Goal: Task Accomplishment & Management: Use online tool/utility

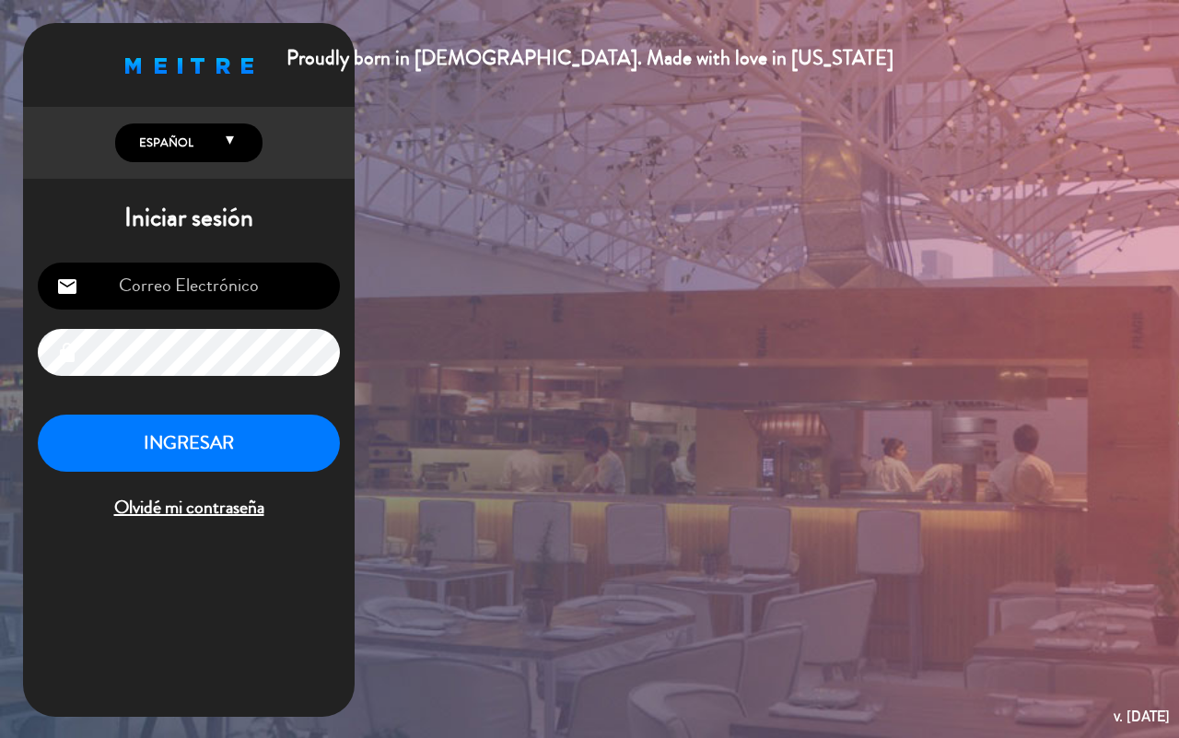
type input "[EMAIL_ADDRESS][DOMAIN_NAME]"
click at [261, 449] on button "INGRESAR" at bounding box center [189, 444] width 302 height 58
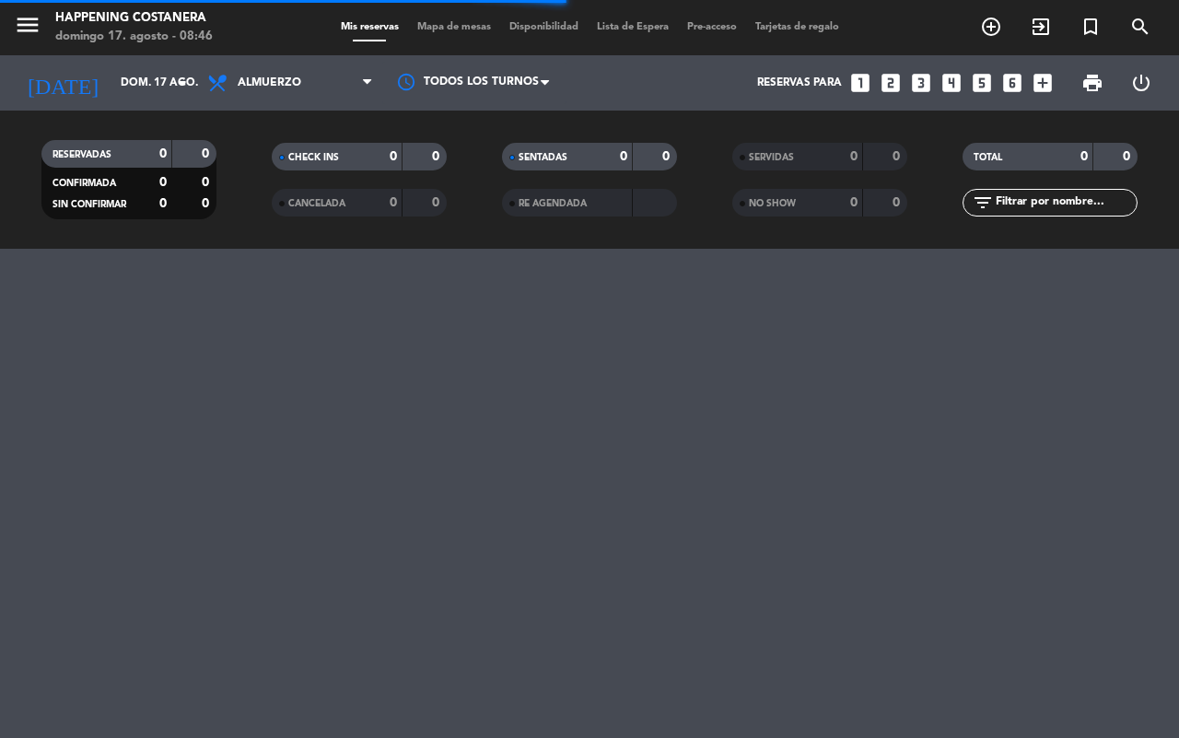
click at [443, 29] on span "Mapa de mesas" at bounding box center [454, 27] width 92 height 10
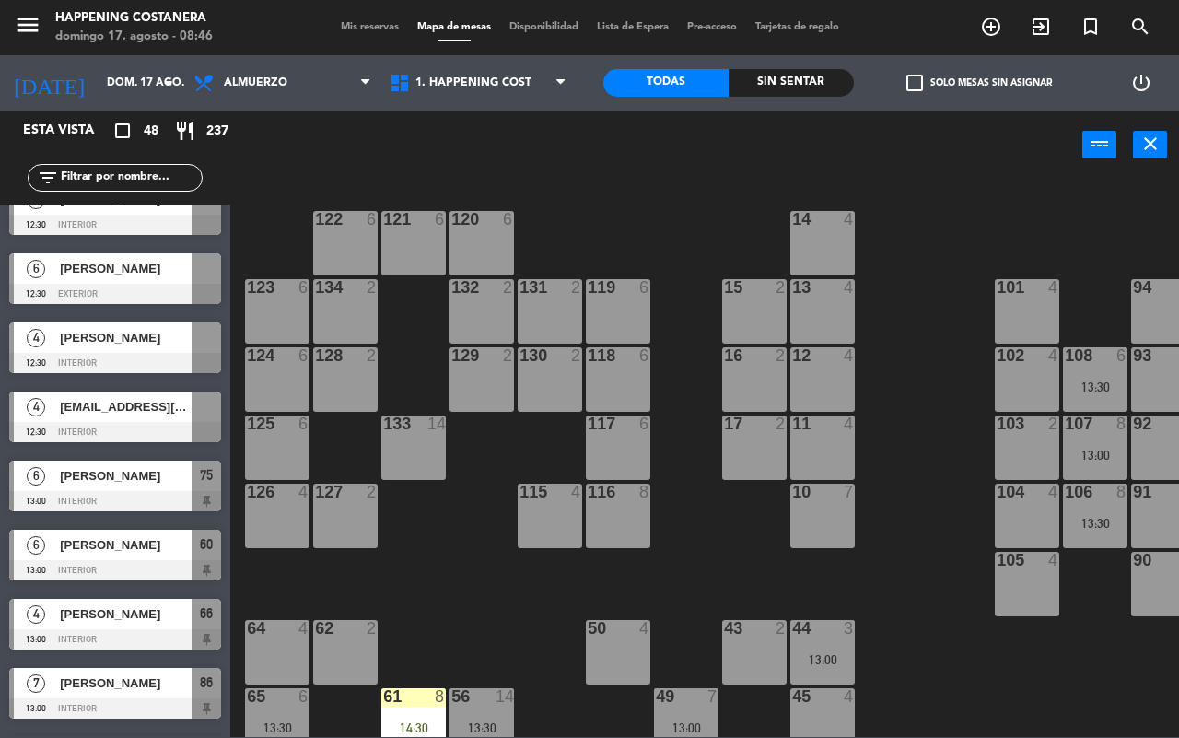
scroll to position [115, 0]
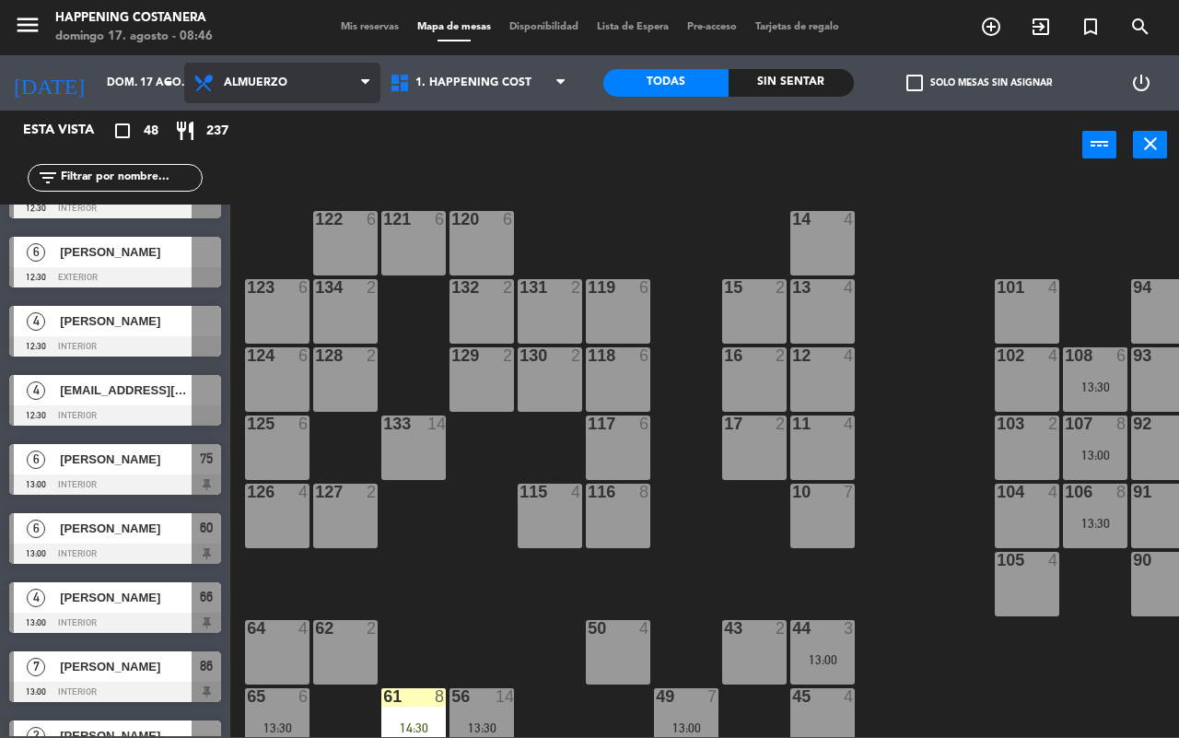
click at [236, 93] on span "Almuerzo" at bounding box center [282, 83] width 196 height 41
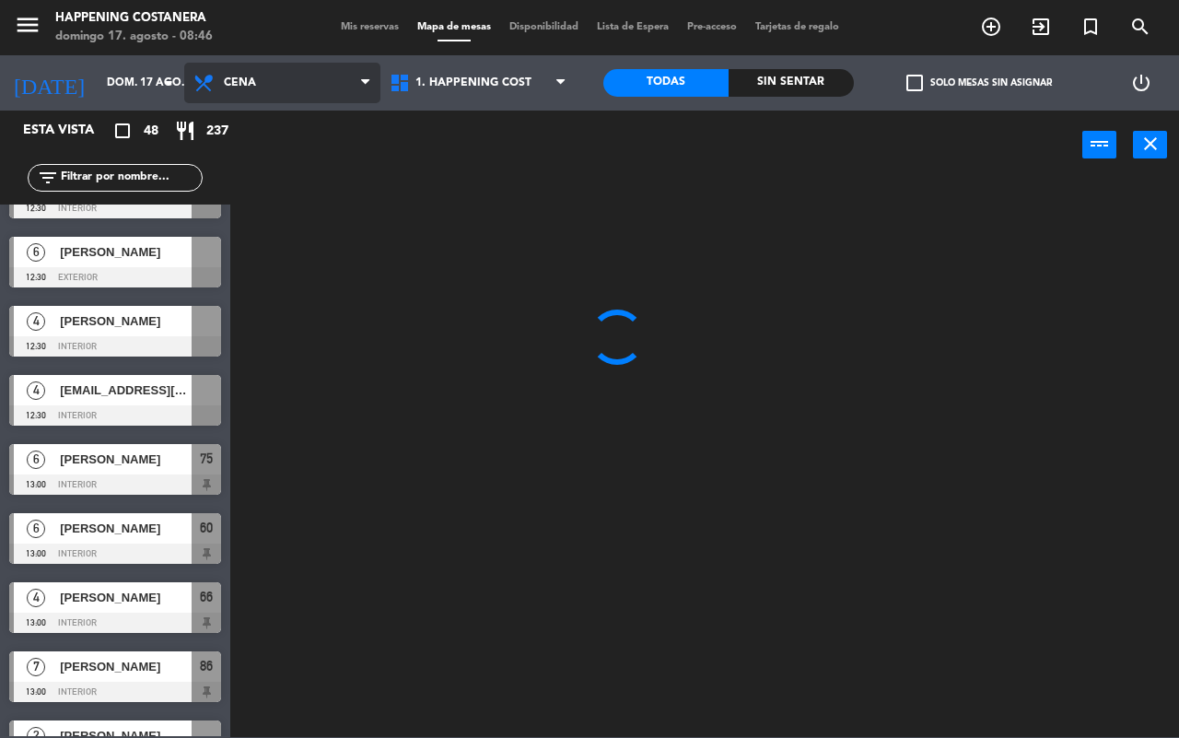
click at [247, 158] on ng-component "menu Happening Costanera domingo 17. agosto - 08:46 Mis reservas Mapa de mesas …" at bounding box center [589, 368] width 1179 height 737
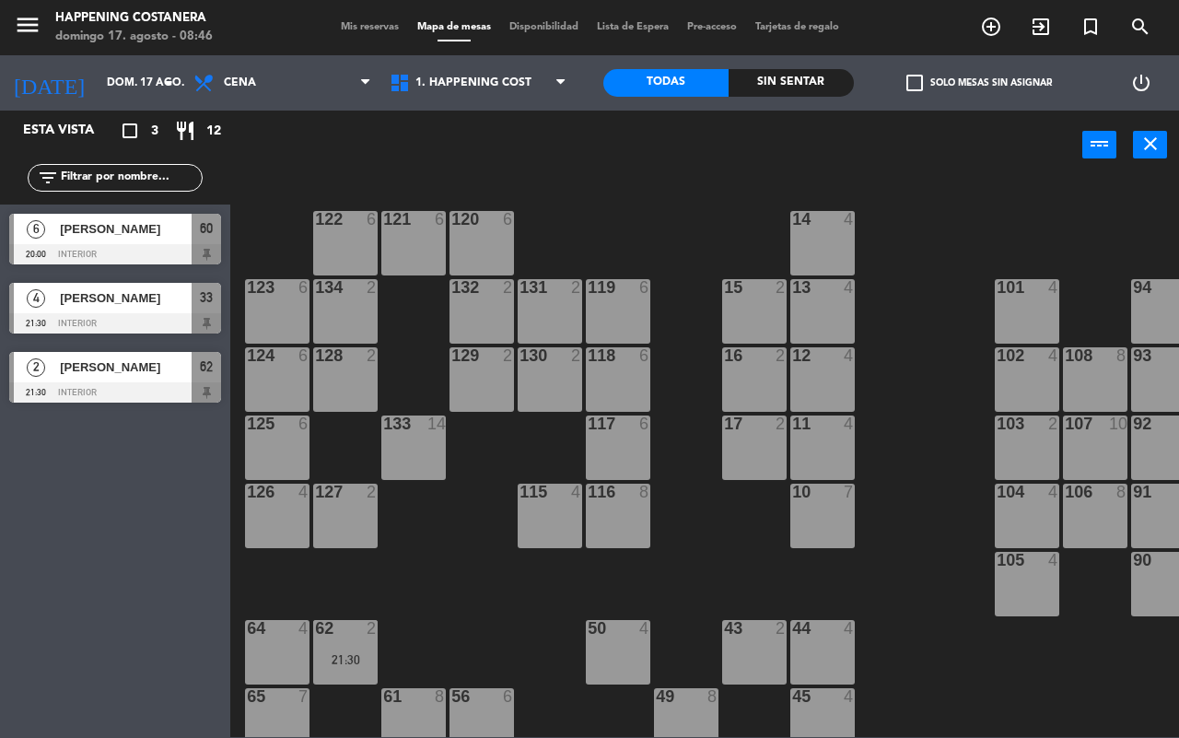
scroll to position [0, 0]
click at [237, 90] on span "Cena" at bounding box center [282, 83] width 196 height 41
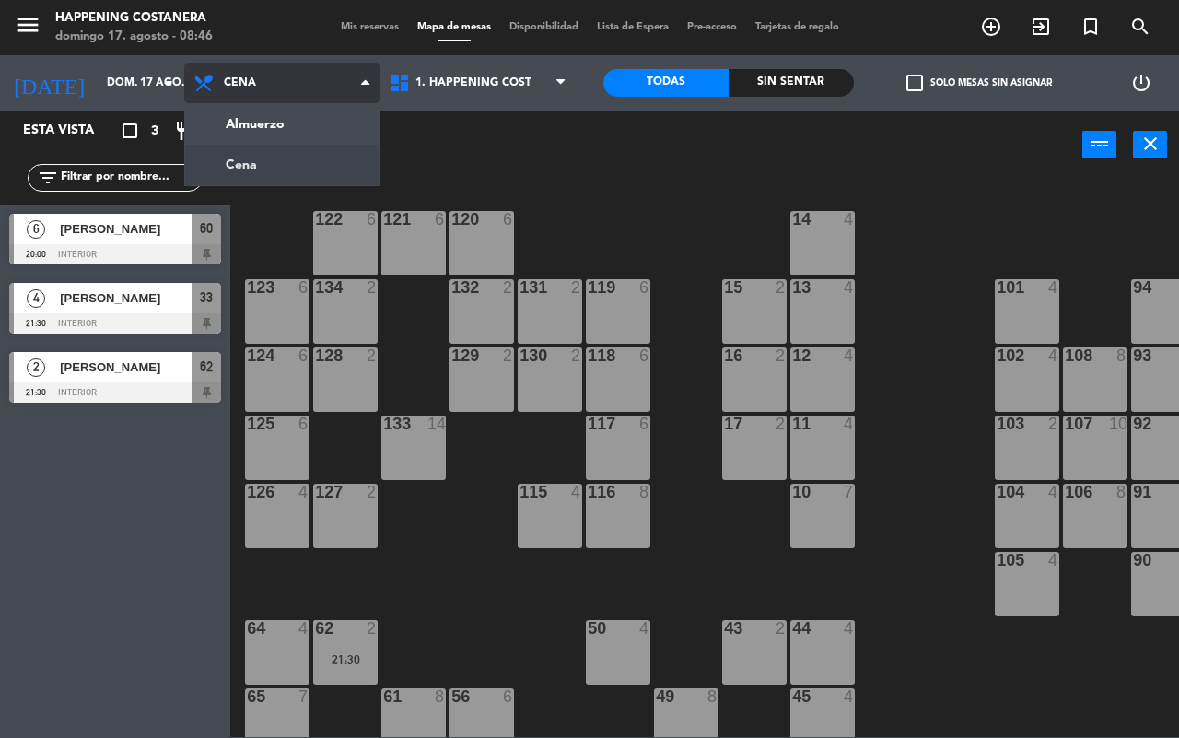
click at [254, 155] on ng-component "menu Happening Costanera domingo 17. agosto - 08:46 Mis reservas Mapa de mesas …" at bounding box center [589, 368] width 1179 height 737
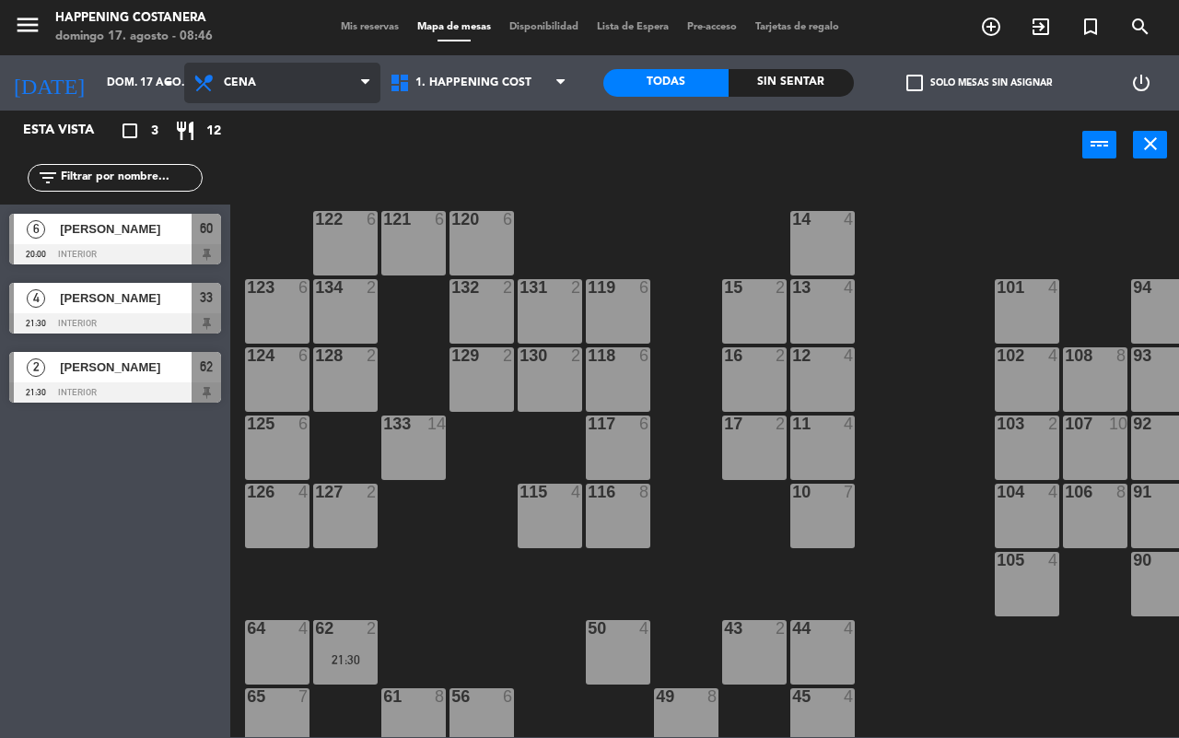
click at [254, 76] on span "Cena" at bounding box center [240, 82] width 32 height 13
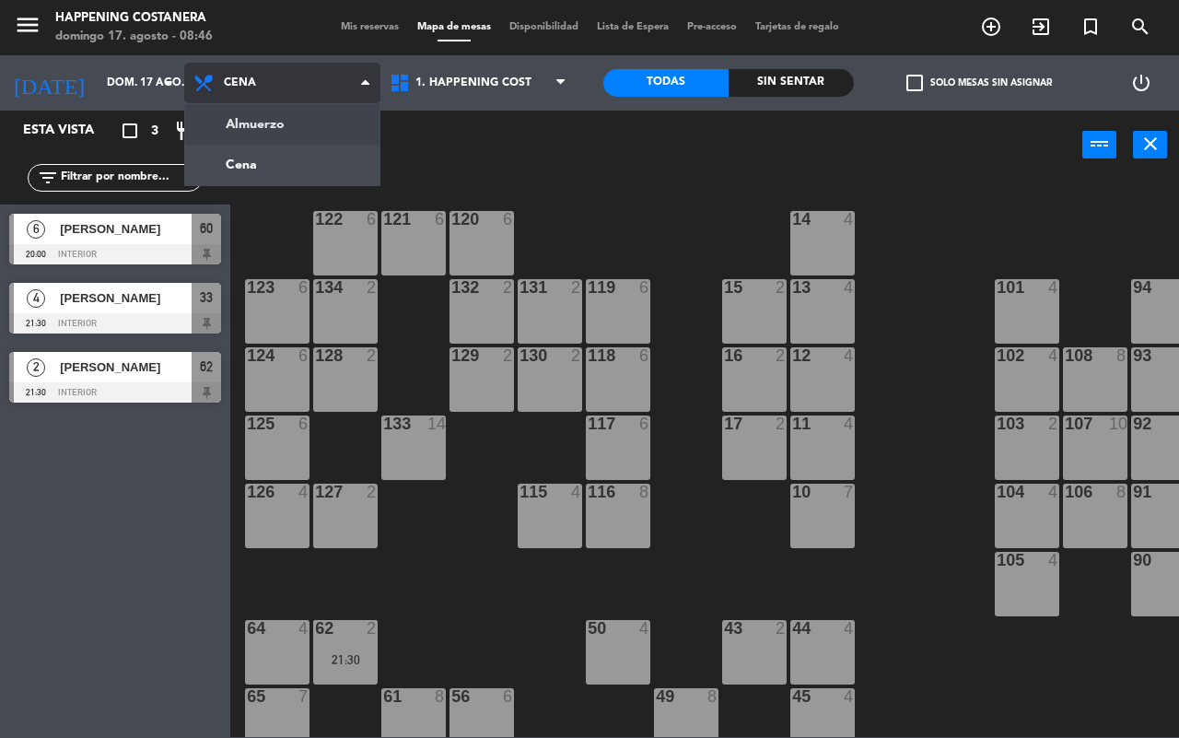
click at [265, 135] on ng-component "menu Happening Costanera domingo 17. agosto - 08:46 Mis reservas Mapa de mesas …" at bounding box center [589, 368] width 1179 height 737
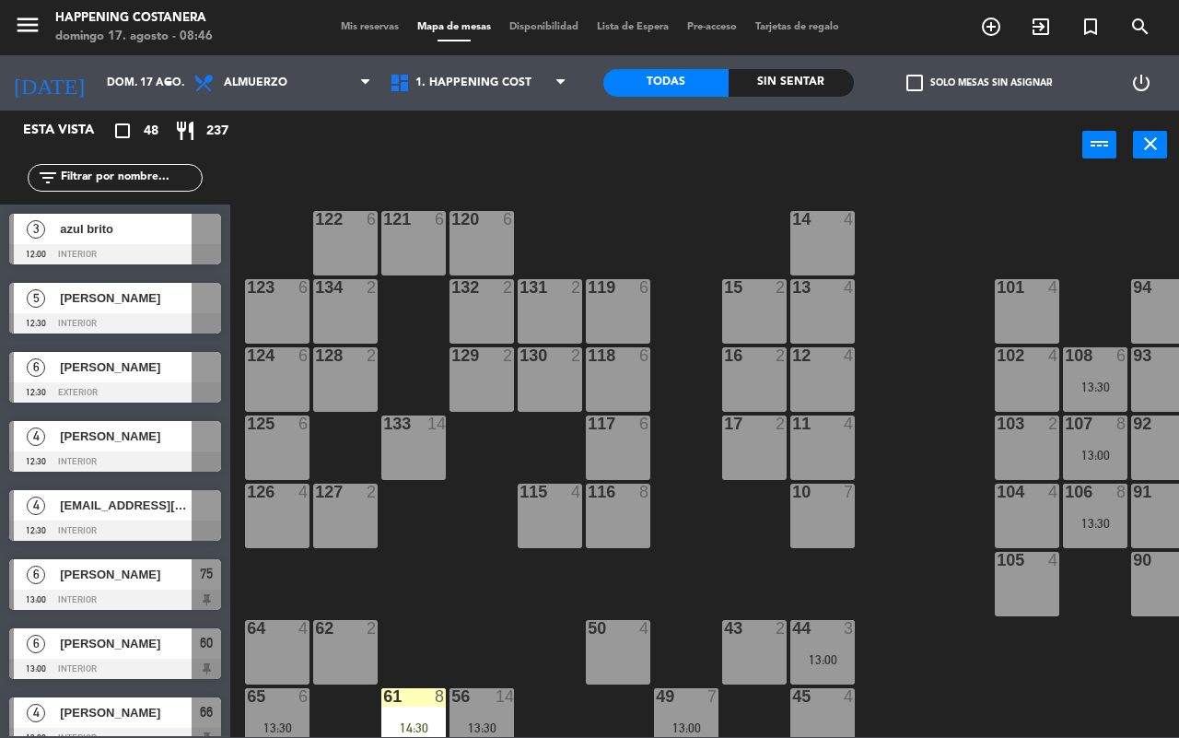
click at [123, 557] on div "6 [PERSON_NAME] 13:00 INTERIOR 75" at bounding box center [115, 584] width 230 height 69
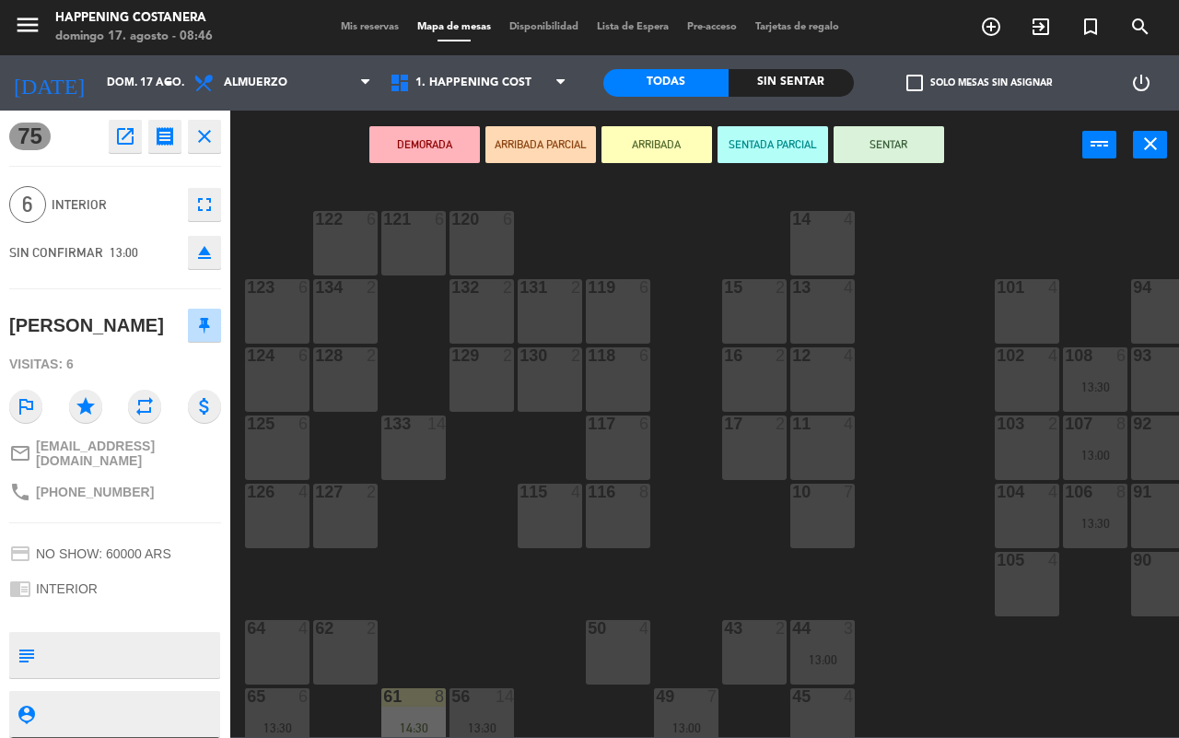
click at [290, 181] on div "69 2 122 6 121 6 120 6 14 4 CAVA 22 101 4 94 2 70 2 123 6 131 2 134 2 132 2 13 …" at bounding box center [710, 458] width 937 height 558
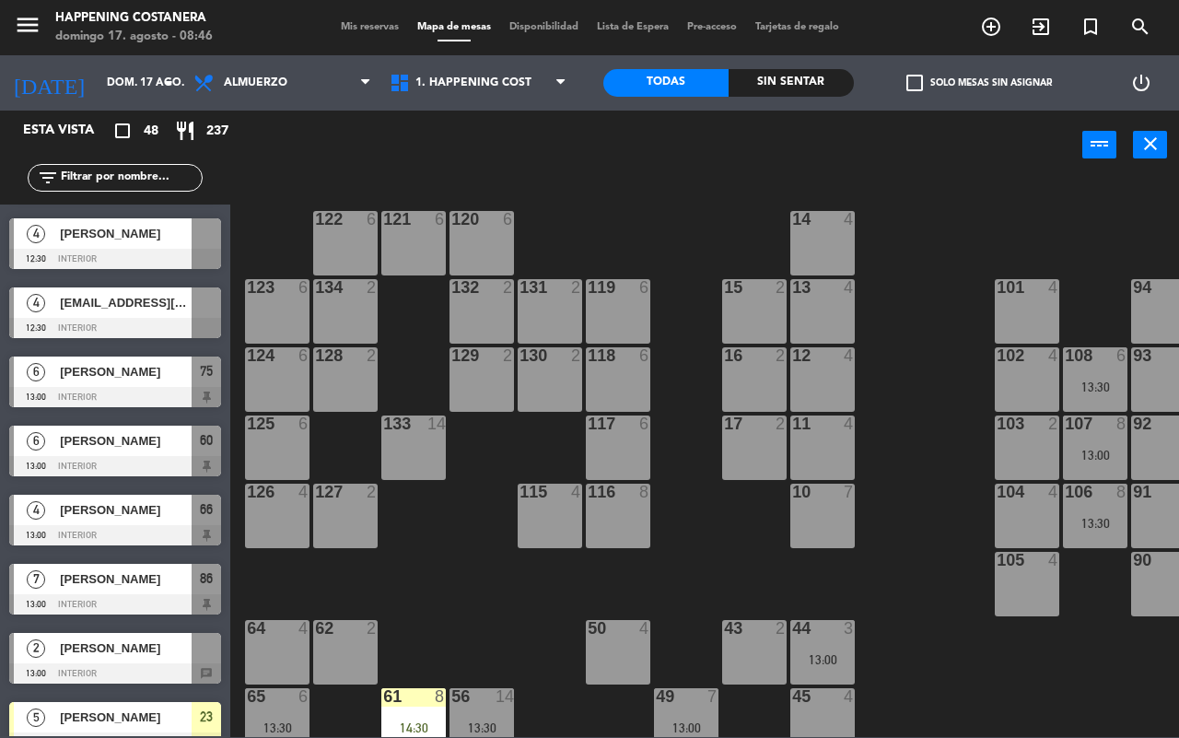
scroll to position [230, 0]
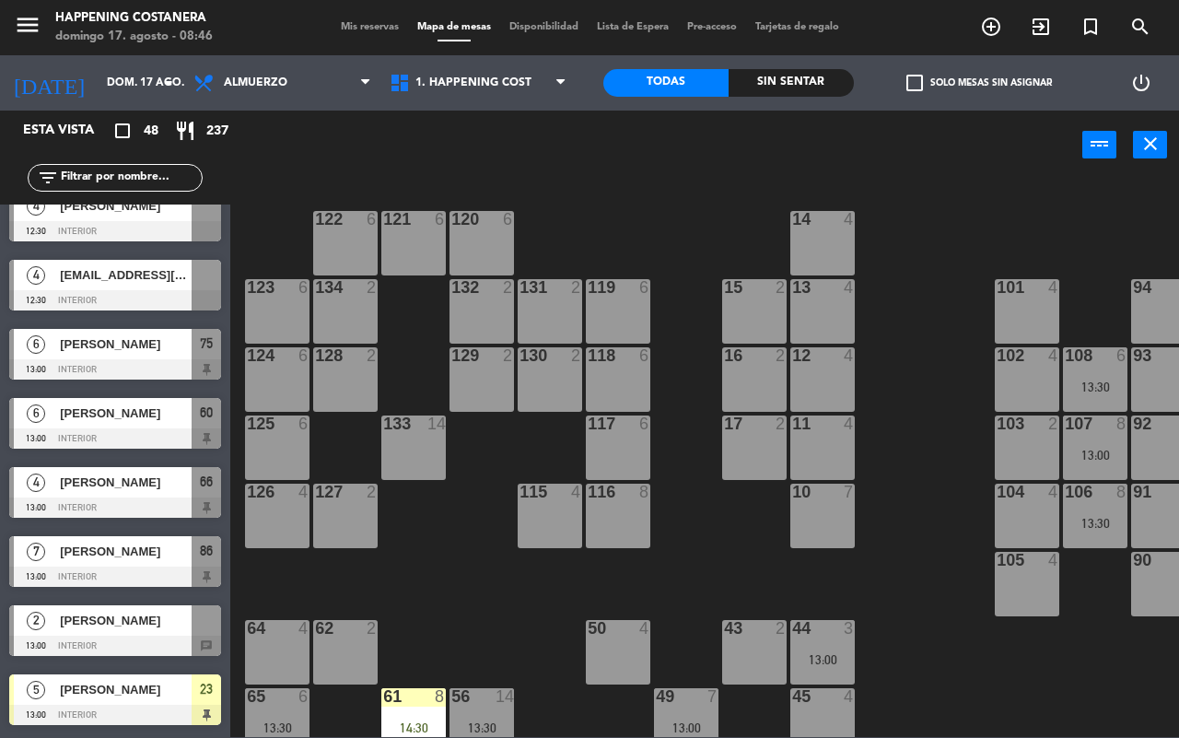
click at [173, 636] on div at bounding box center [115, 646] width 212 height 20
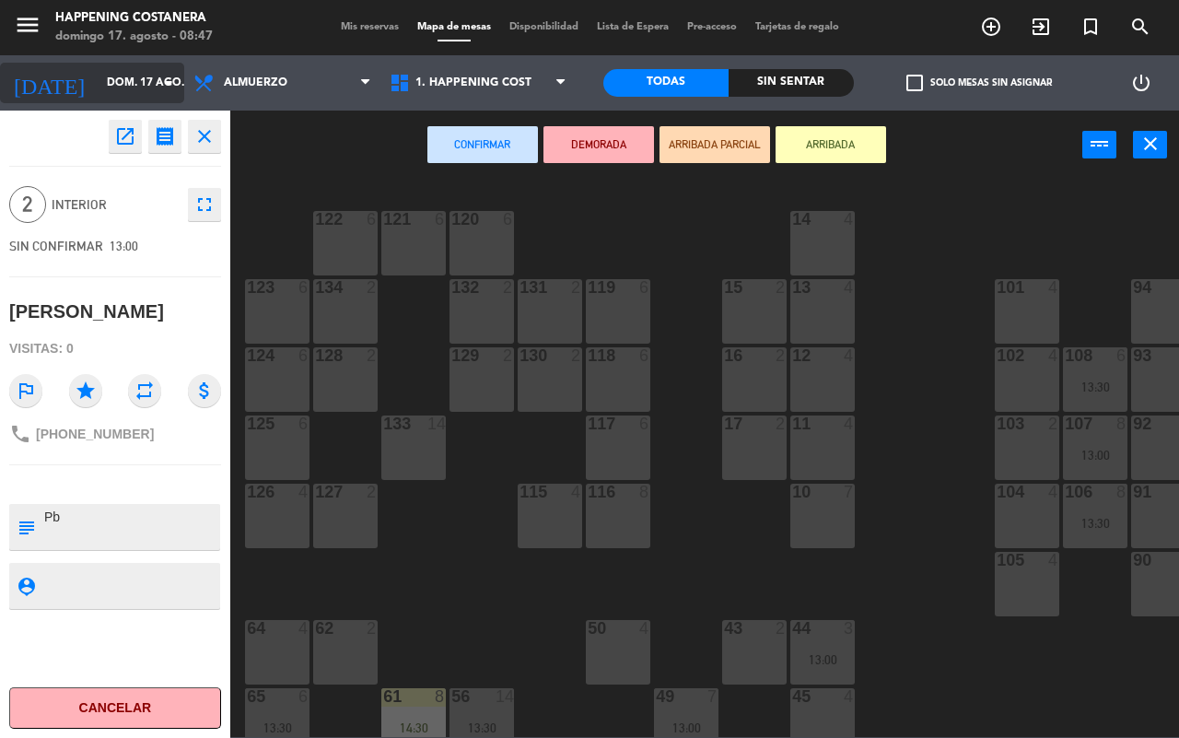
click at [164, 79] on icon "arrow_drop_down" at bounding box center [169, 83] width 22 height 22
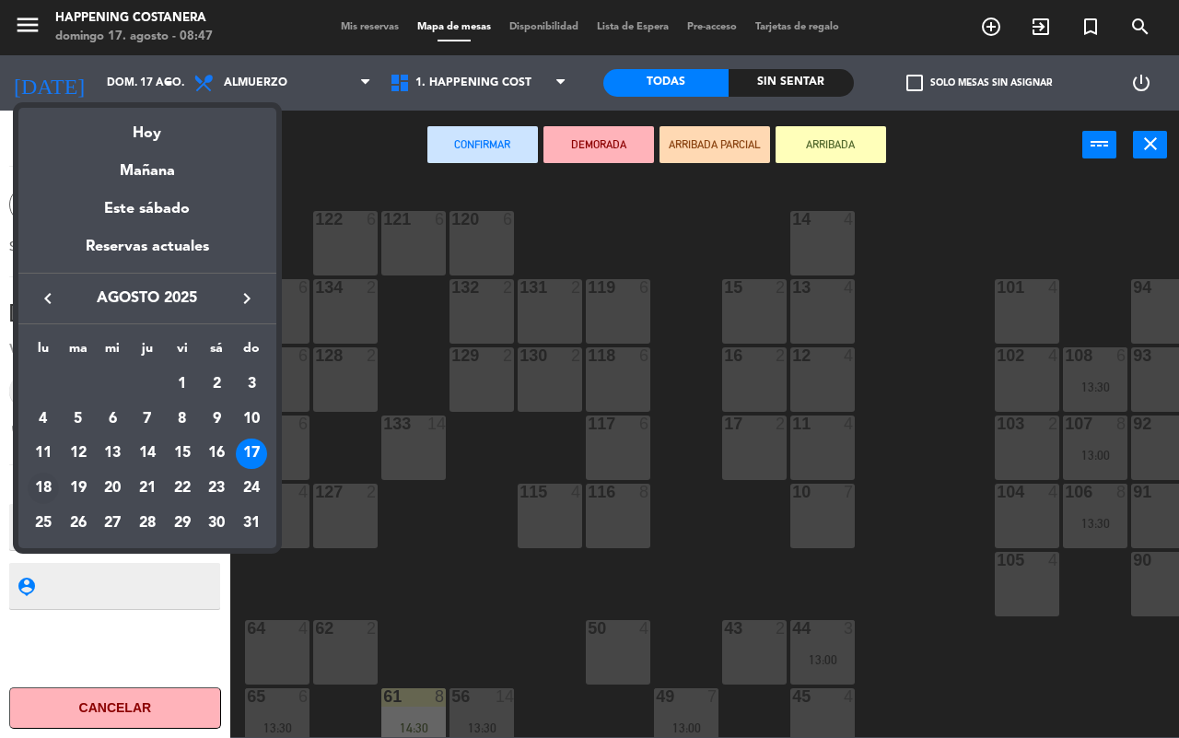
click at [44, 488] on div "18" at bounding box center [43, 488] width 31 height 31
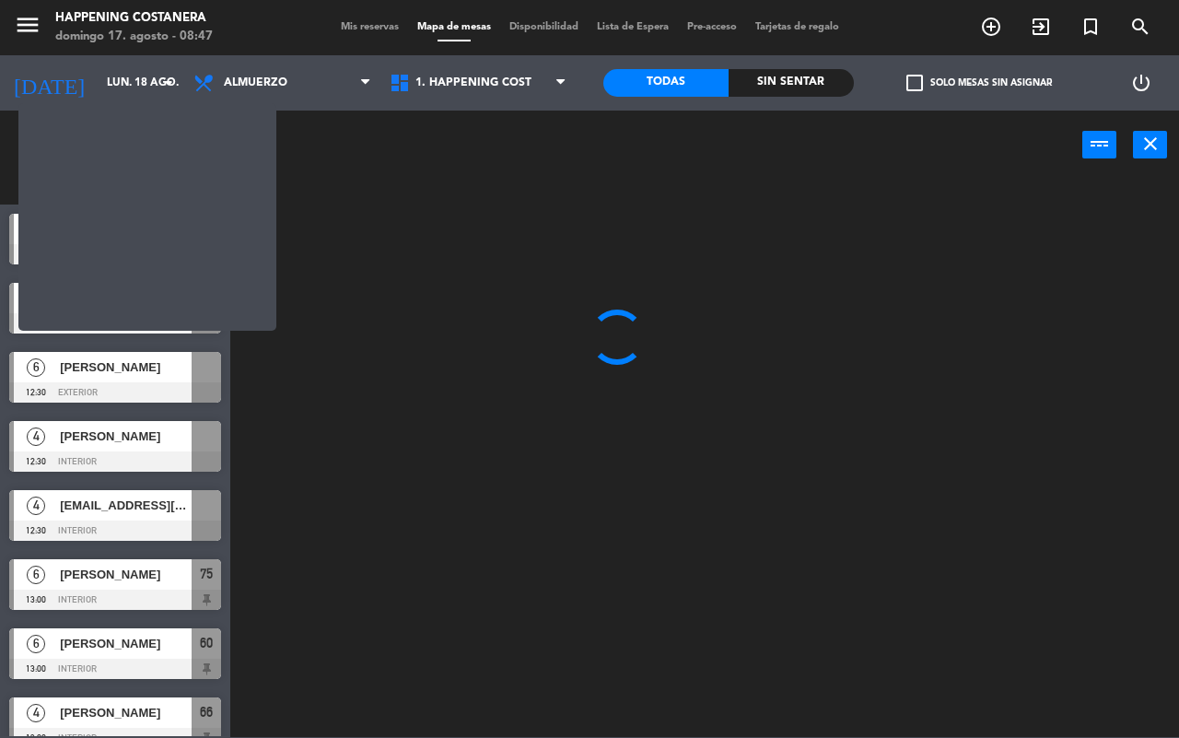
scroll to position [0, 0]
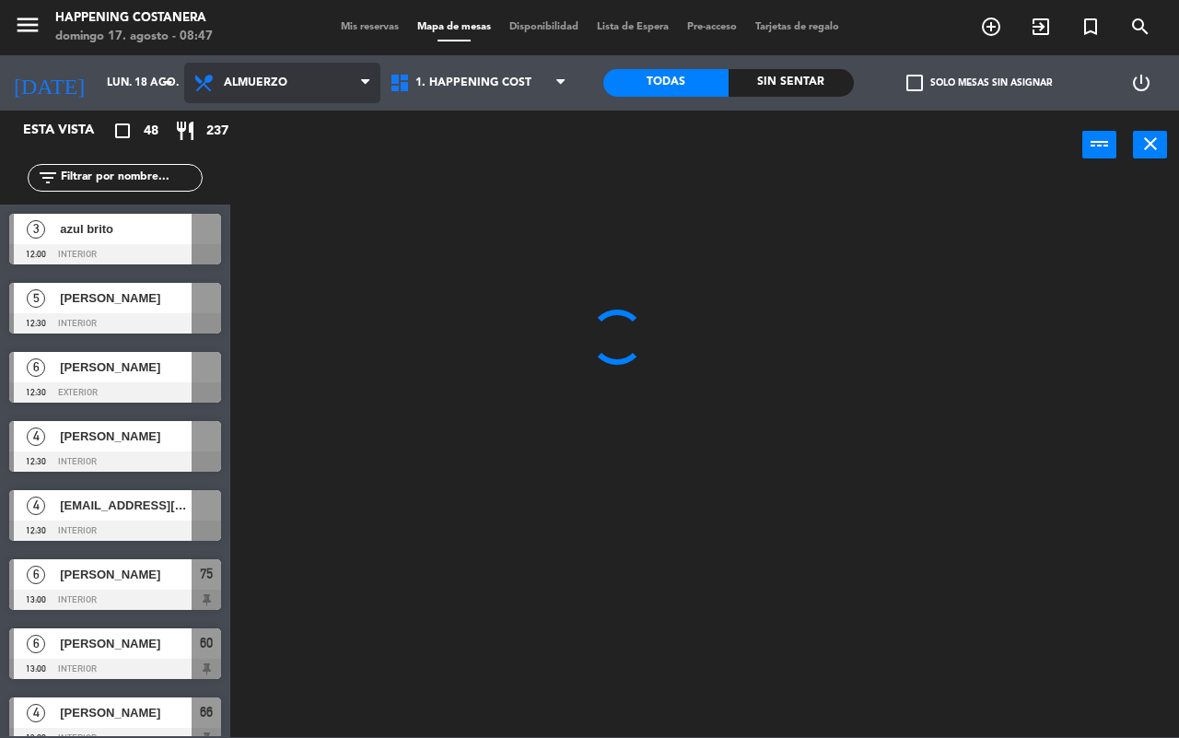
click at [309, 80] on span "Almuerzo" at bounding box center [282, 83] width 196 height 41
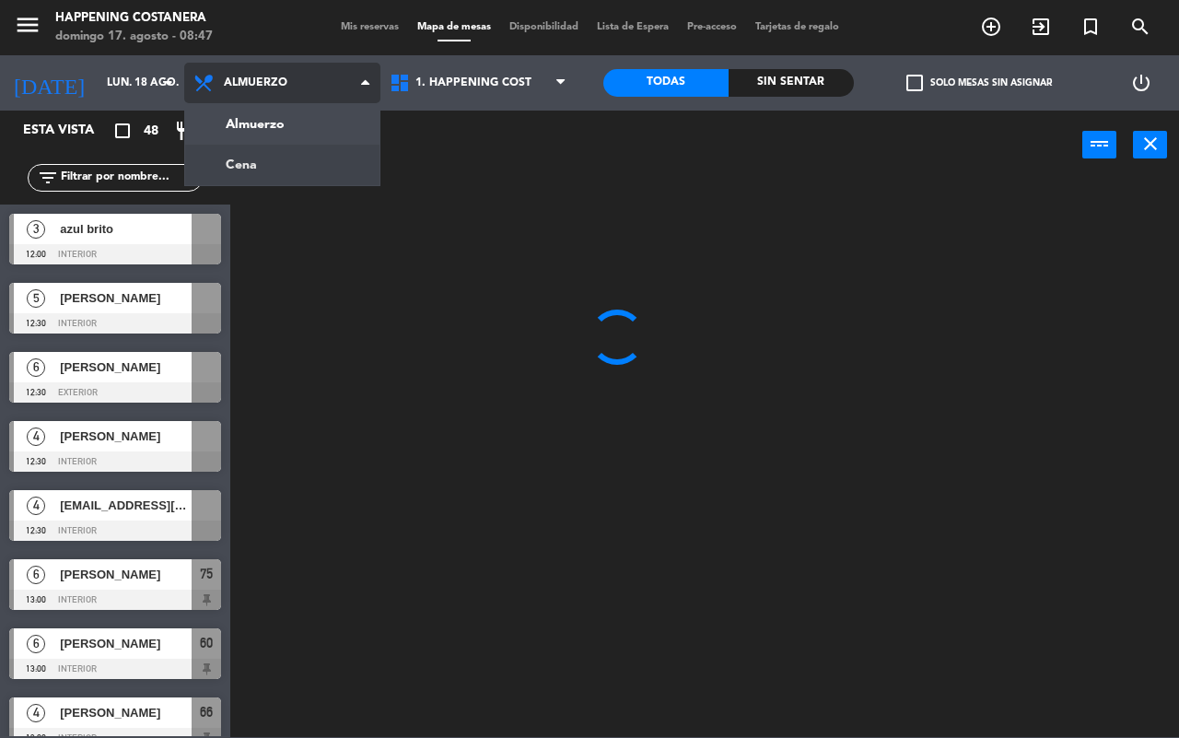
click at [302, 153] on ng-component "menu Happening Costanera domingo 17. agosto - 08:47 Mis reservas Mapa de mesas …" at bounding box center [589, 368] width 1179 height 737
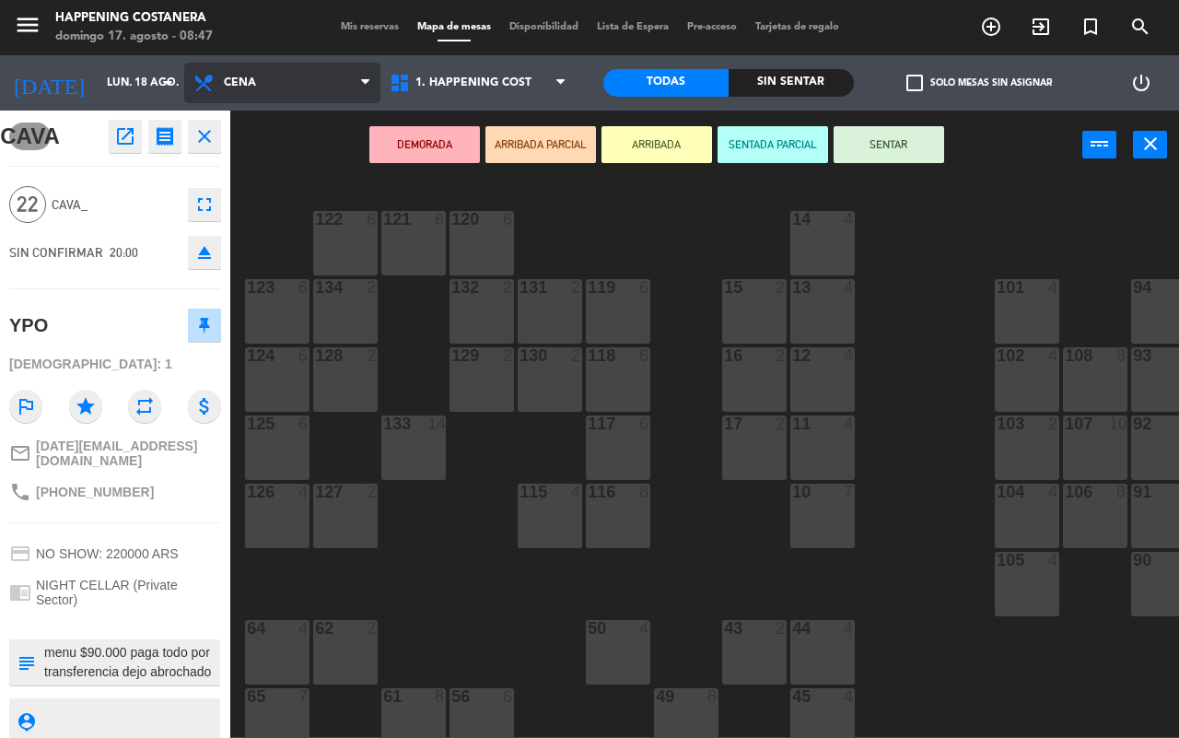
click at [333, 76] on span "Cena" at bounding box center [282, 83] width 196 height 41
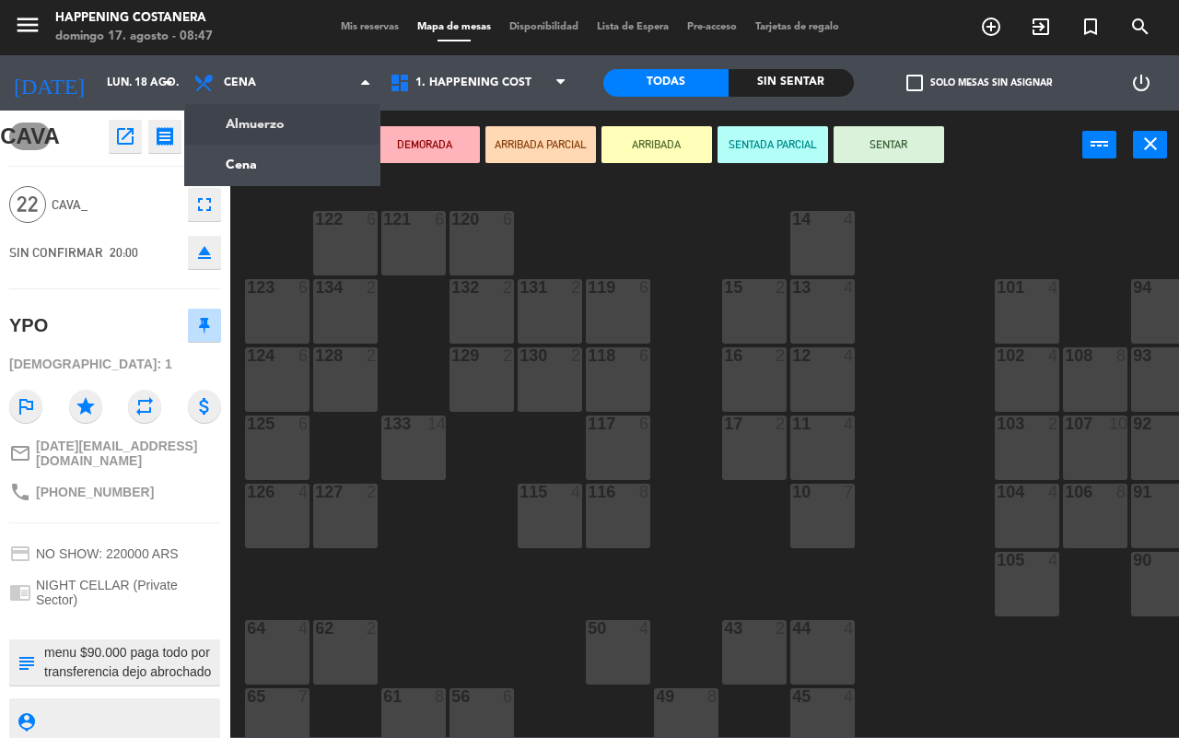
drag, startPoint x: 323, startPoint y: 116, endPoint x: 302, endPoint y: 111, distance: 21.9
click at [323, 116] on ng-component "menu Happening Costanera domingo 17. agosto - 08:47 Mis reservas Mapa de mesas …" at bounding box center [589, 368] width 1179 height 737
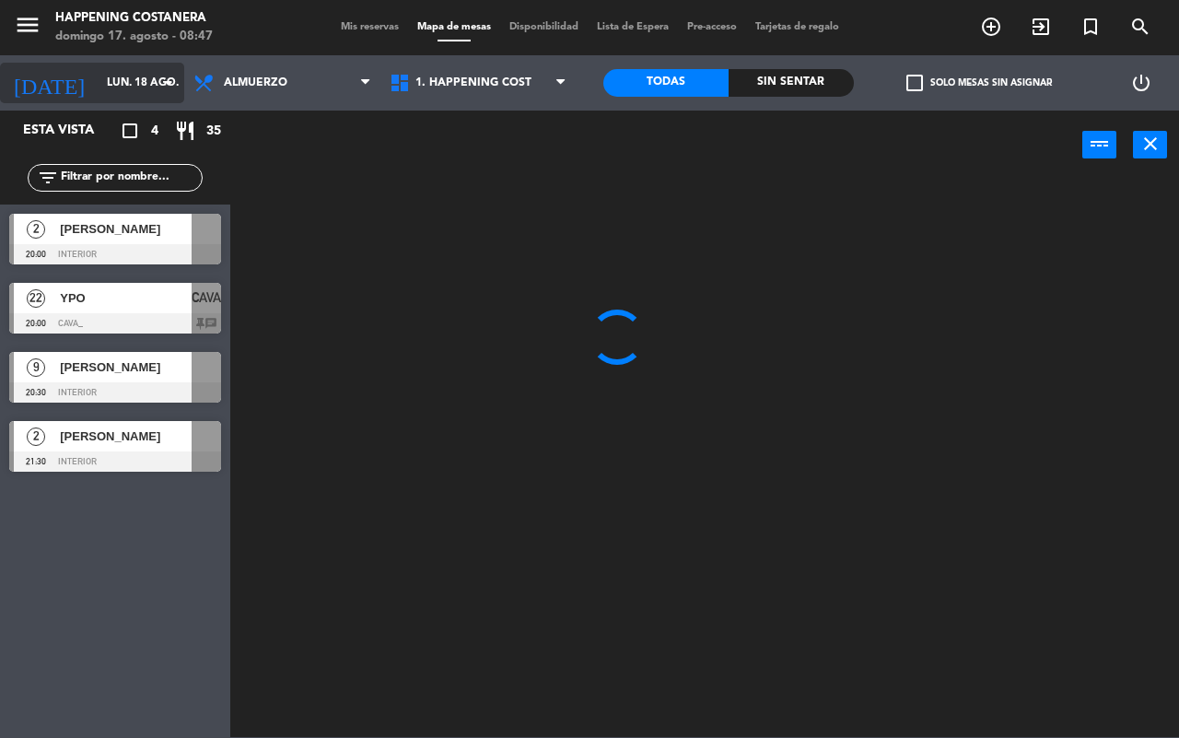
click at [138, 81] on input "lun. 18 ago." at bounding box center [171, 82] width 147 height 31
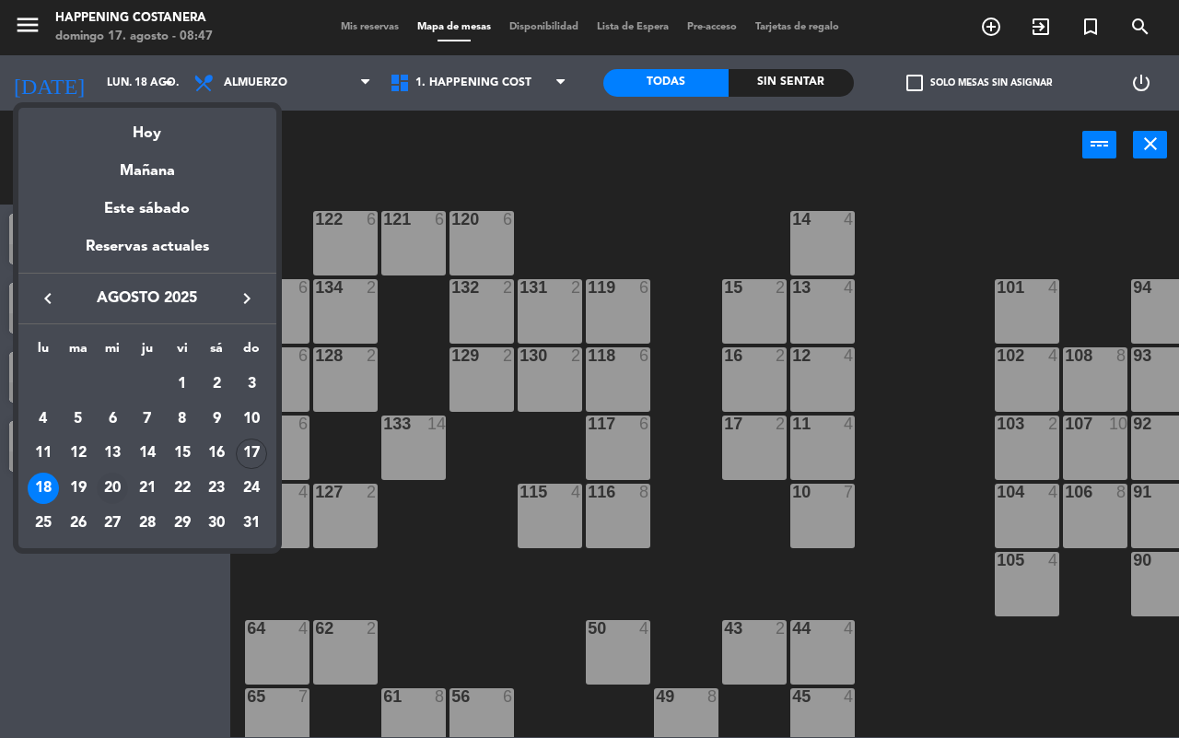
click at [109, 489] on div "20" at bounding box center [112, 488] width 31 height 31
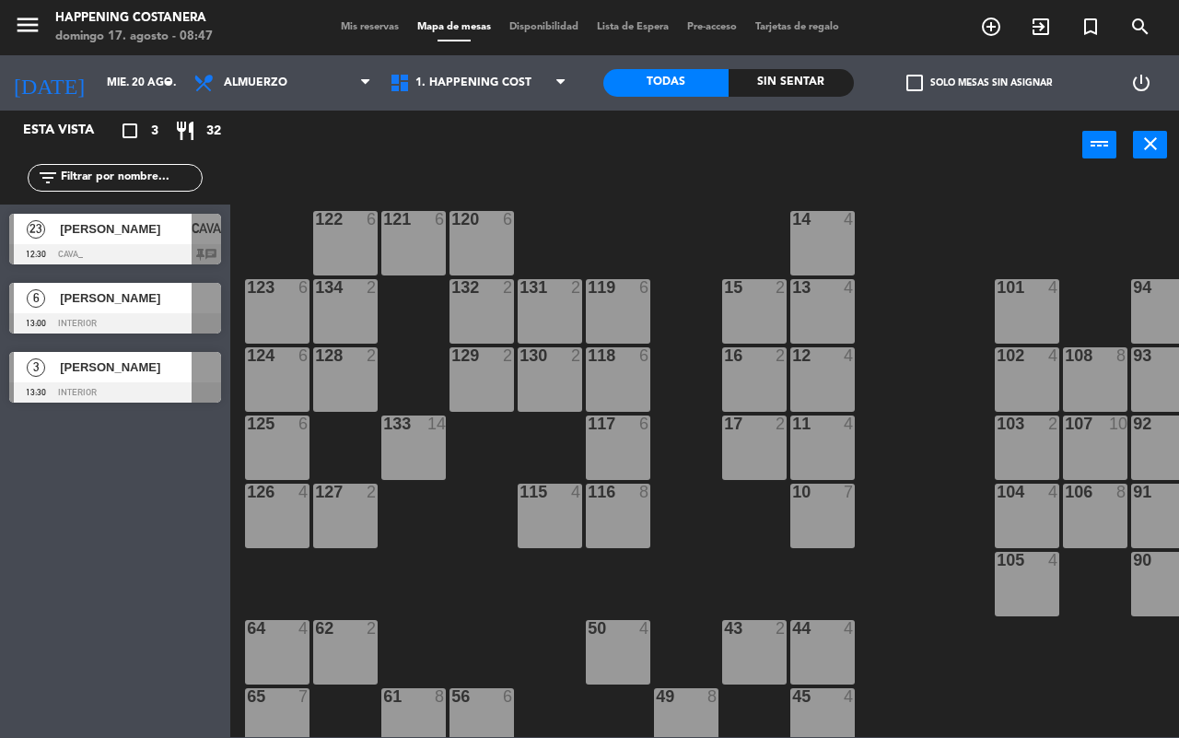
click at [141, 264] on div "23 [PERSON_NAME] 12:30 CAVA_ CAVA chat" at bounding box center [115, 239] width 230 height 69
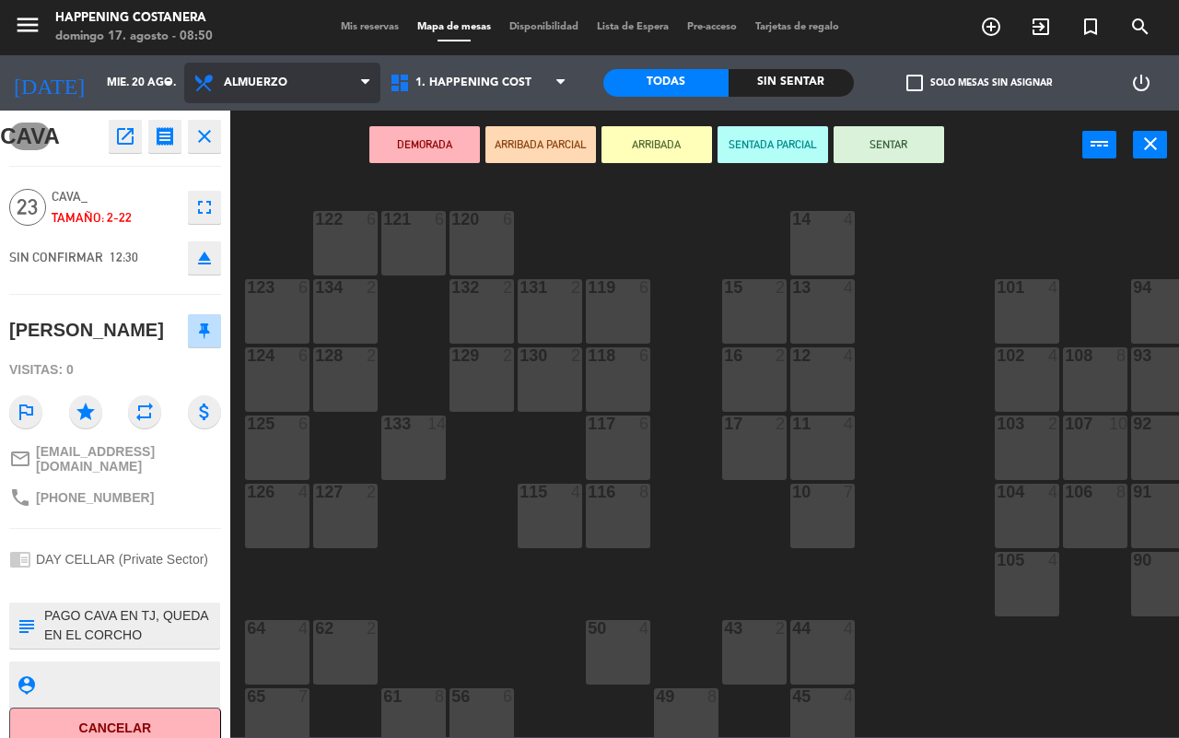
click at [306, 79] on span "Almuerzo" at bounding box center [282, 83] width 196 height 41
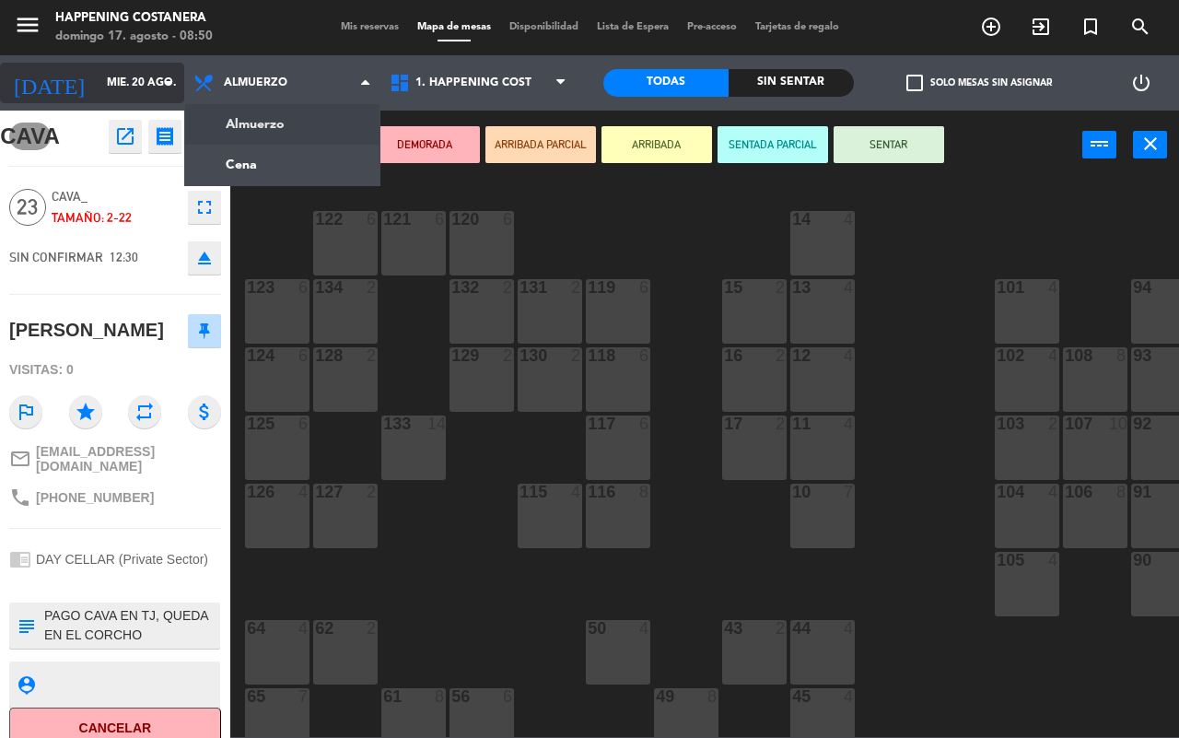
click at [181, 80] on input "mié. 20 ago." at bounding box center [171, 82] width 147 height 31
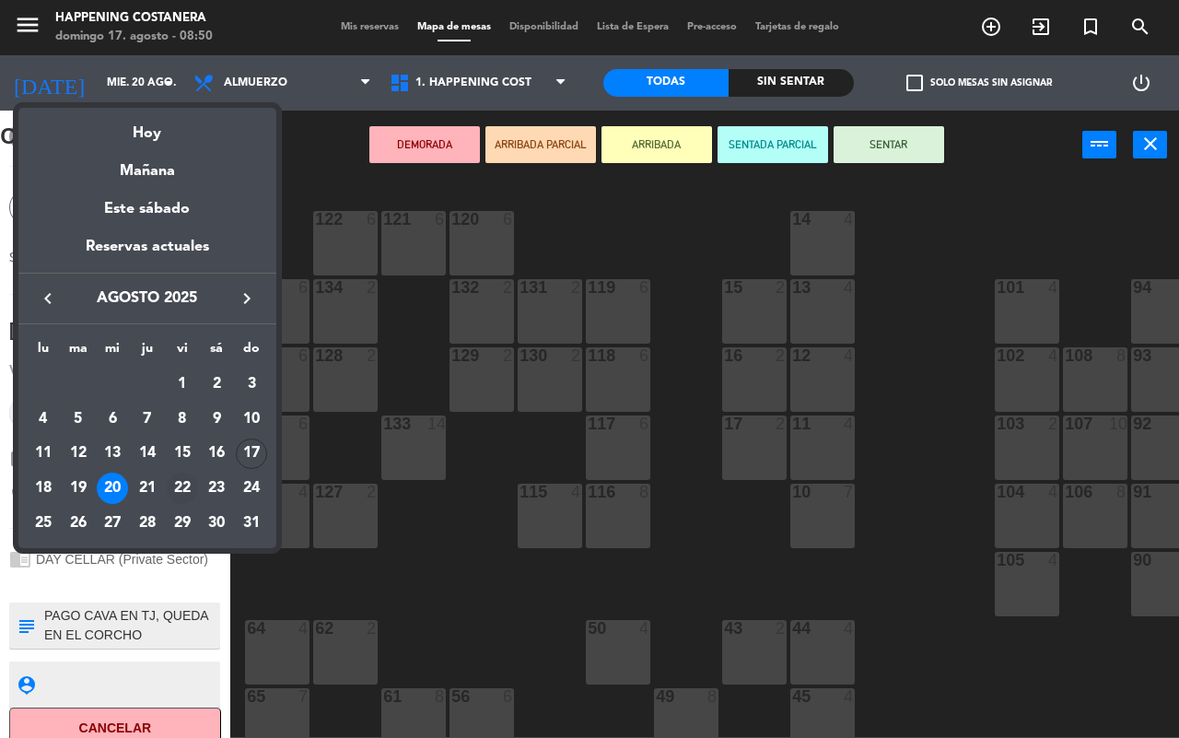
click at [171, 484] on div "22" at bounding box center [182, 488] width 31 height 31
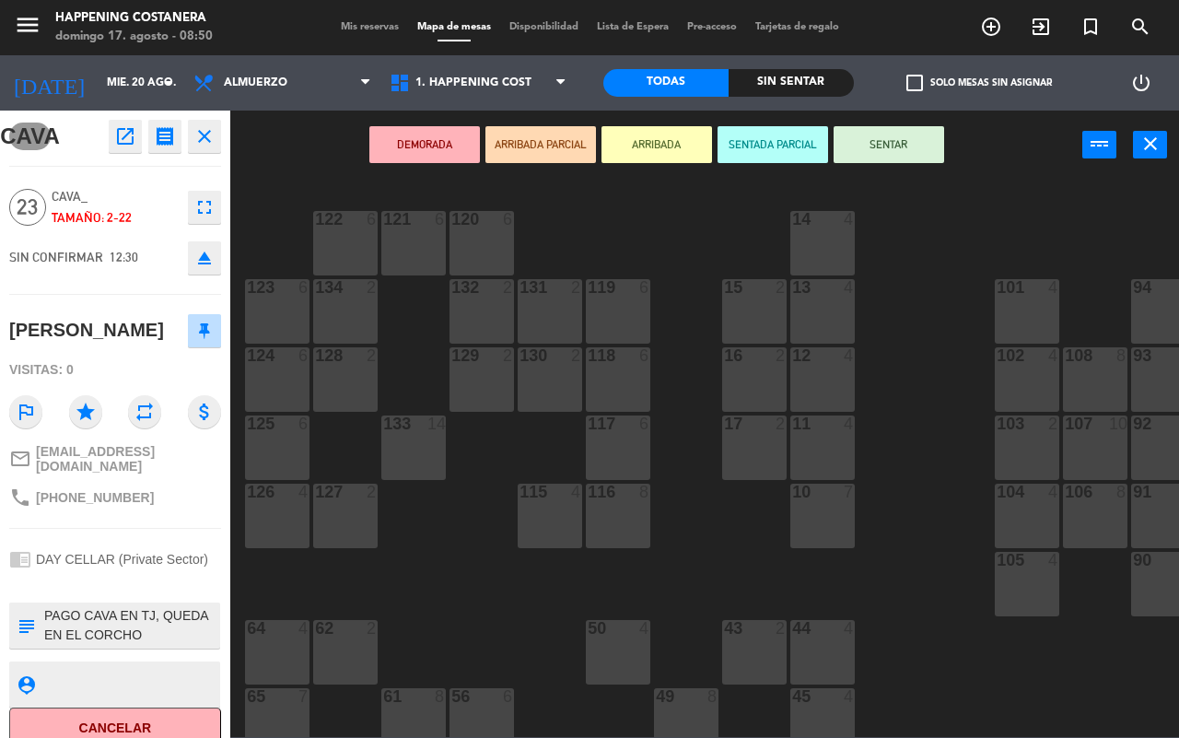
type input "vie. 22 ago."
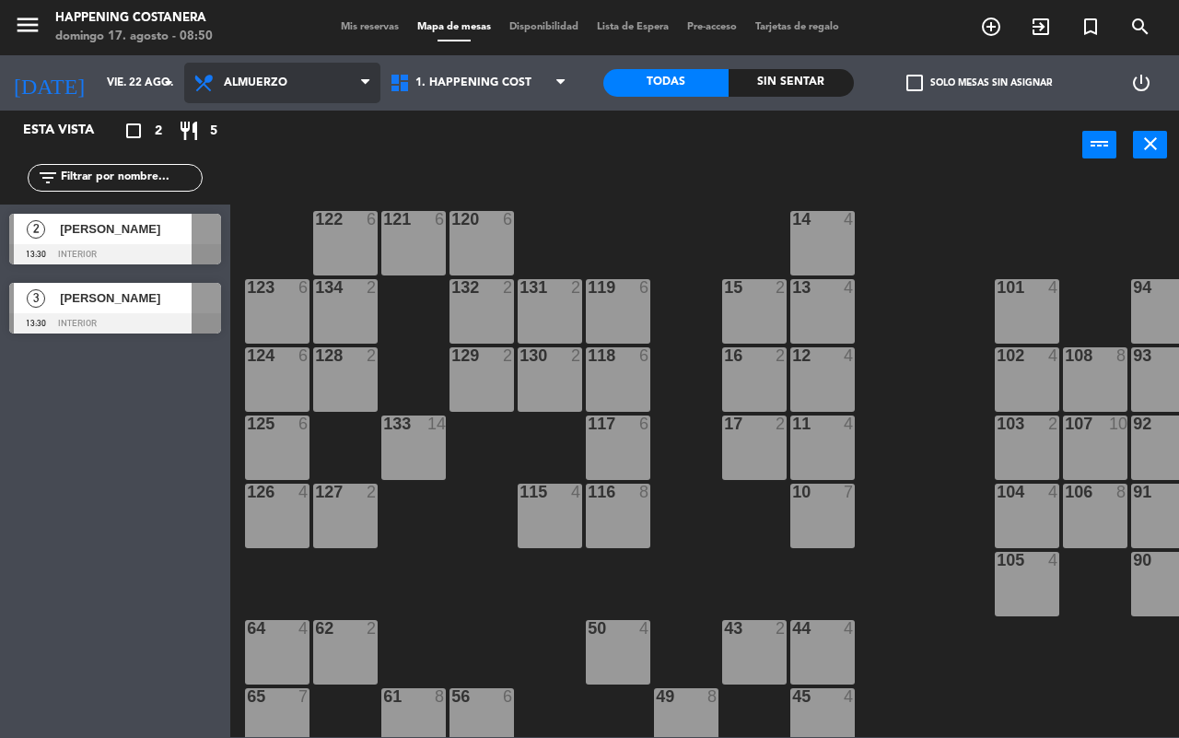
click at [323, 81] on span "Almuerzo" at bounding box center [282, 83] width 196 height 41
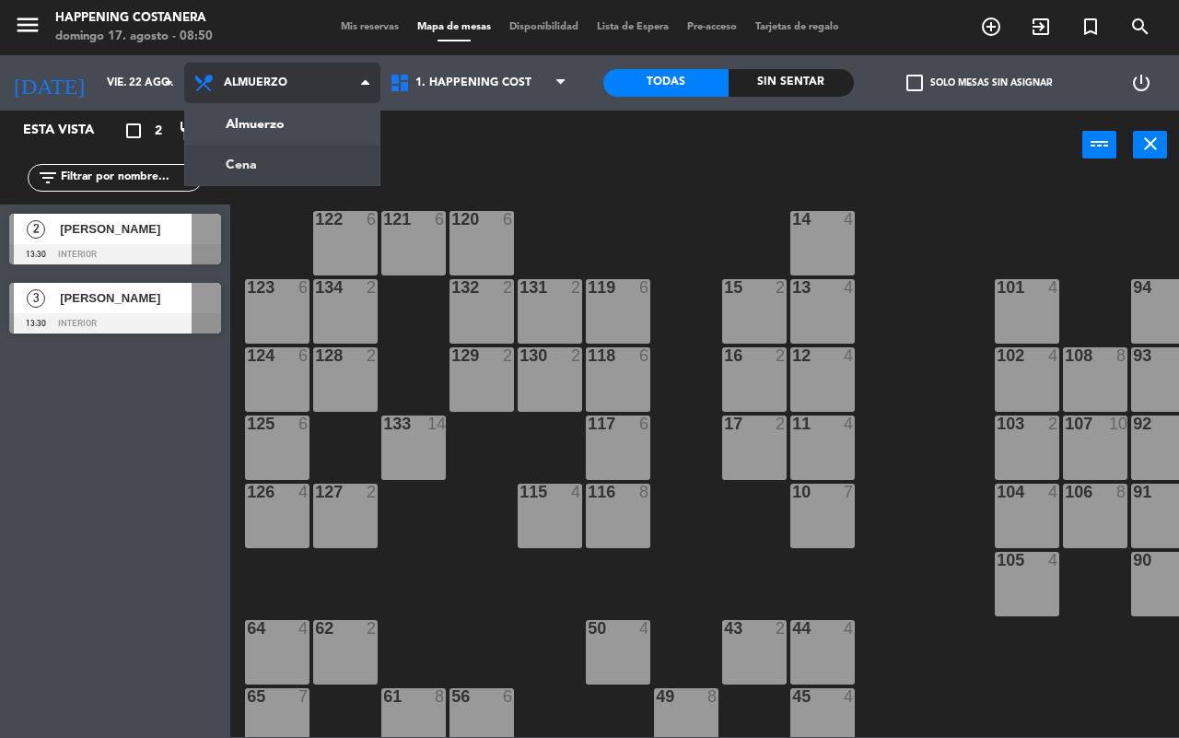
click at [301, 146] on ng-component "menu Happening Costanera domingo 17. agosto - 08:50 Mis reservas Mapa de mesas …" at bounding box center [589, 368] width 1179 height 737
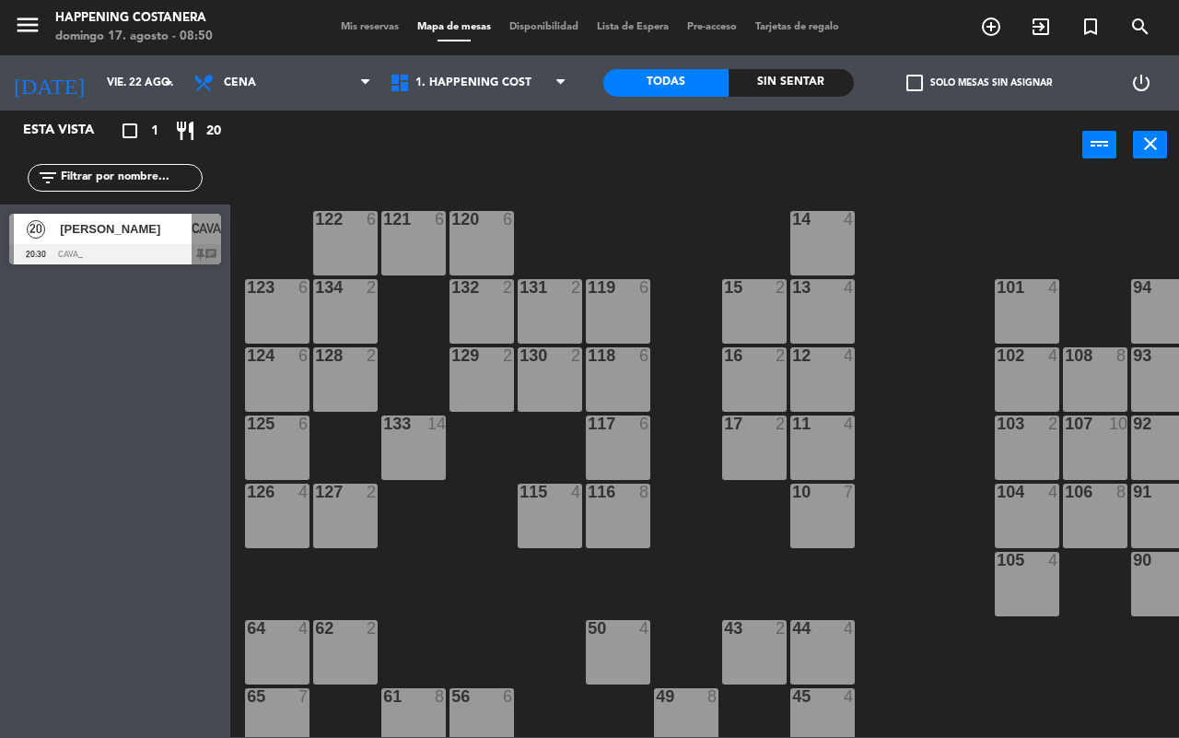
click at [161, 249] on div at bounding box center [115, 254] width 212 height 20
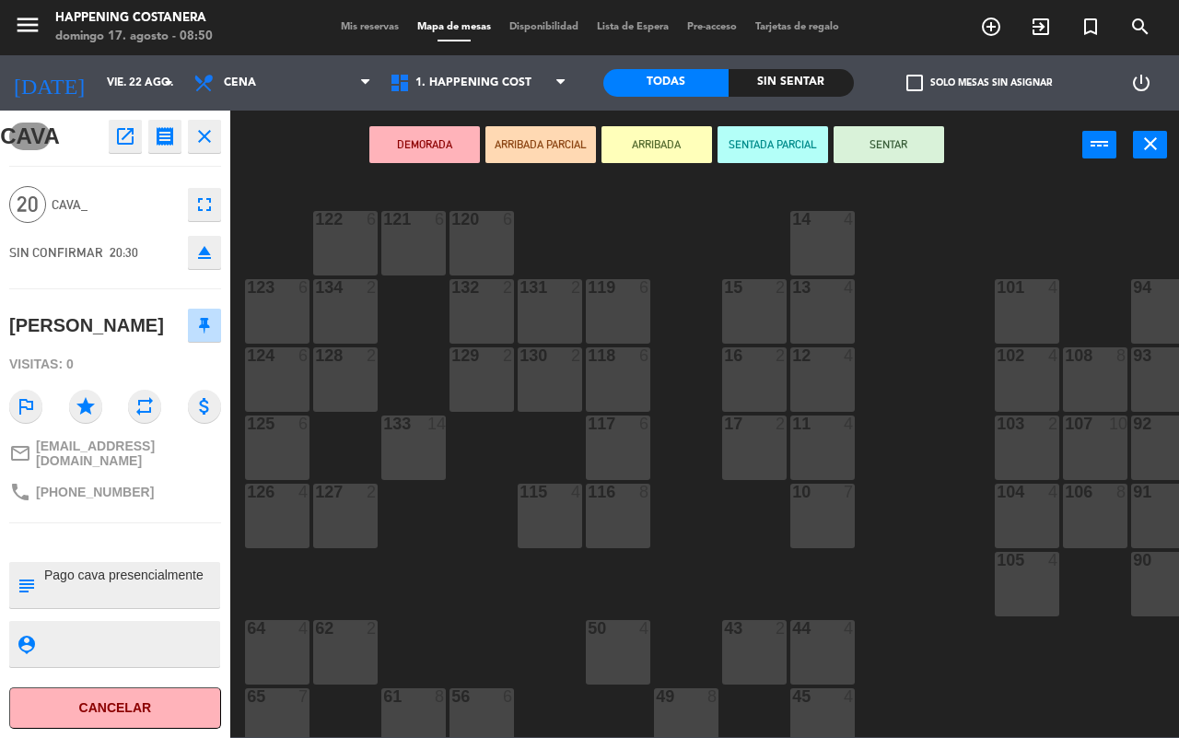
click at [323, 172] on div "DEMORADA ARRIBADA PARCIAL ARRIBADA SENTADA PARCIAL SENTAR power_input close" at bounding box center [656, 146] width 852 height 70
click at [204, 143] on icon "close" at bounding box center [205, 136] width 22 height 22
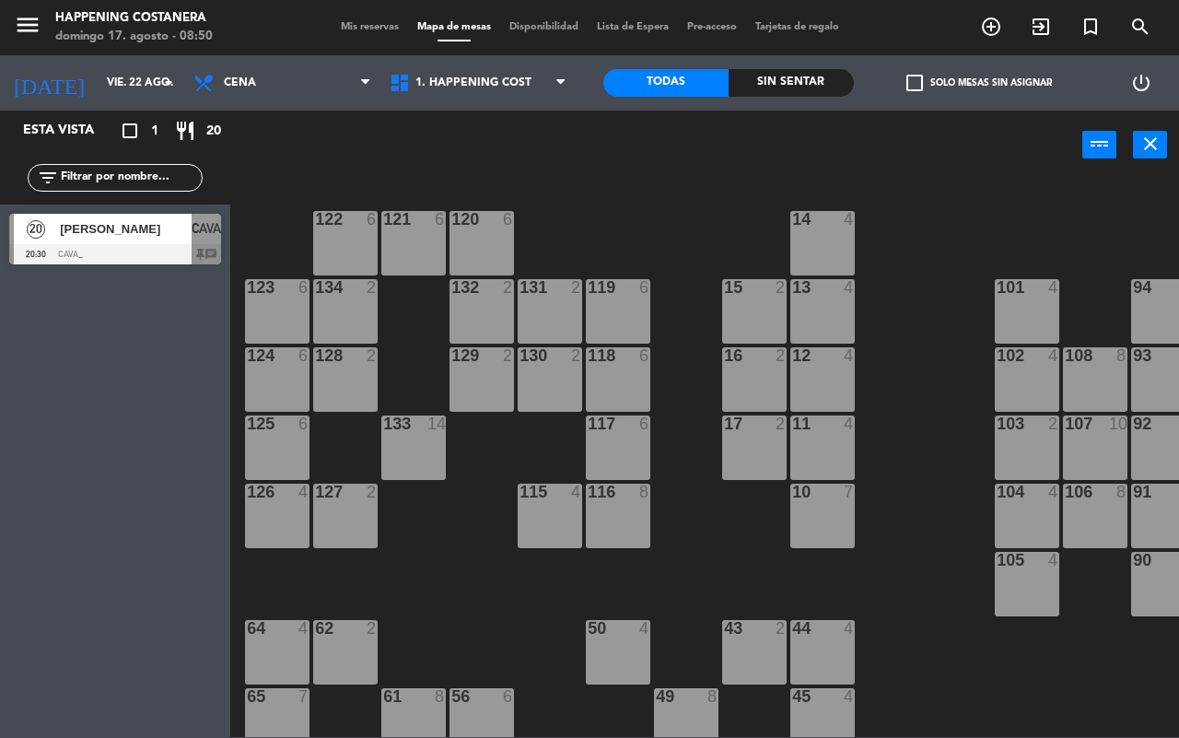
click at [320, 143] on div "power_input close" at bounding box center [656, 146] width 852 height 70
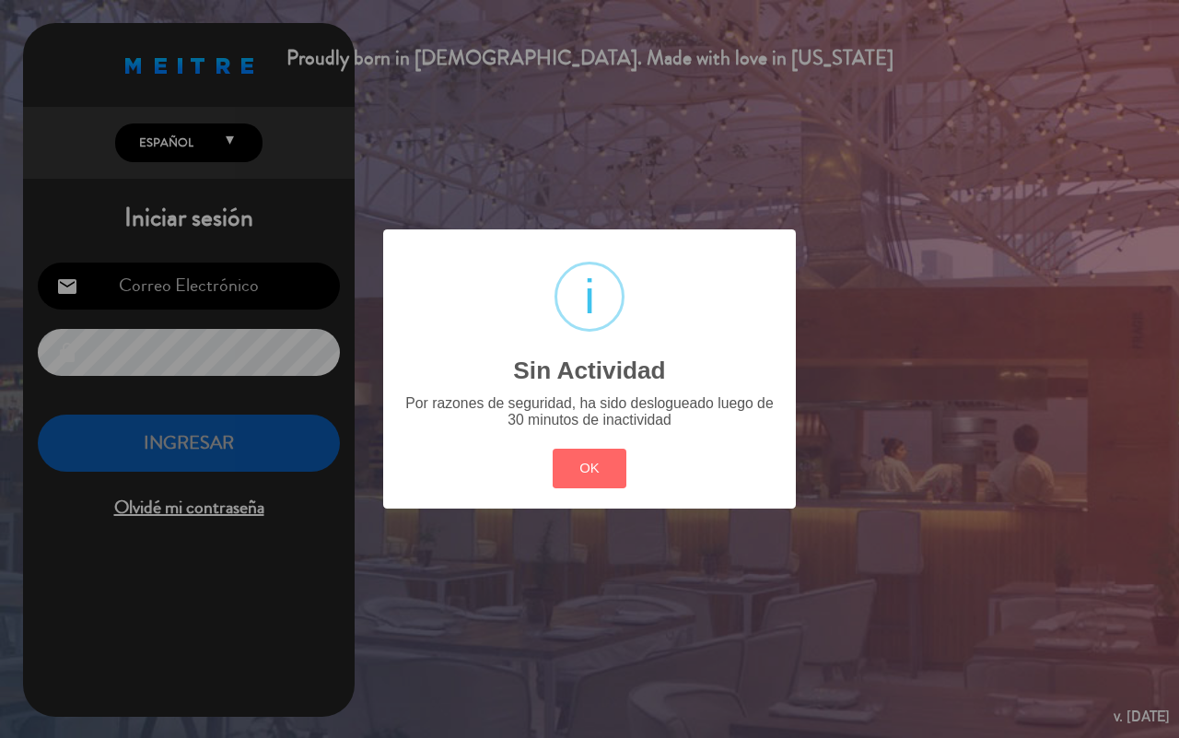
type input "[EMAIL_ADDRESS][DOMAIN_NAME]"
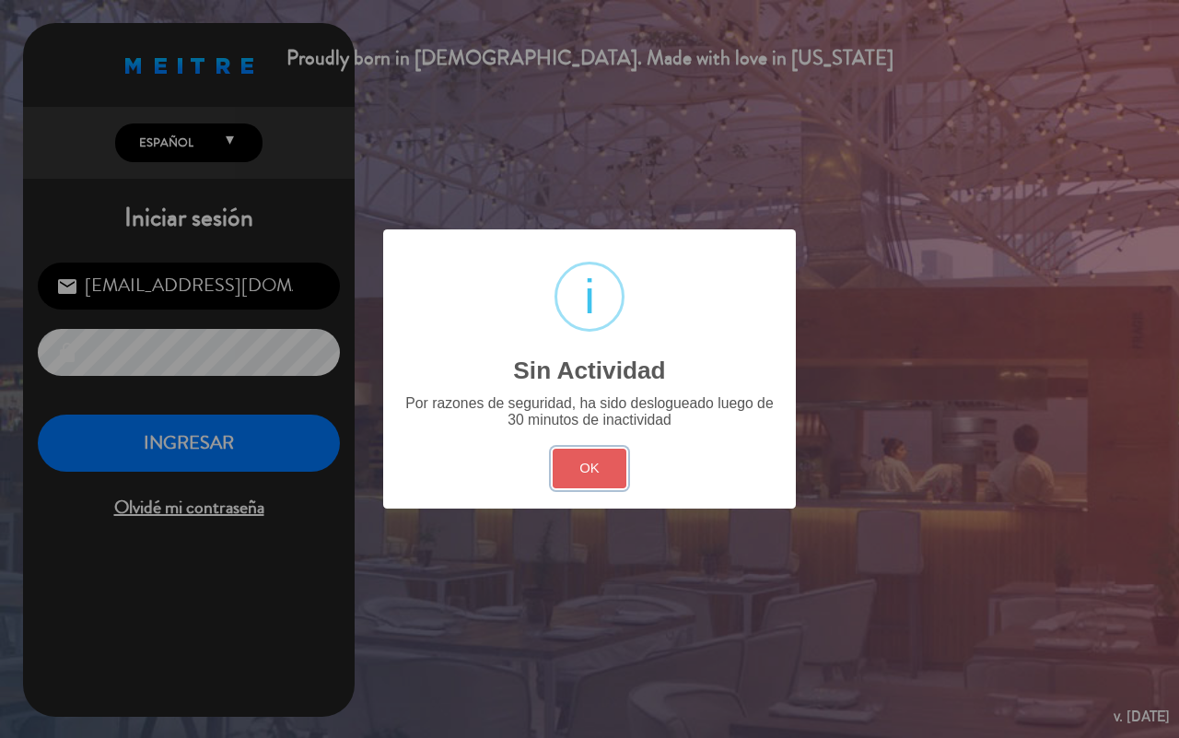
click at [604, 479] on button "OK" at bounding box center [590, 469] width 75 height 40
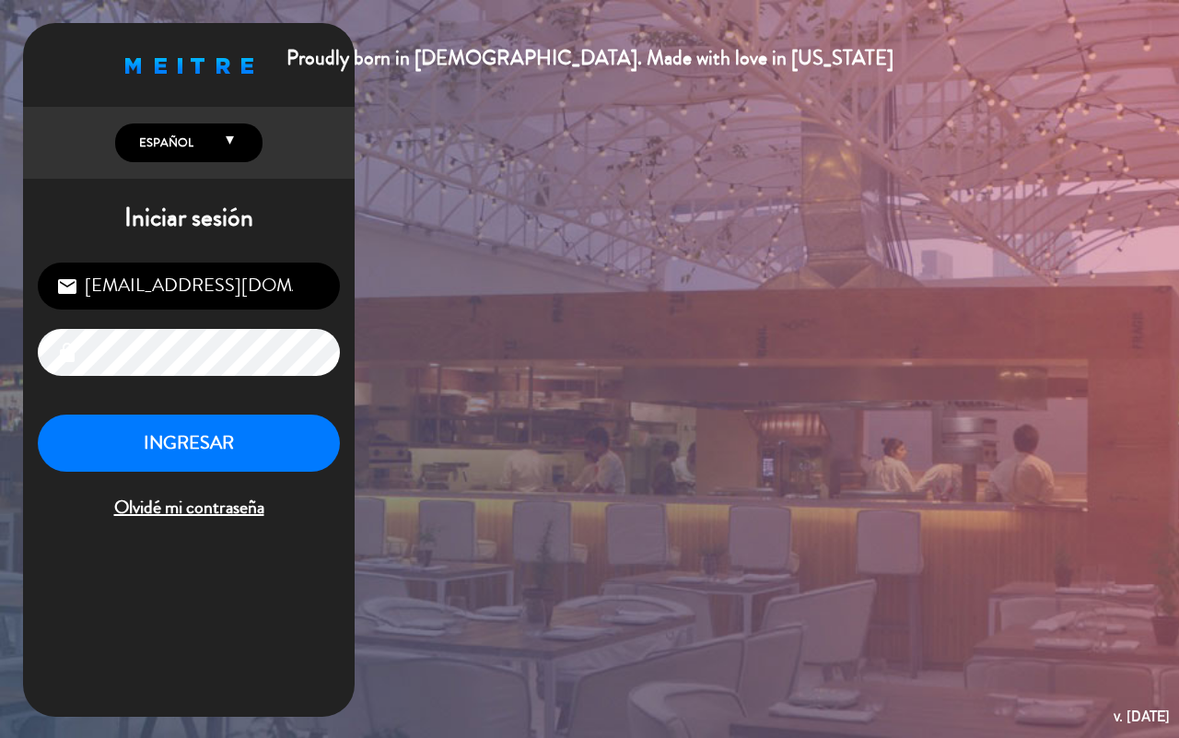
click at [192, 424] on button "INGRESAR" at bounding box center [189, 444] width 302 height 58
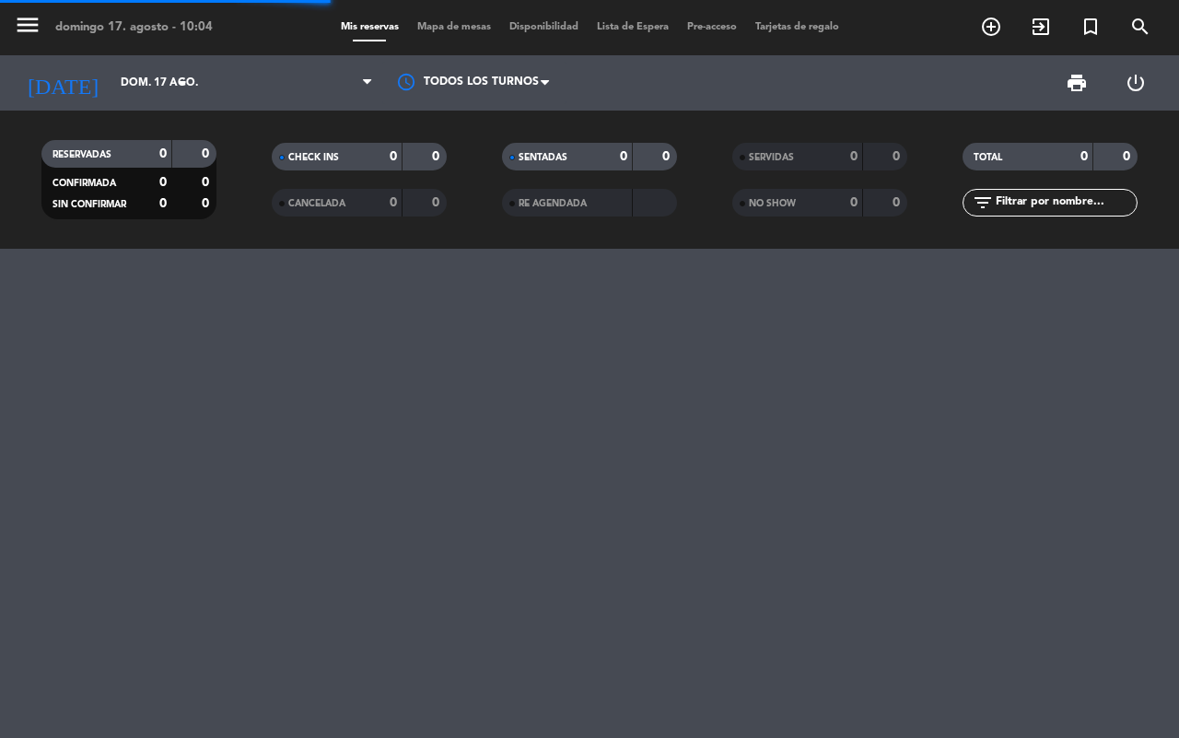
click at [461, 30] on span "Mapa de mesas" at bounding box center [454, 27] width 92 height 10
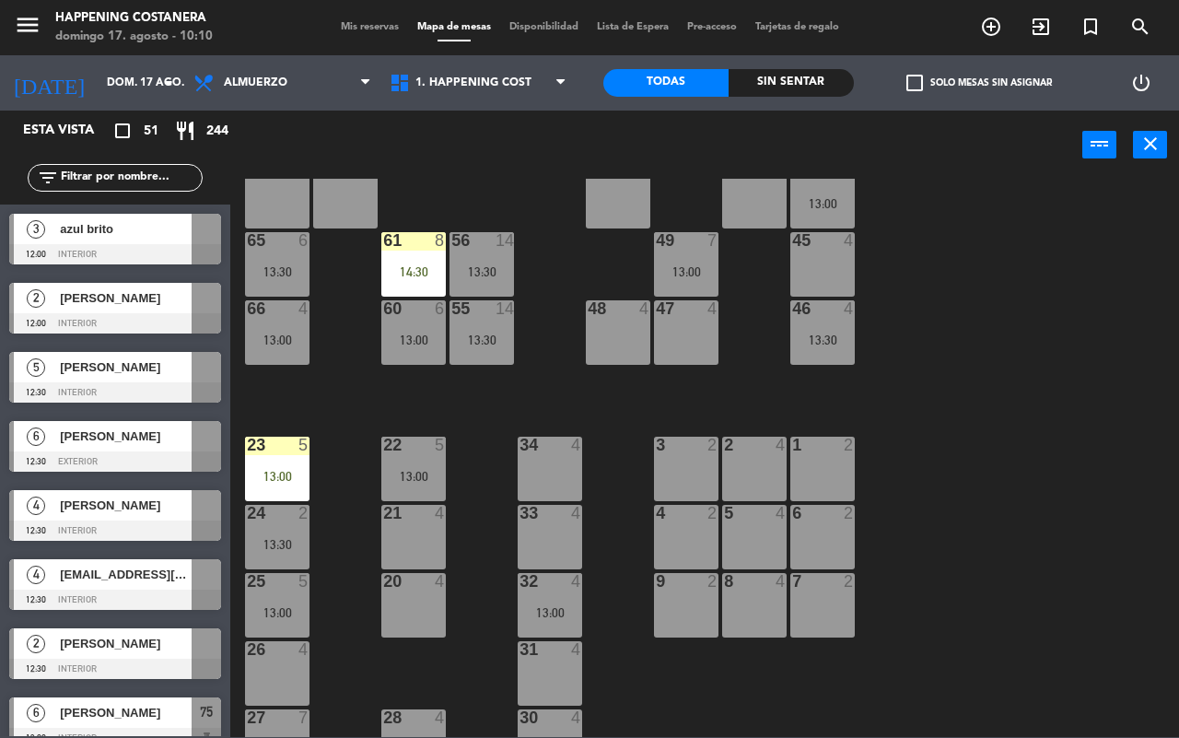
scroll to position [466, 0]
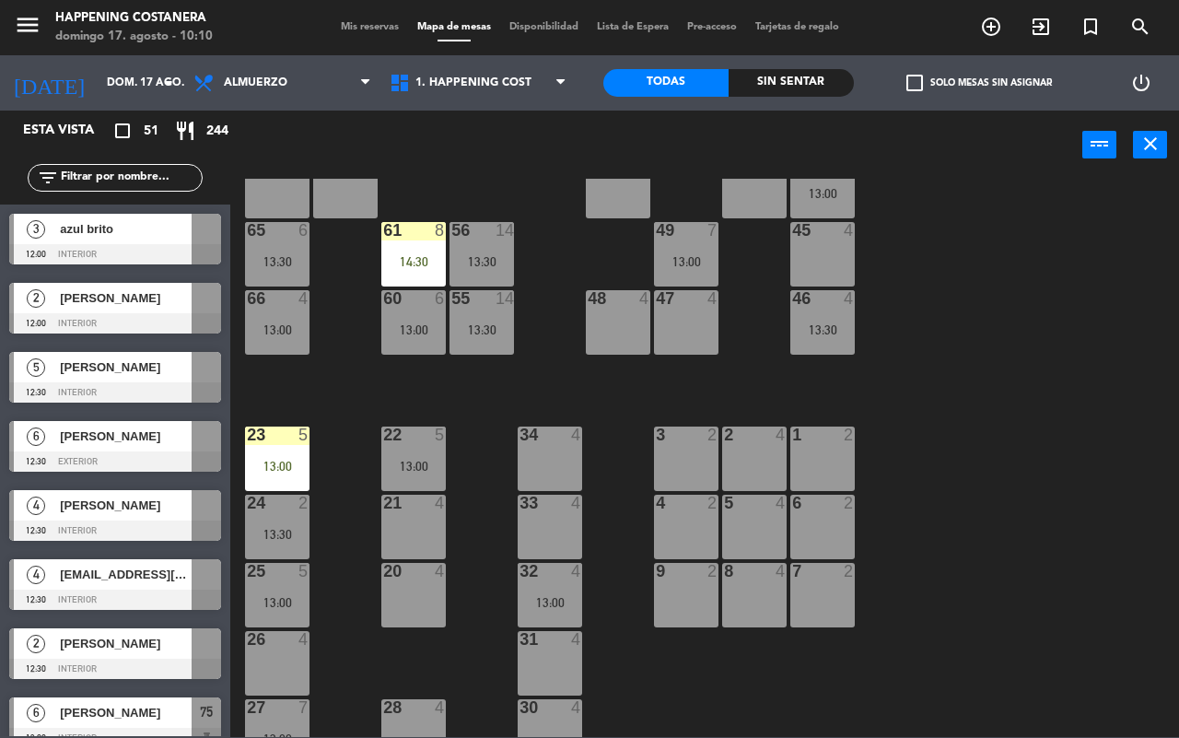
click at [108, 377] on span "[PERSON_NAME]" at bounding box center [126, 367] width 132 height 19
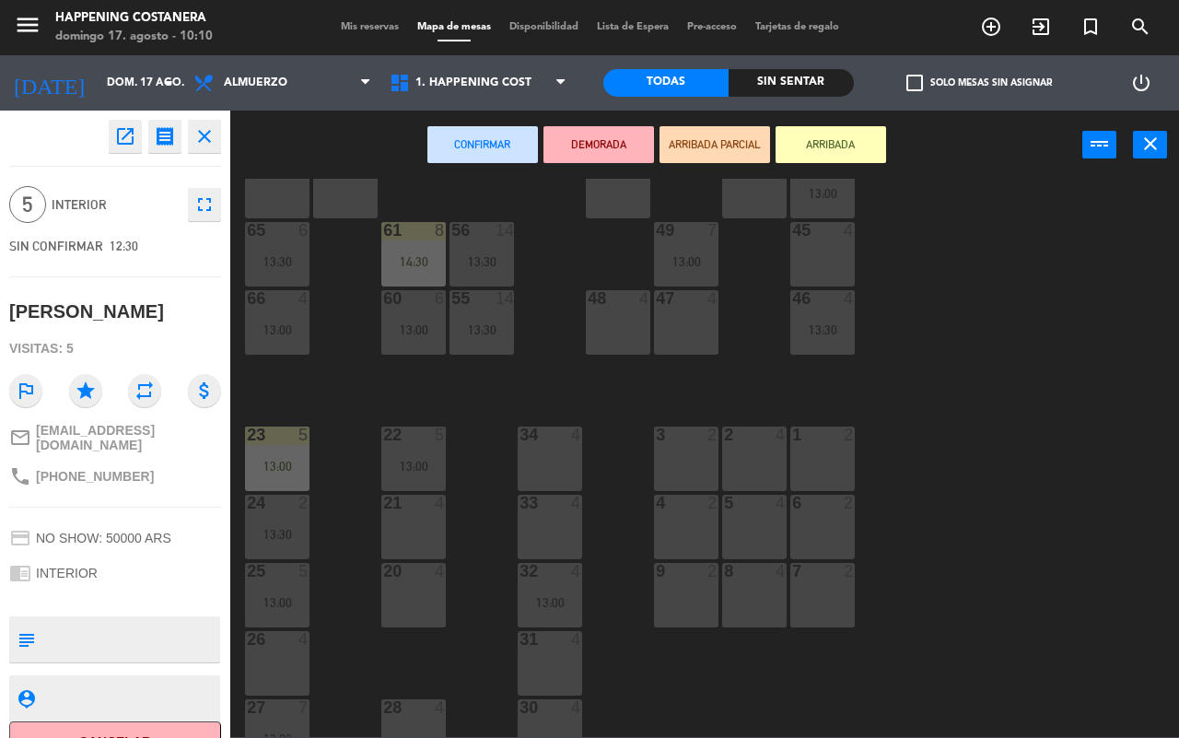
click at [413, 541] on div "21 4" at bounding box center [413, 527] width 65 height 65
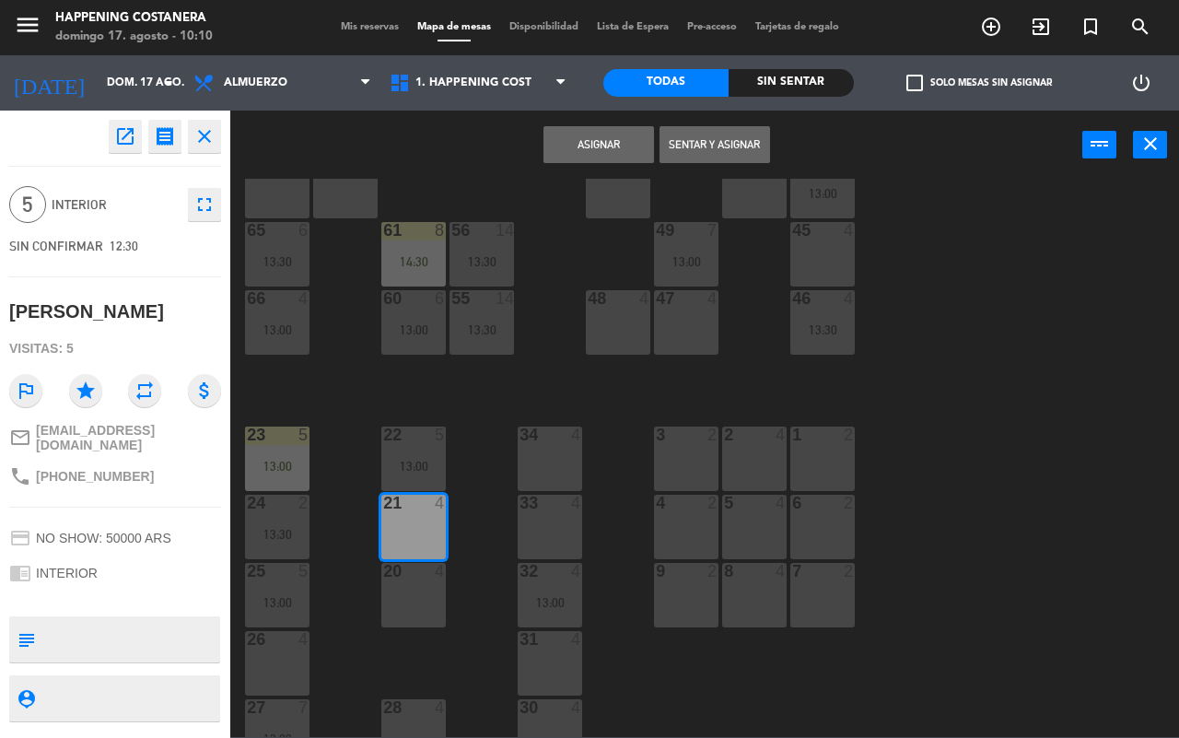
click at [592, 144] on button "Asignar" at bounding box center [599, 144] width 111 height 37
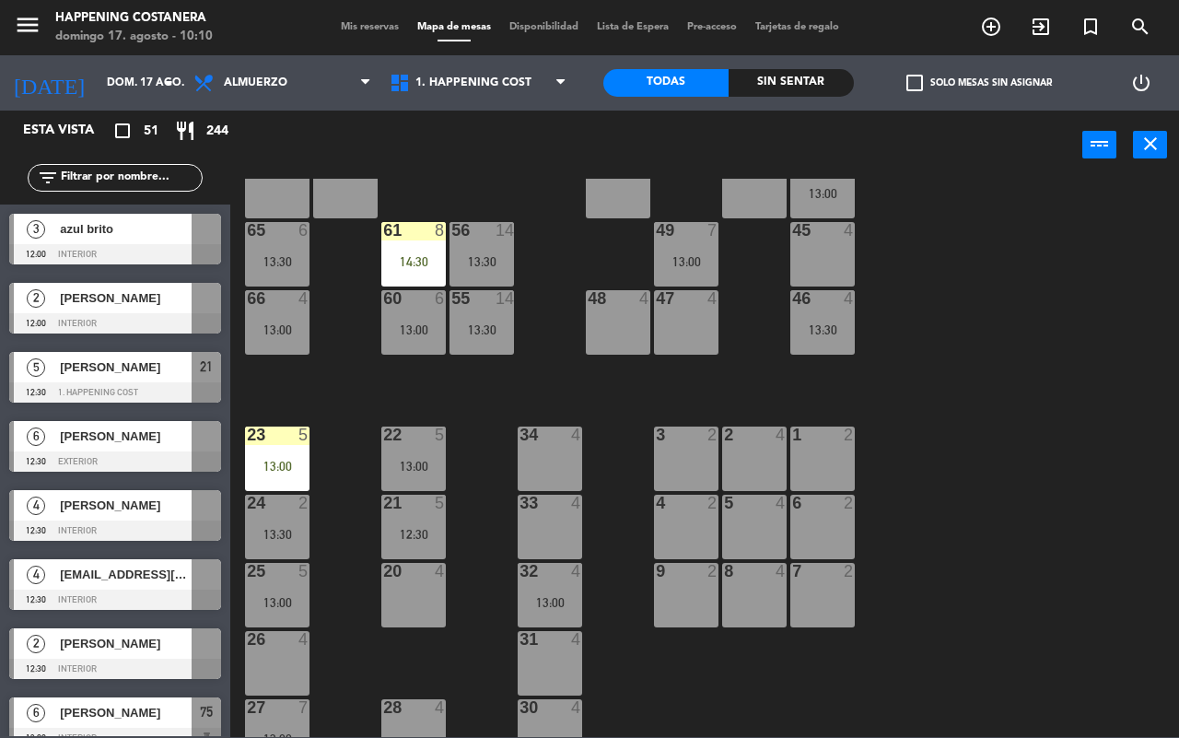
click at [152, 224] on span "azul brito" at bounding box center [126, 228] width 132 height 19
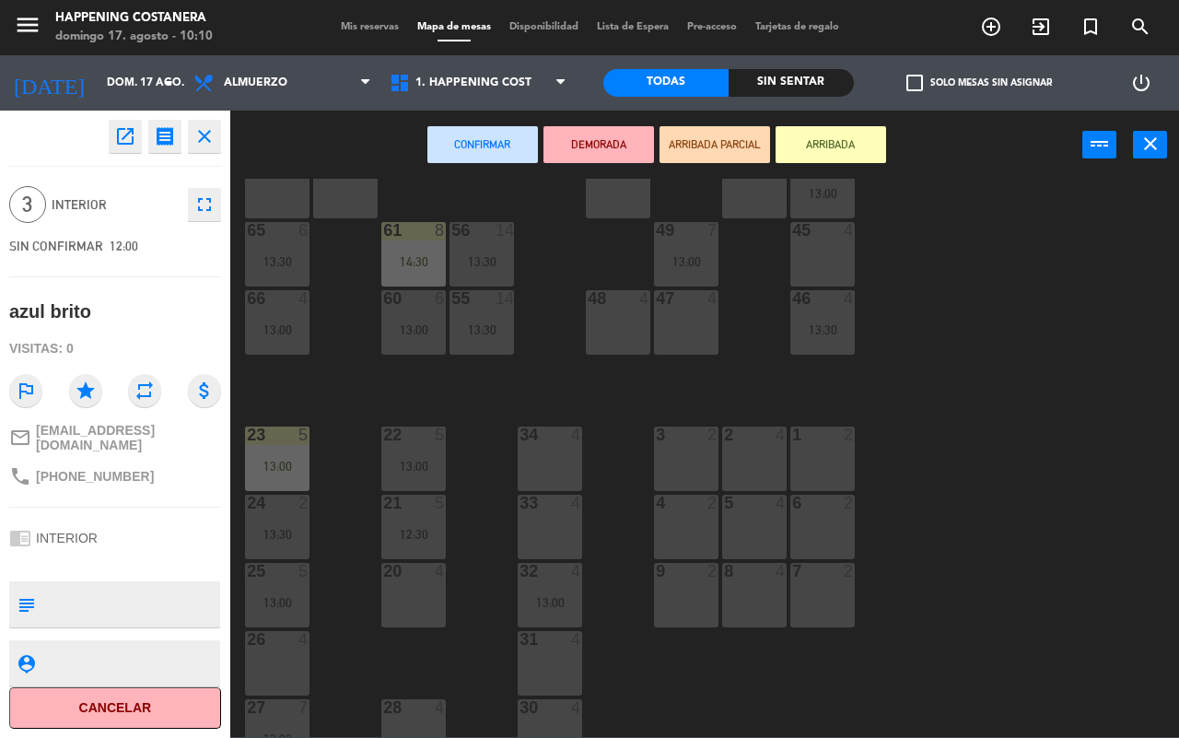
click at [563, 454] on div "34 4" at bounding box center [550, 459] width 65 height 65
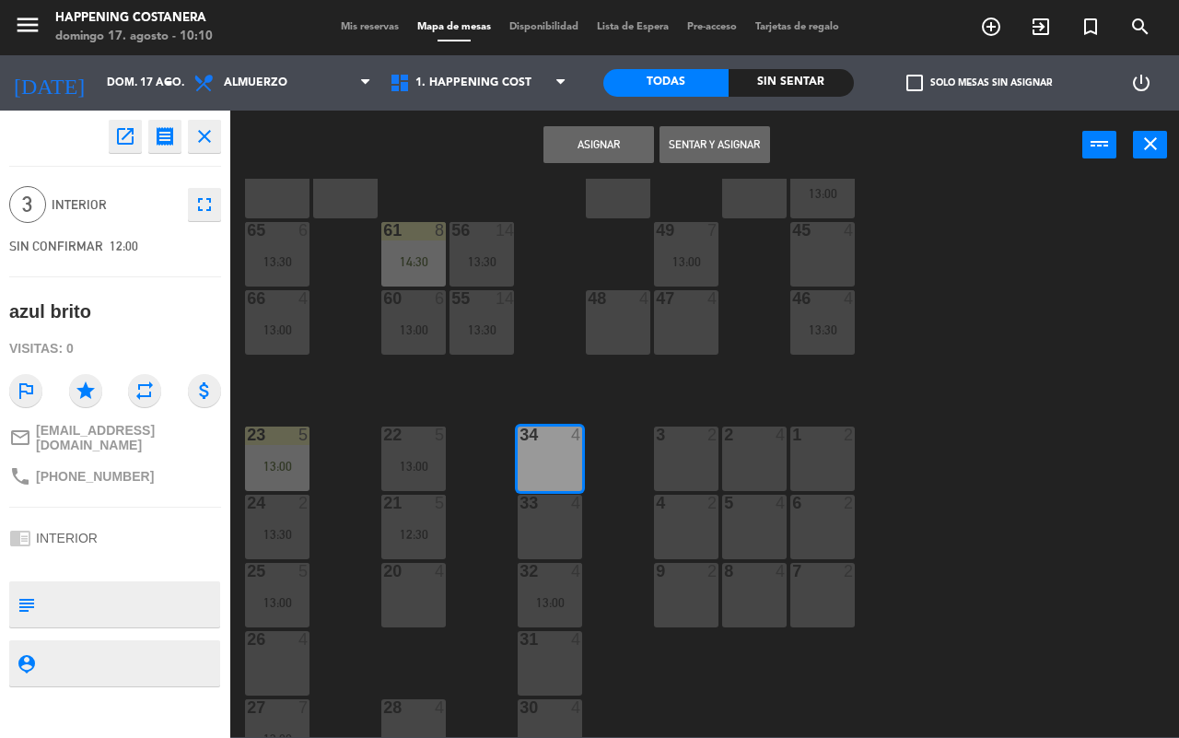
click at [582, 138] on button "Asignar" at bounding box center [599, 144] width 111 height 37
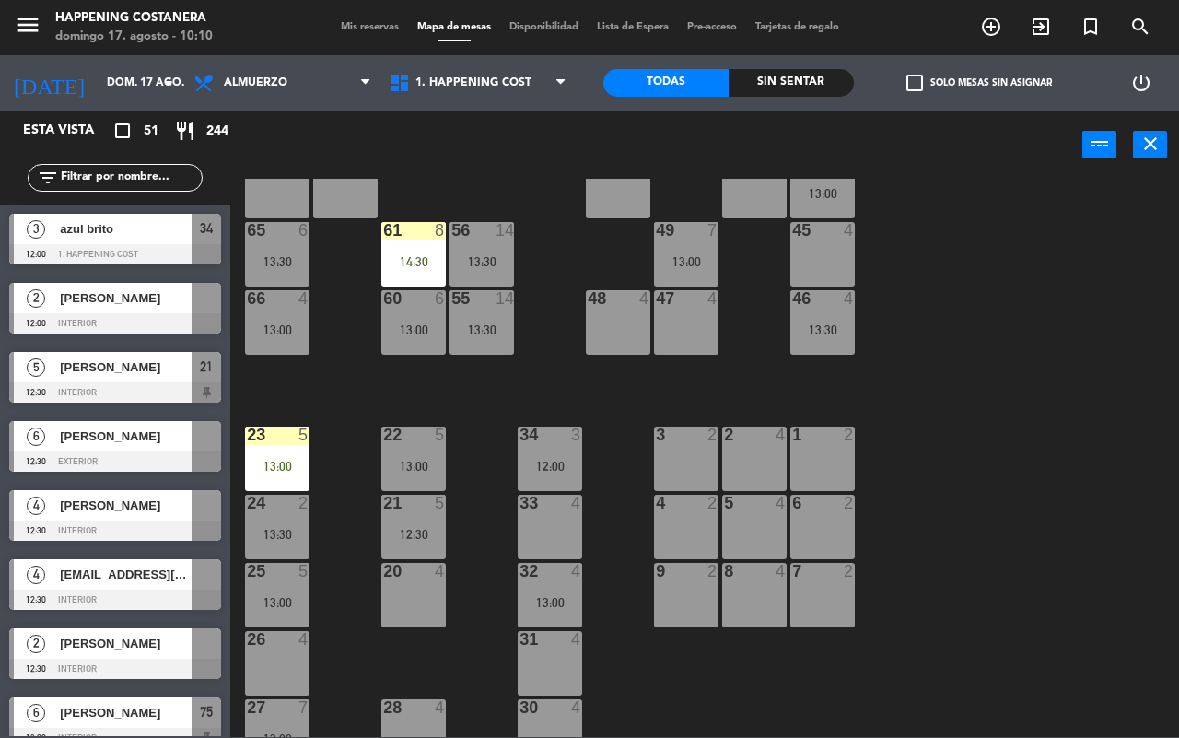
click at [164, 301] on span "[PERSON_NAME]" at bounding box center [126, 297] width 132 height 19
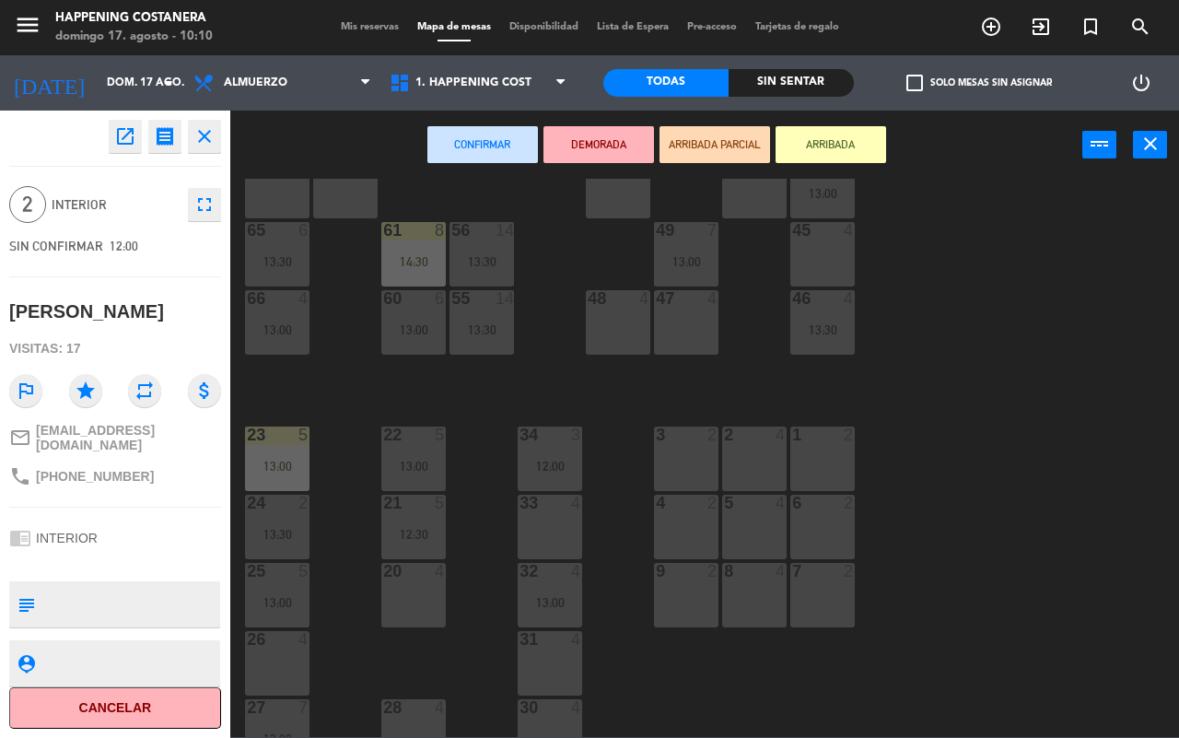
click at [818, 465] on div "1 2" at bounding box center [823, 459] width 65 height 65
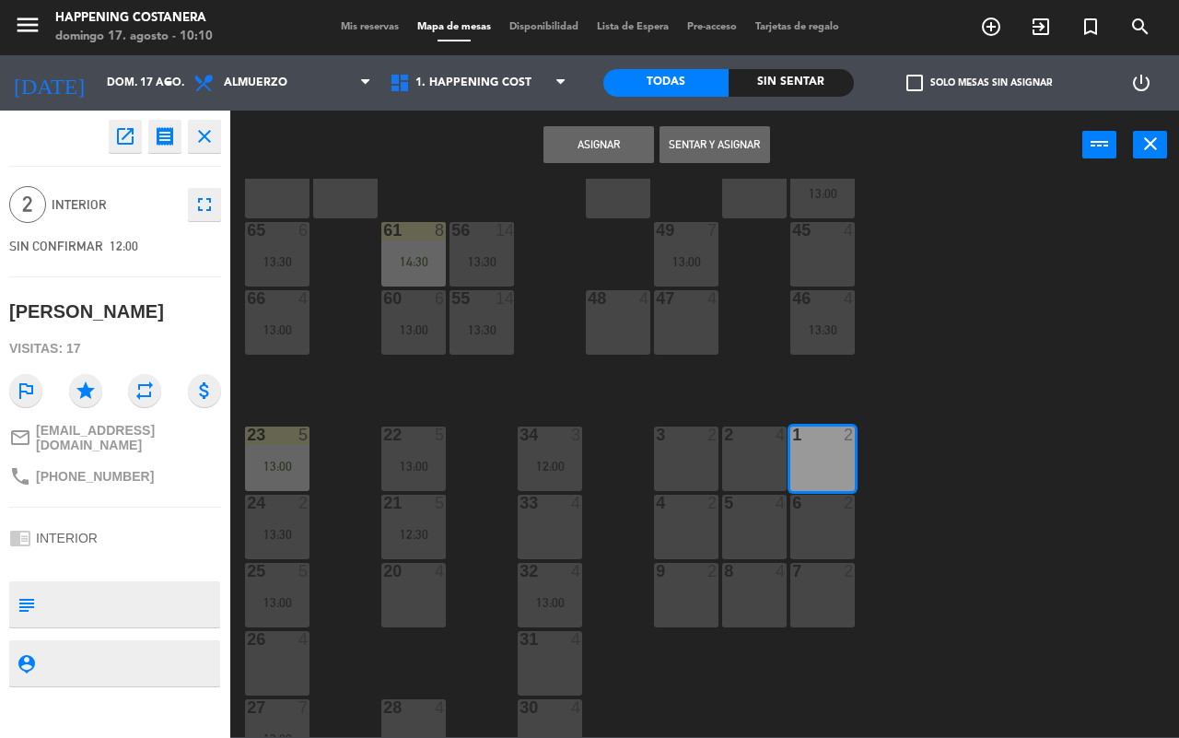
click at [600, 144] on button "Asignar" at bounding box center [599, 144] width 111 height 37
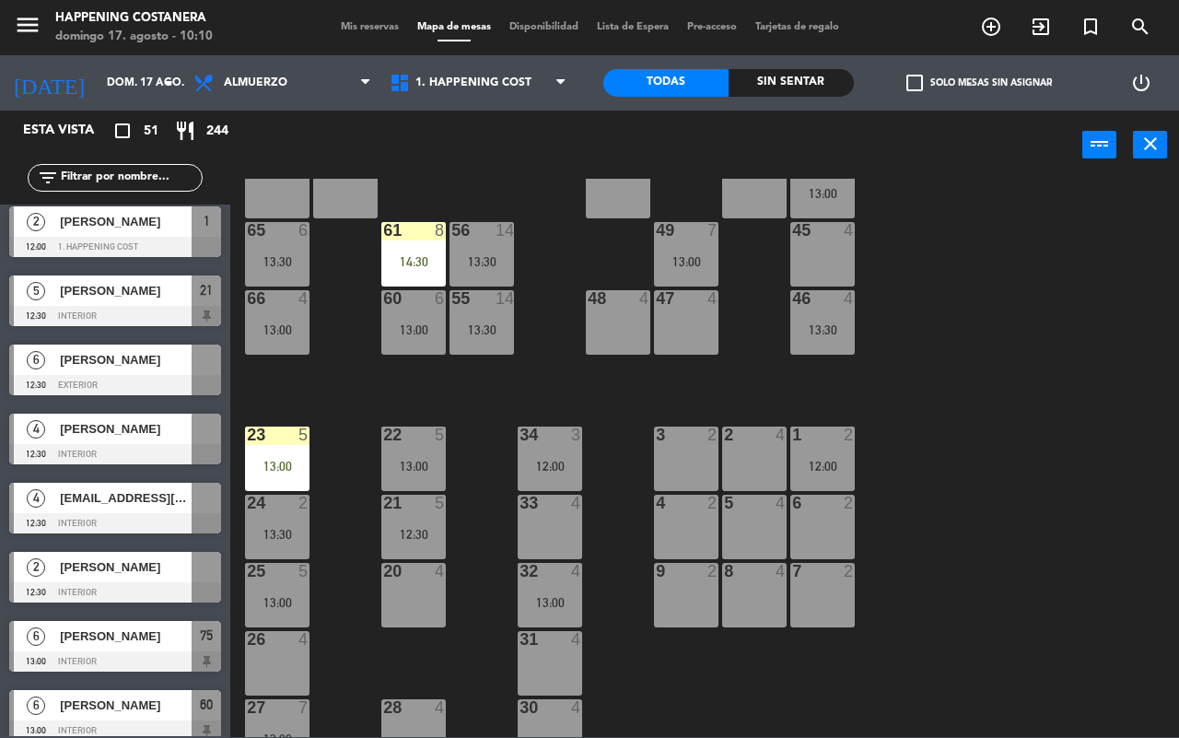
scroll to position [86, 0]
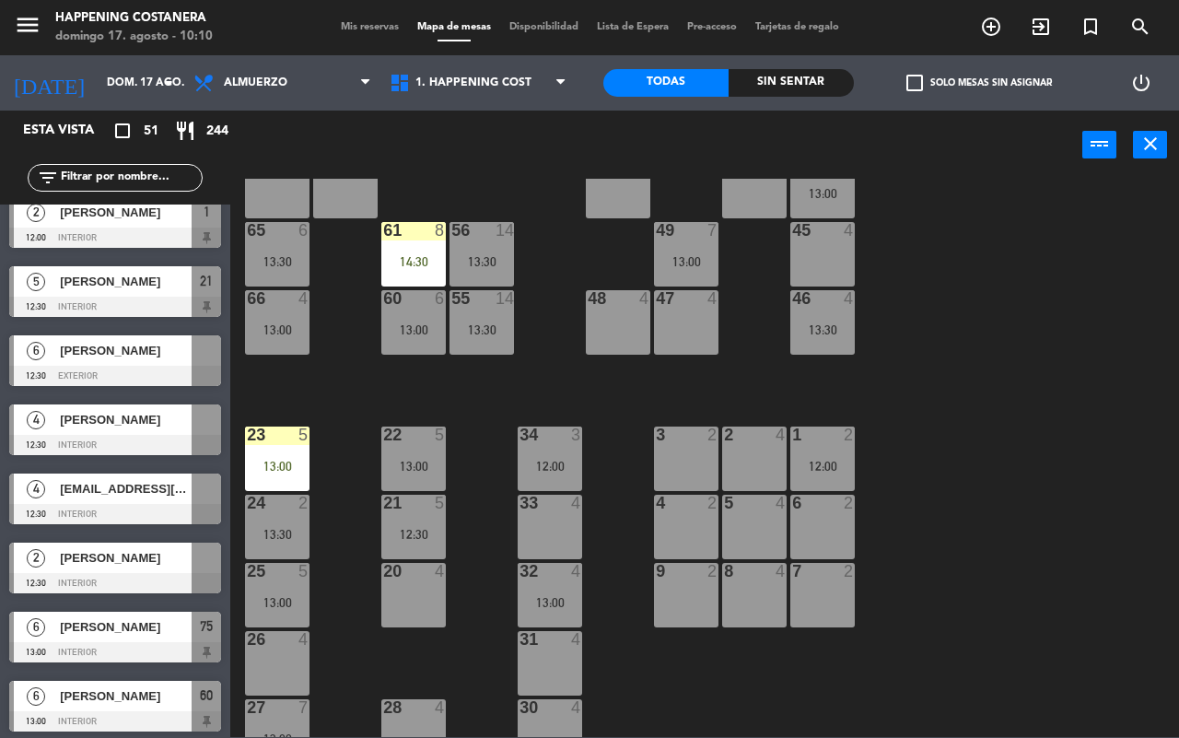
click at [116, 419] on span "[PERSON_NAME]" at bounding box center [126, 419] width 132 height 19
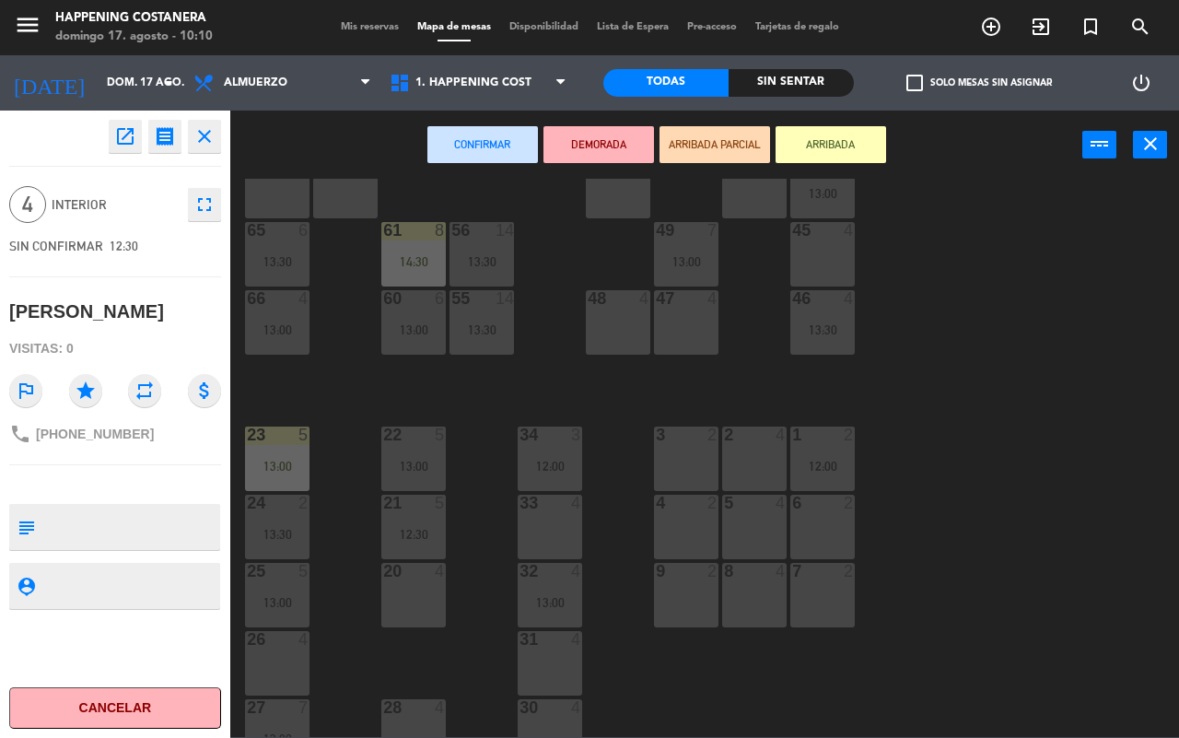
click at [277, 207] on div "64 4" at bounding box center [277, 186] width 65 height 65
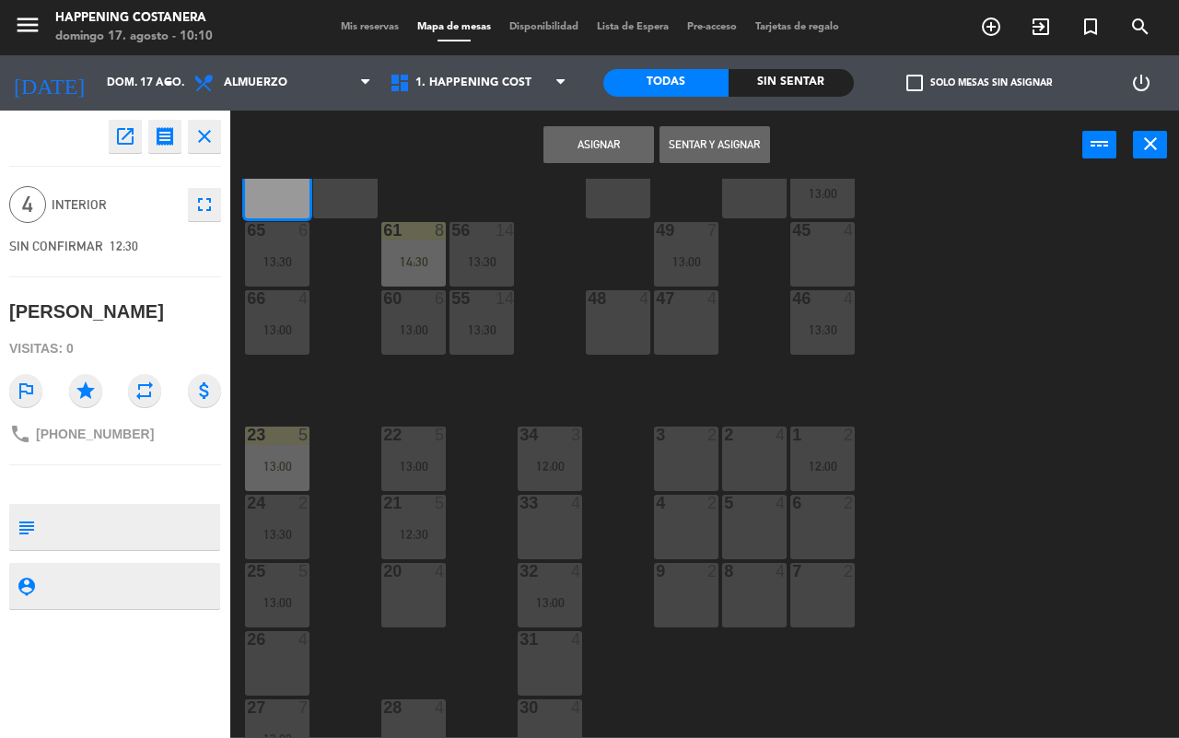
click at [592, 147] on button "Asignar" at bounding box center [599, 144] width 111 height 37
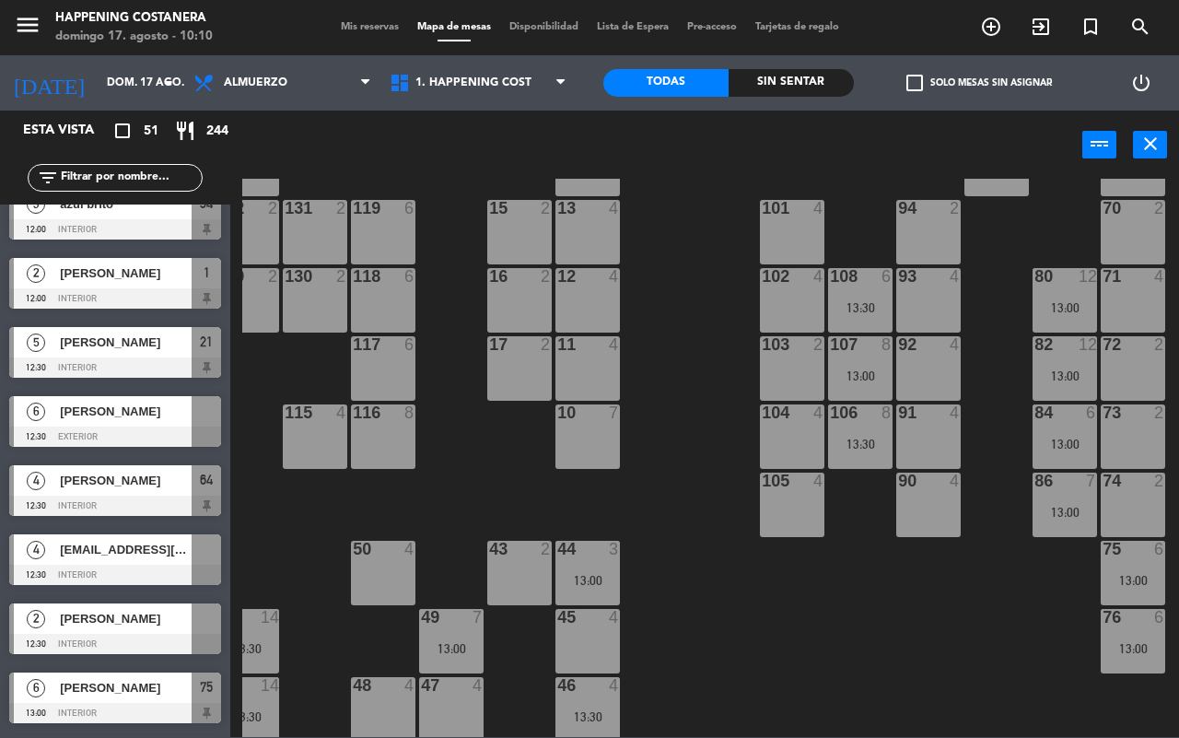
scroll to position [76, 235]
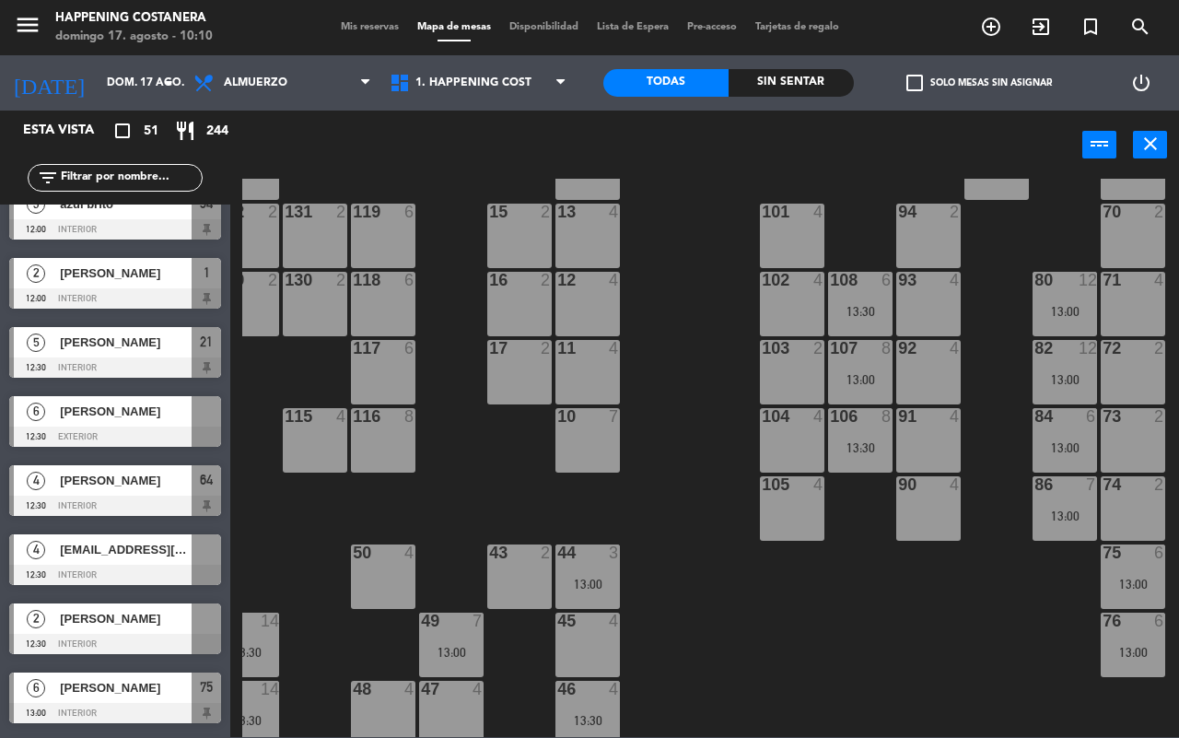
click at [143, 420] on span "[PERSON_NAME]" at bounding box center [126, 411] width 132 height 19
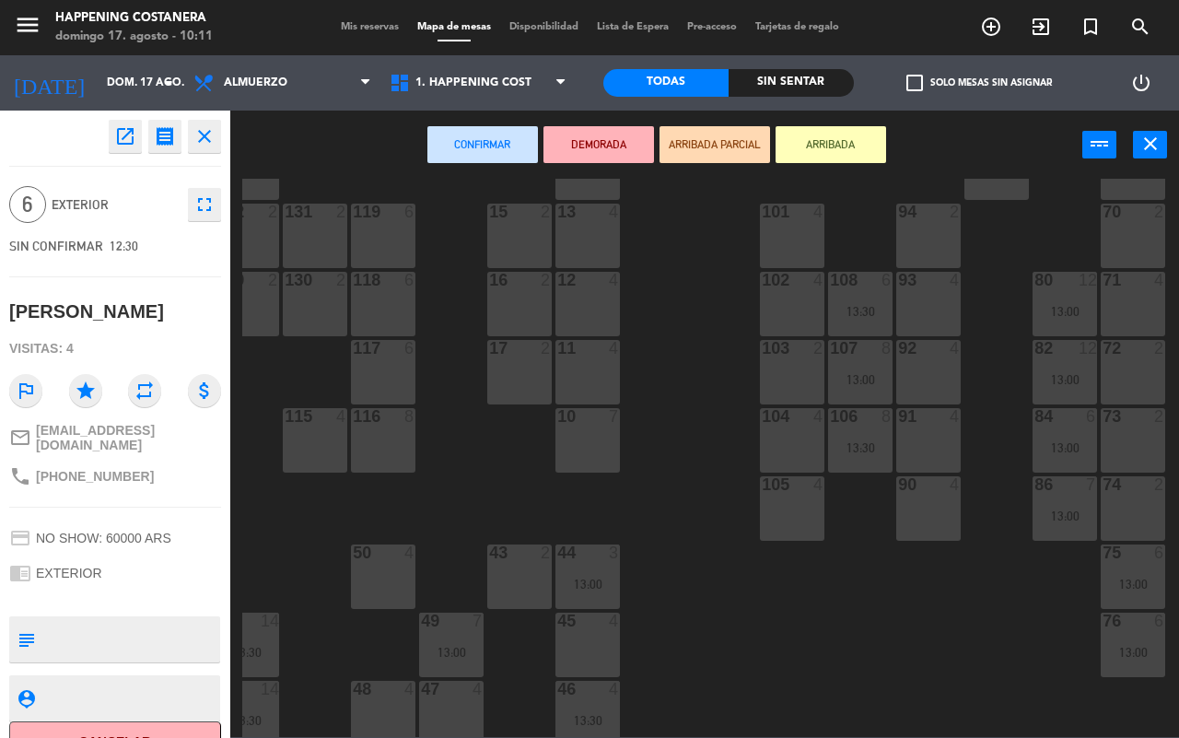
click at [1138, 231] on div "70 2" at bounding box center [1133, 236] width 65 height 65
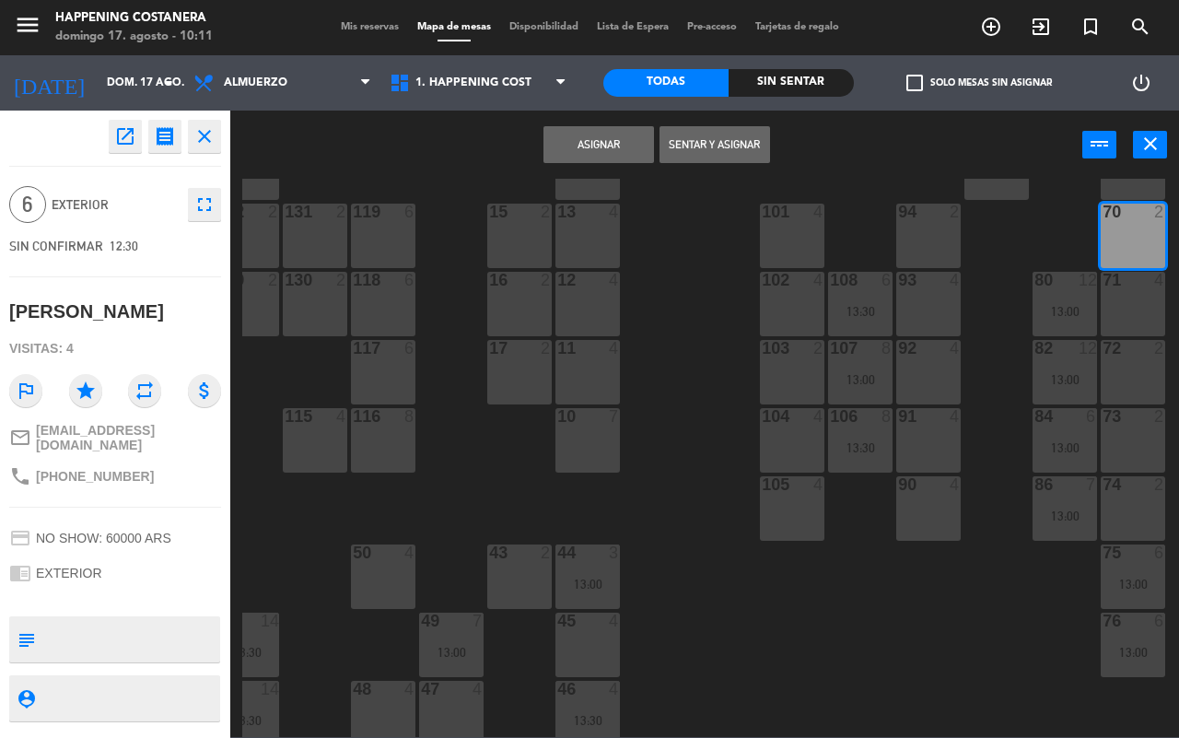
click at [1136, 309] on div "71 4" at bounding box center [1133, 304] width 65 height 65
click at [616, 146] on button "Asignar" at bounding box center [599, 144] width 111 height 37
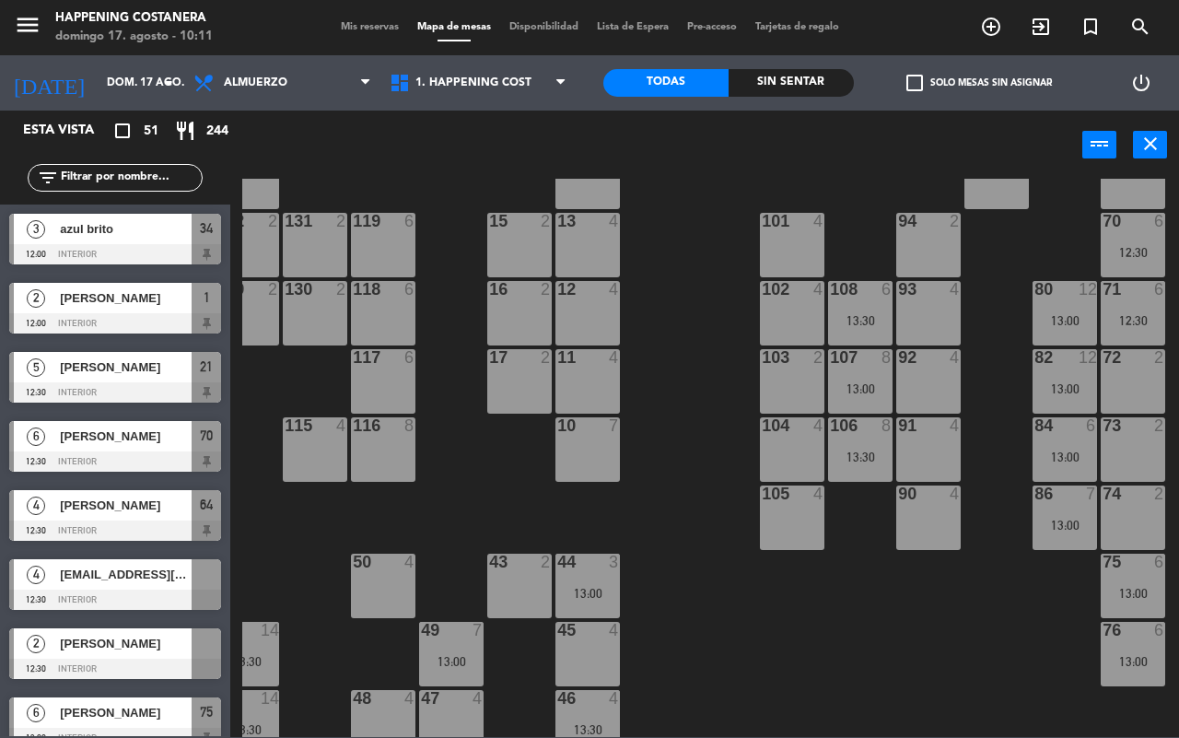
scroll to position [63, 235]
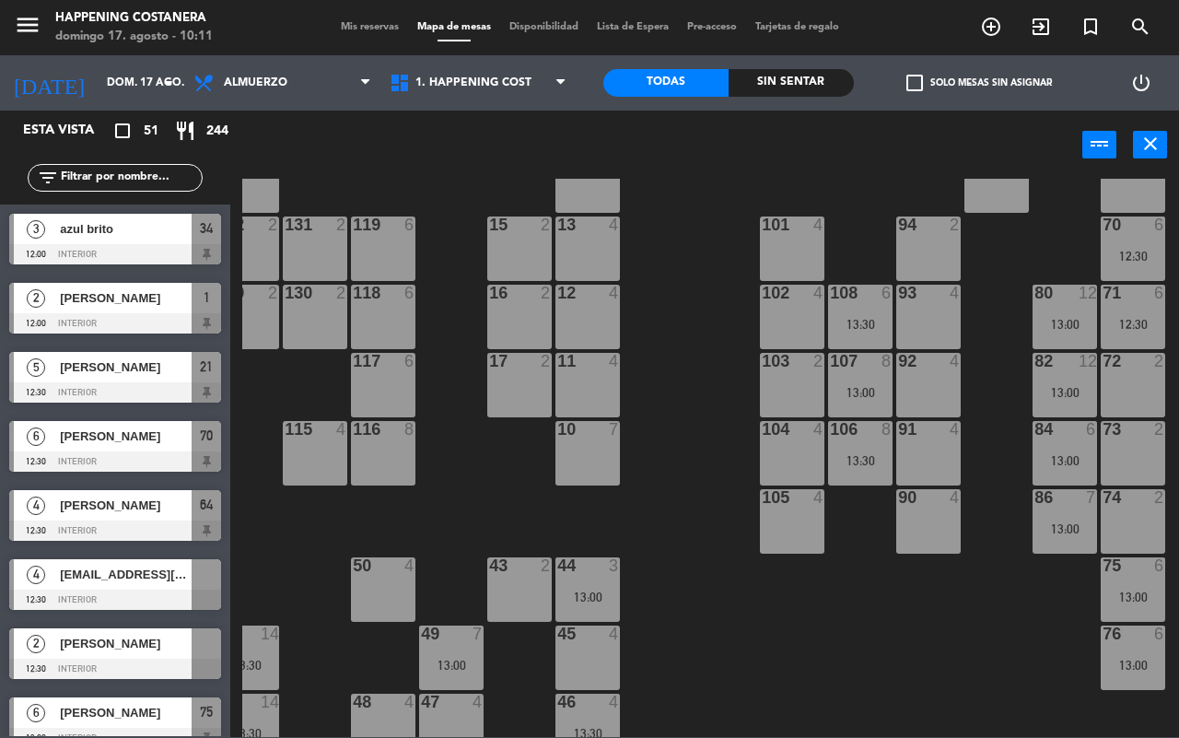
click at [138, 576] on span "[EMAIL_ADDRESS][DOMAIN_NAME]" at bounding box center [126, 574] width 132 height 19
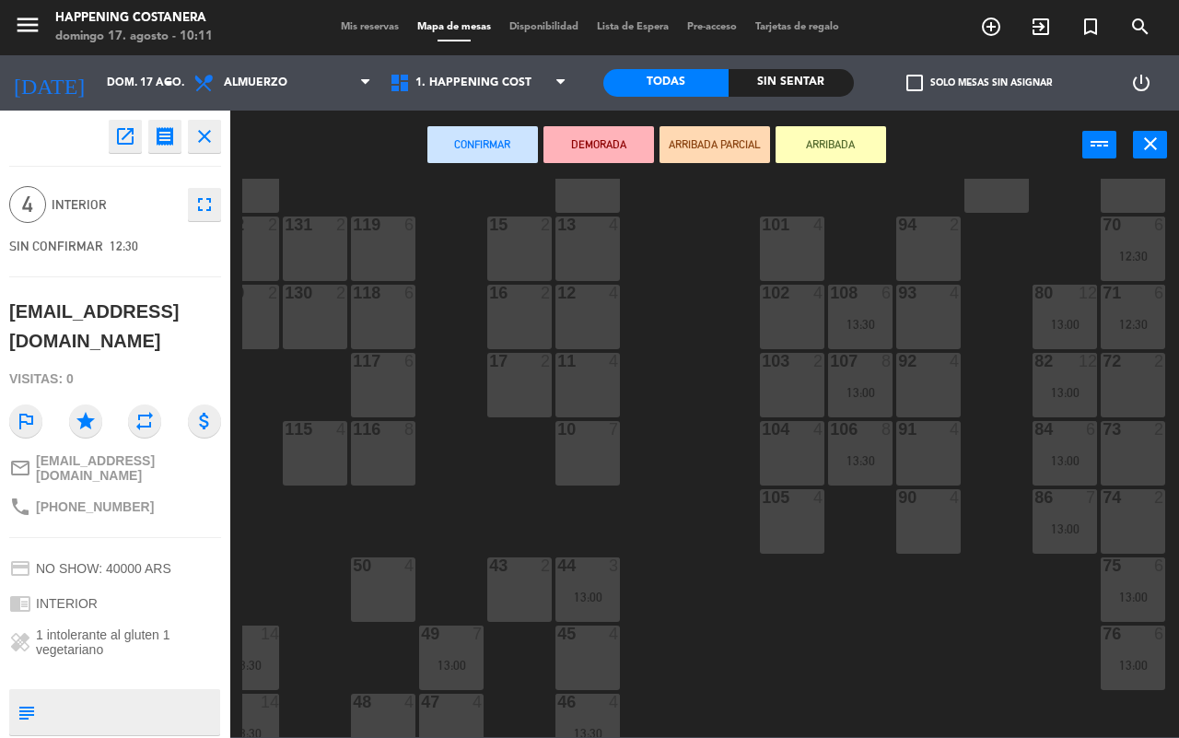
click at [788, 533] on div "105 4" at bounding box center [792, 521] width 65 height 65
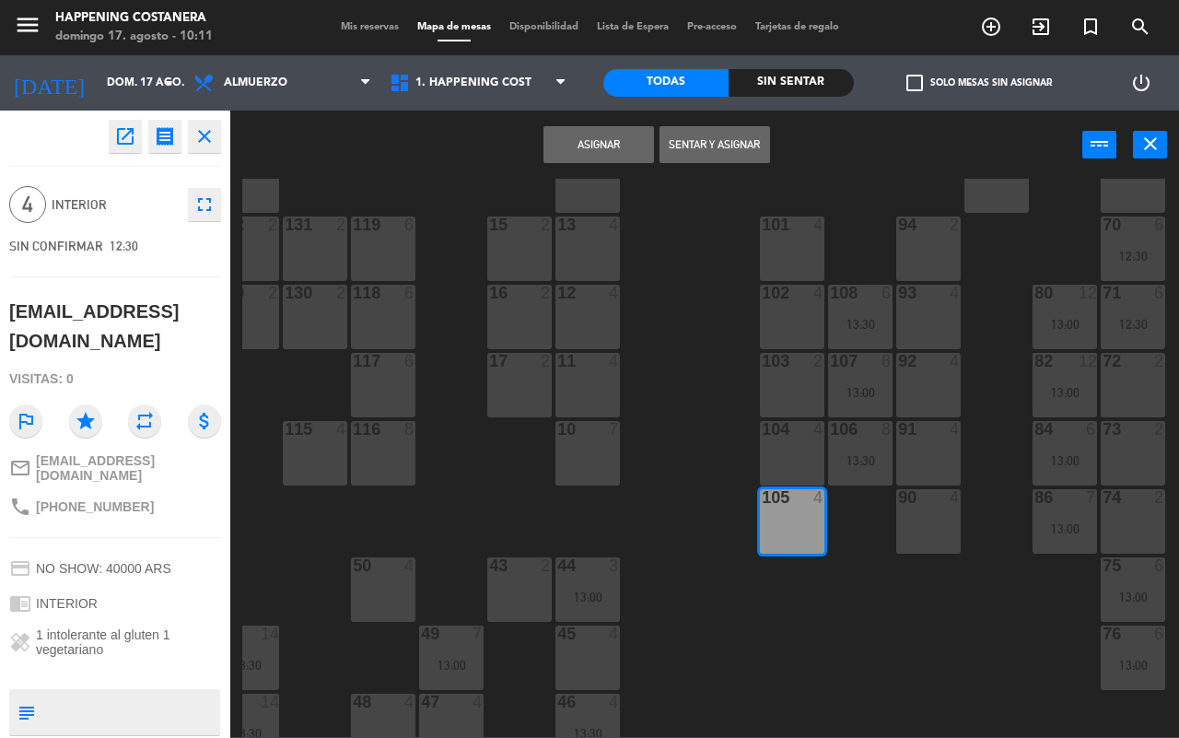
click at [624, 146] on button "Asignar" at bounding box center [599, 144] width 111 height 37
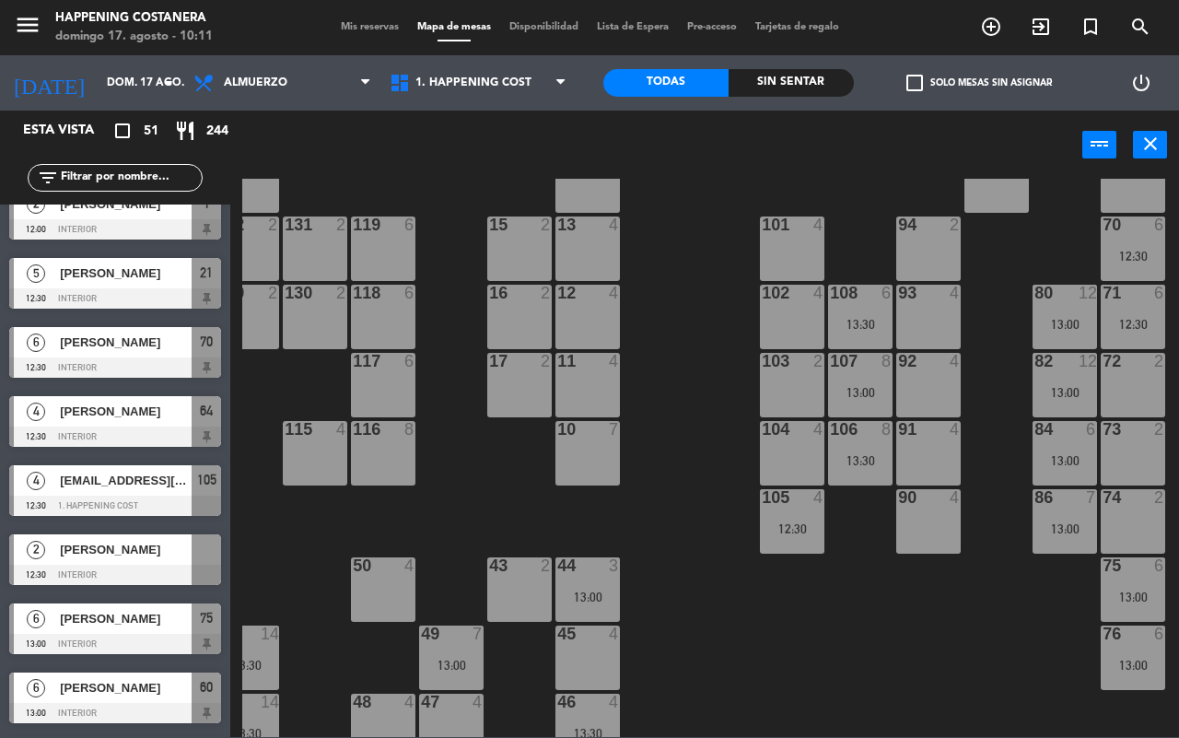
scroll to position [95, 0]
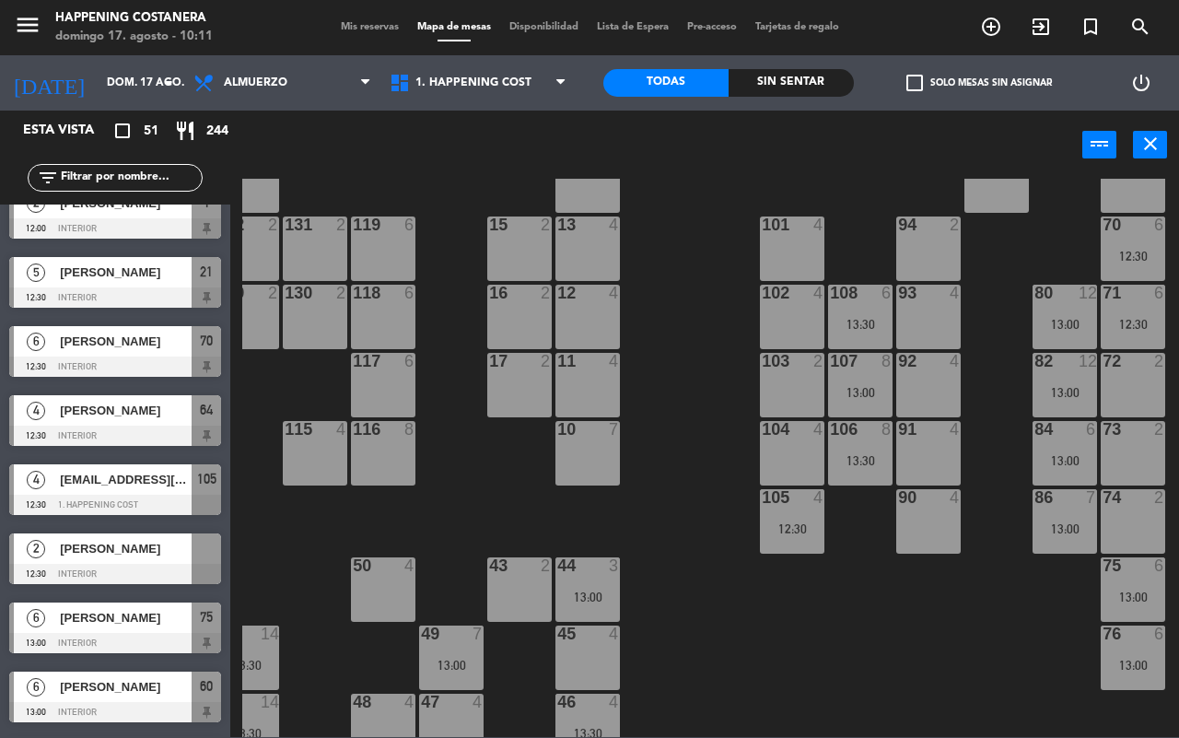
click at [147, 567] on div at bounding box center [115, 574] width 212 height 20
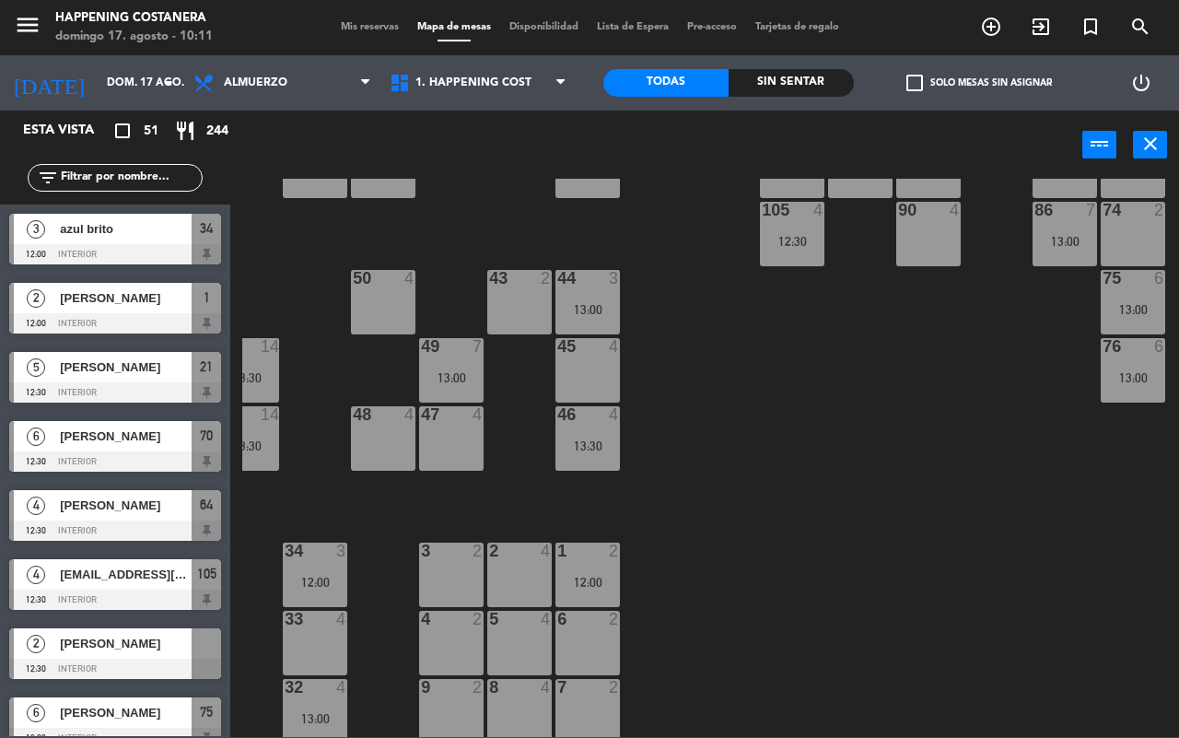
scroll to position [404, 235]
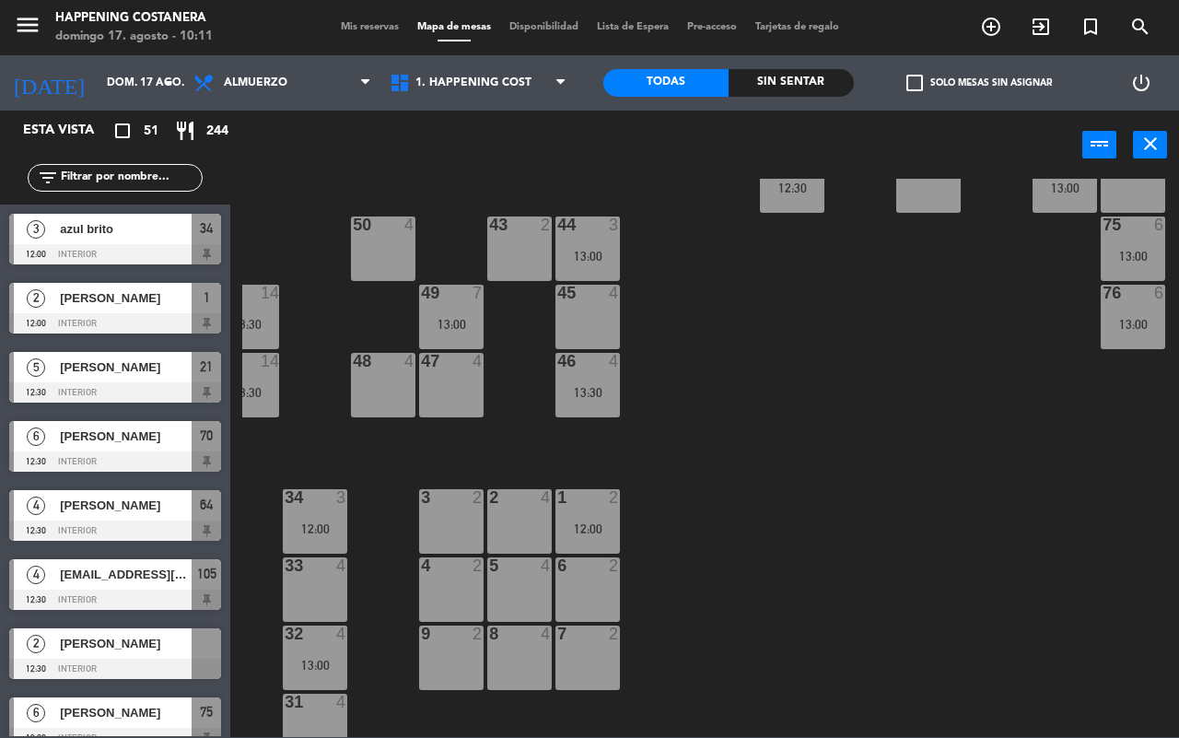
click at [143, 655] on div "[PERSON_NAME]" at bounding box center [125, 643] width 134 height 30
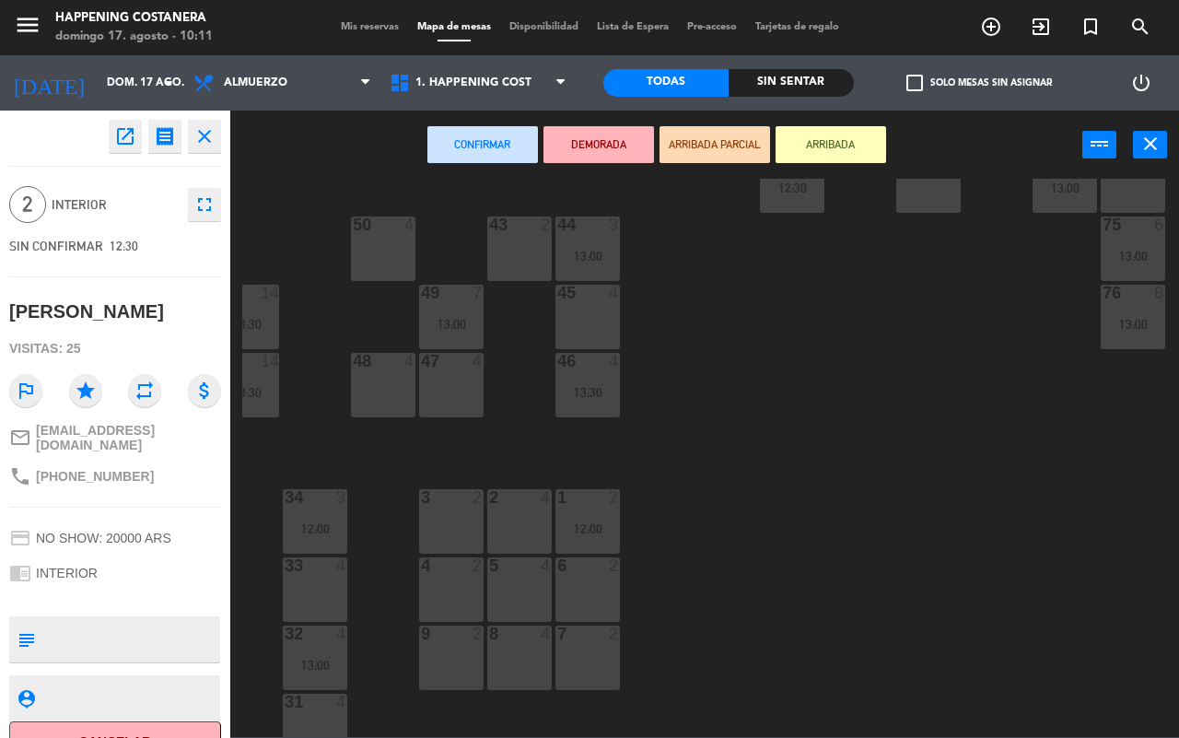
click at [586, 615] on div "6 2" at bounding box center [588, 589] width 65 height 65
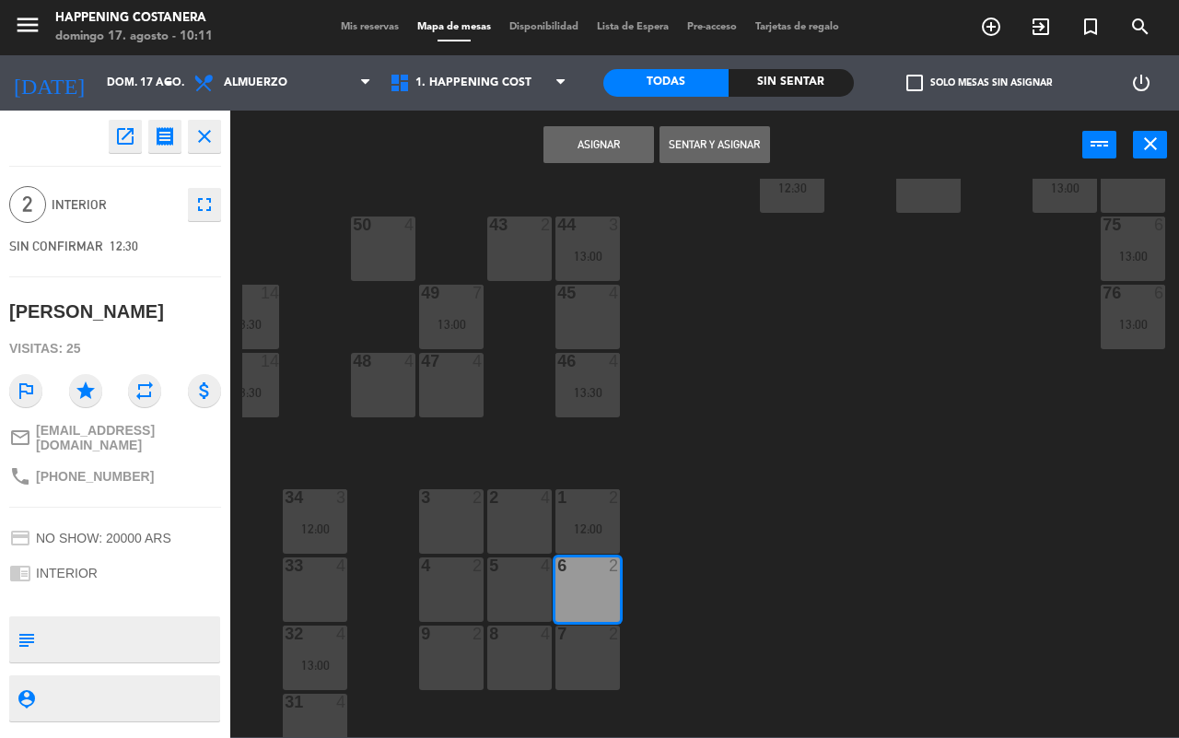
click at [596, 143] on button "Asignar" at bounding box center [599, 144] width 111 height 37
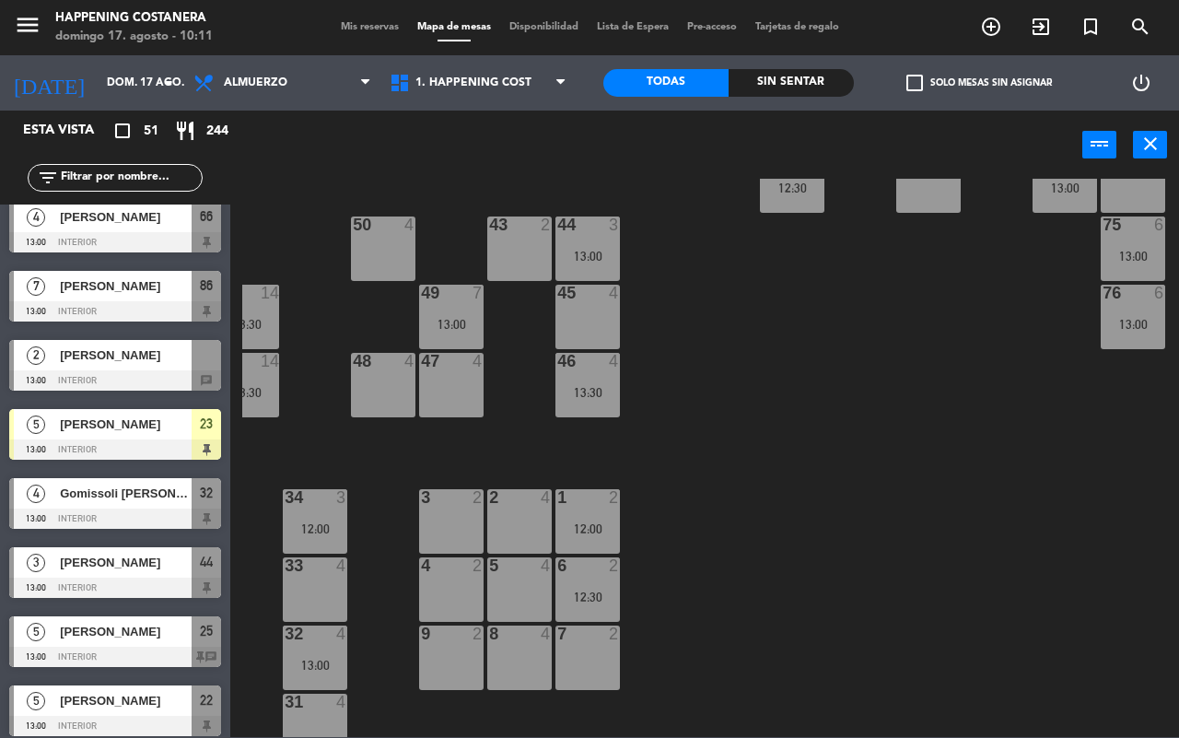
scroll to position [628, 0]
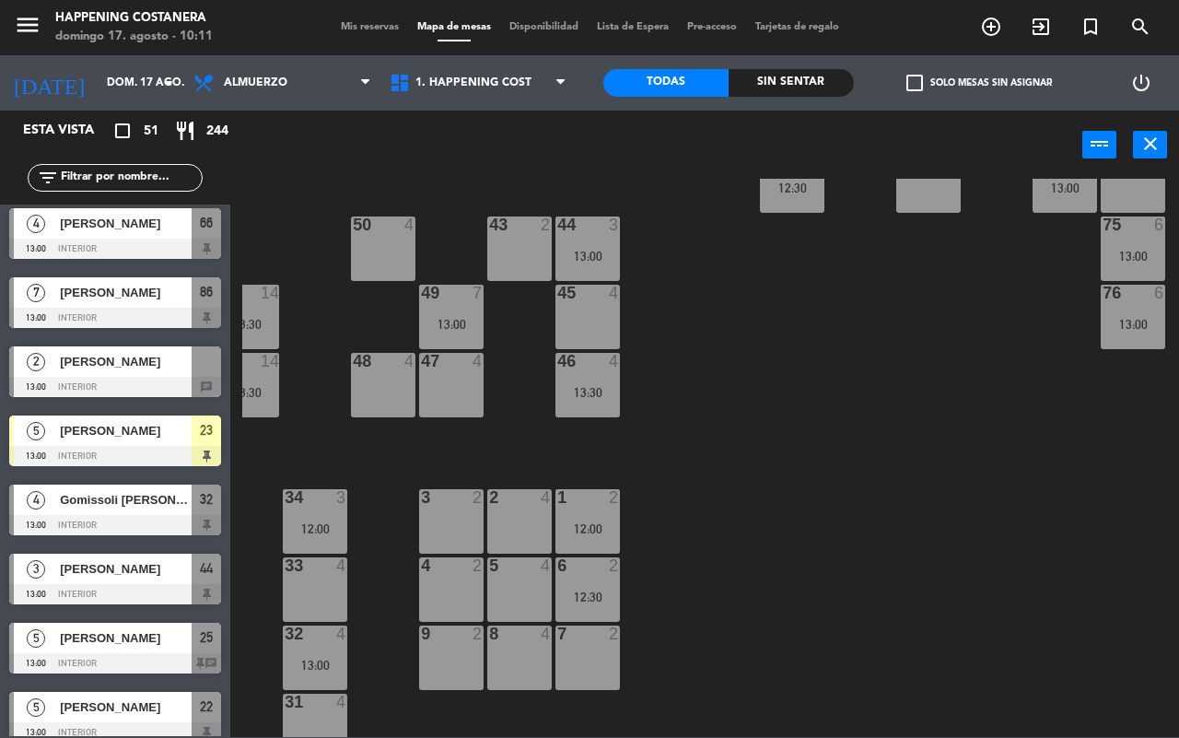
click at [125, 366] on span "[PERSON_NAME]" at bounding box center [126, 361] width 132 height 19
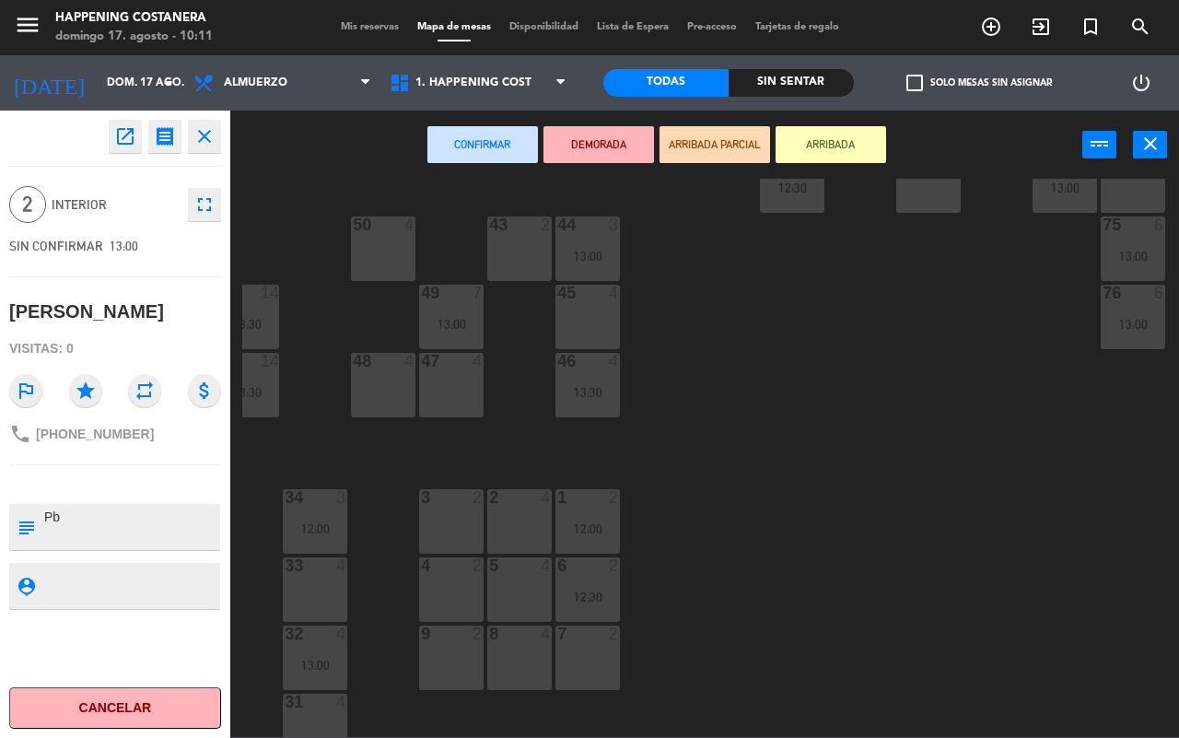
click at [591, 654] on div "7 2" at bounding box center [588, 658] width 65 height 65
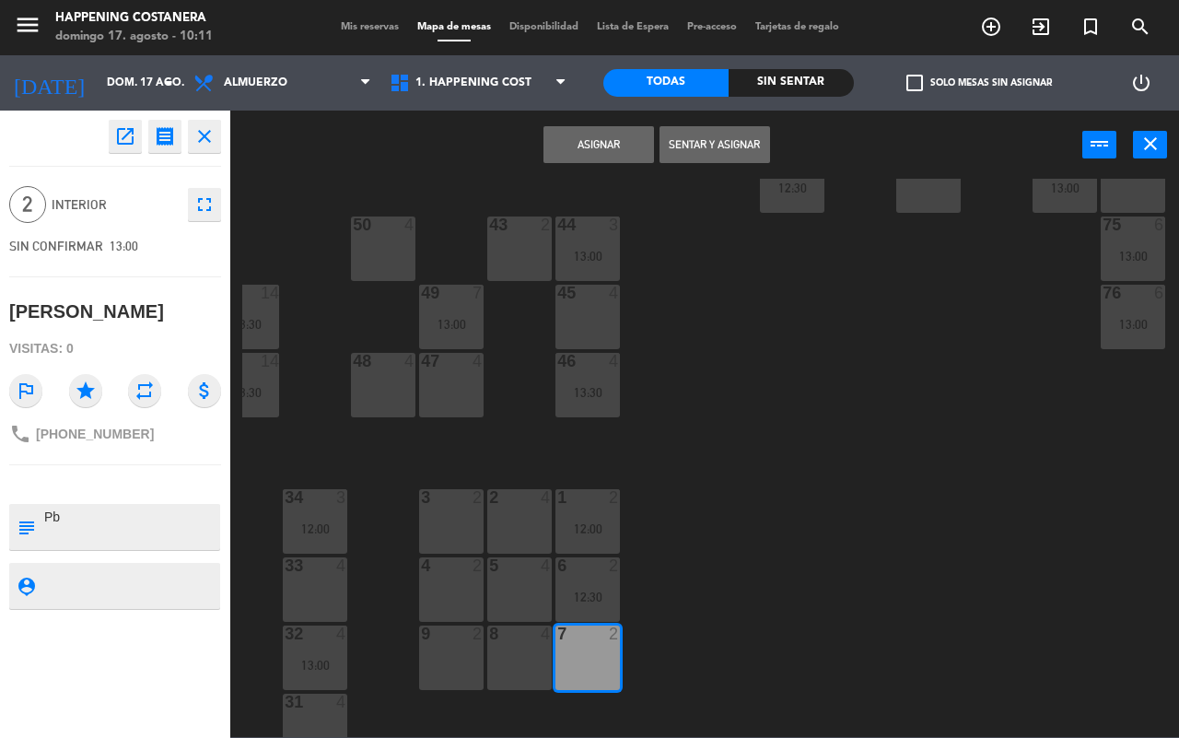
click at [614, 135] on button "Asignar" at bounding box center [599, 144] width 111 height 37
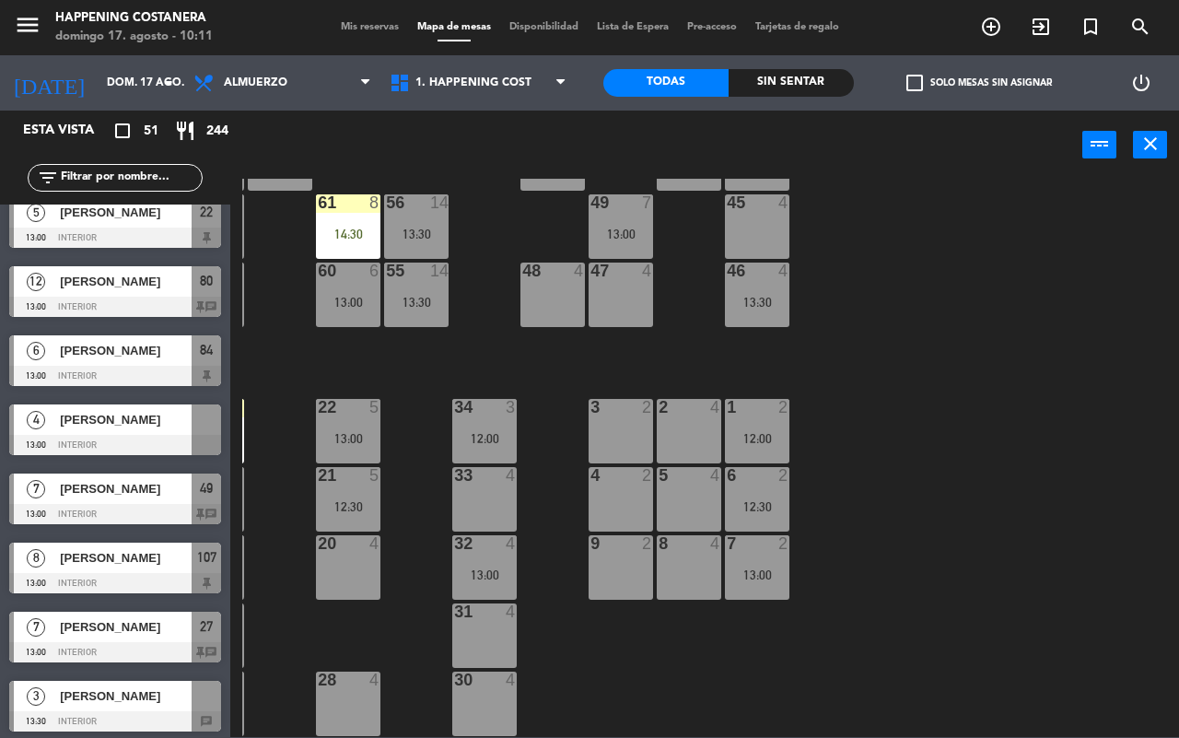
scroll to position [503, 51]
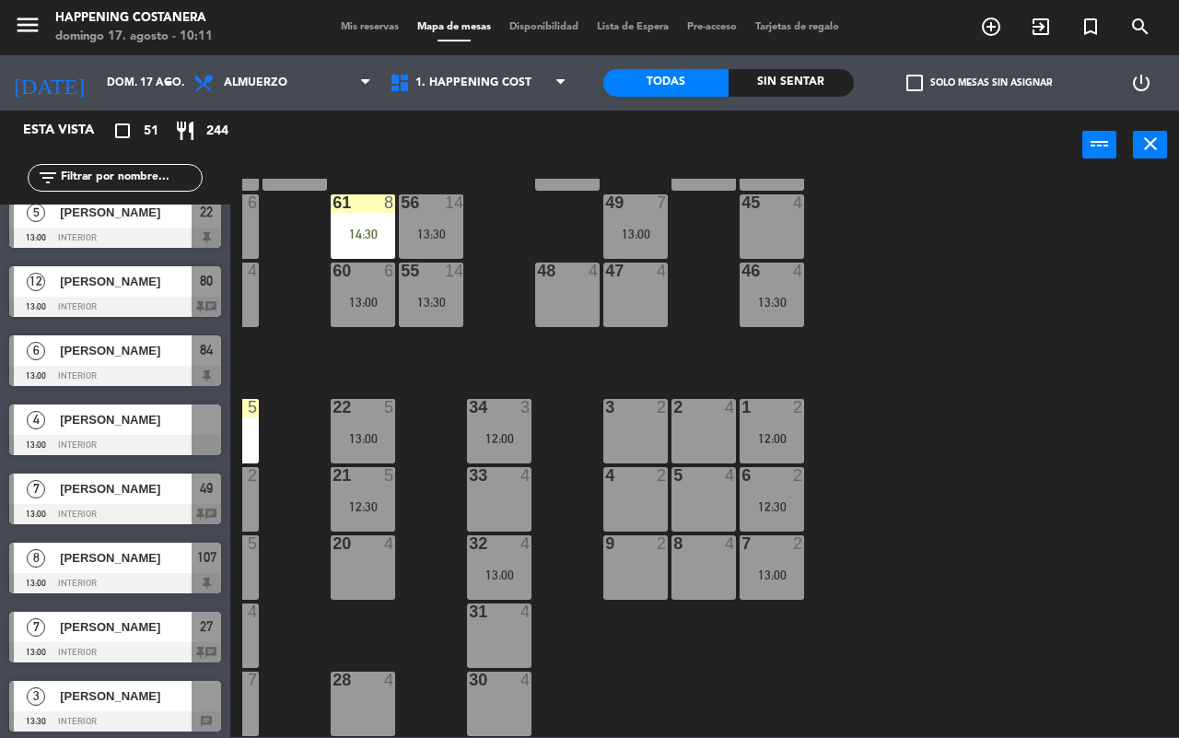
click at [131, 422] on span "[PERSON_NAME]" at bounding box center [126, 419] width 132 height 19
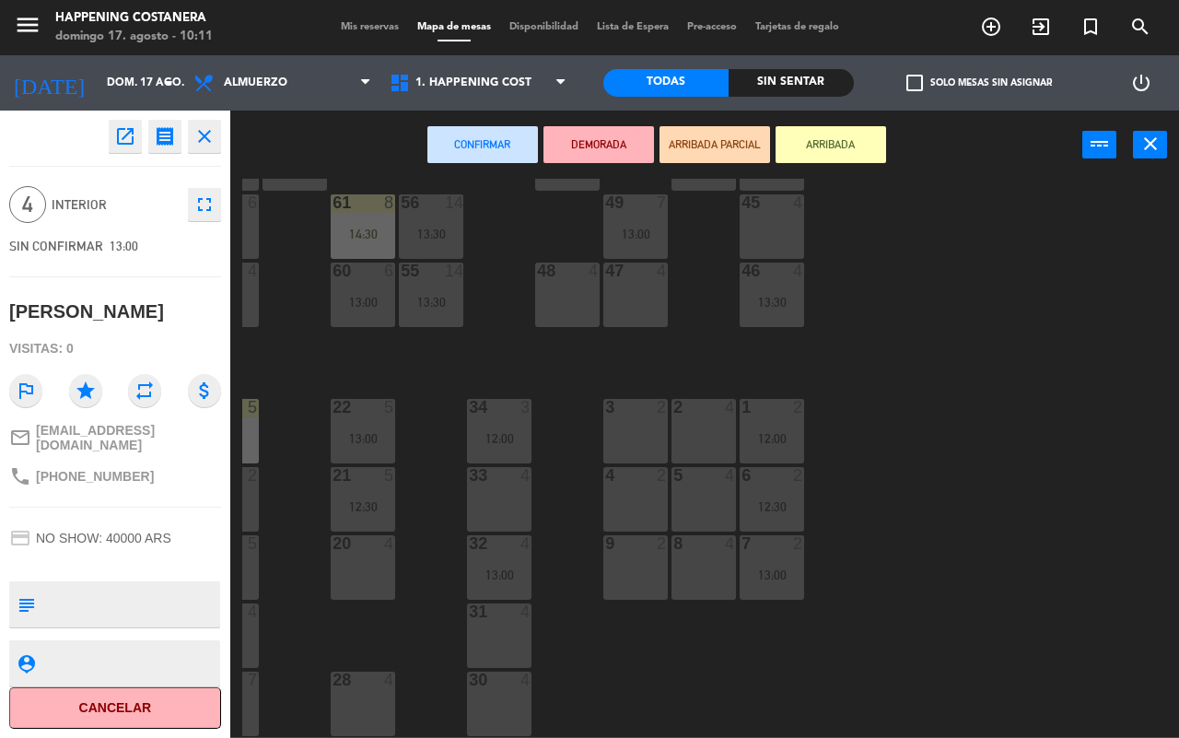
click at [491, 514] on div "33 4" at bounding box center [499, 499] width 65 height 65
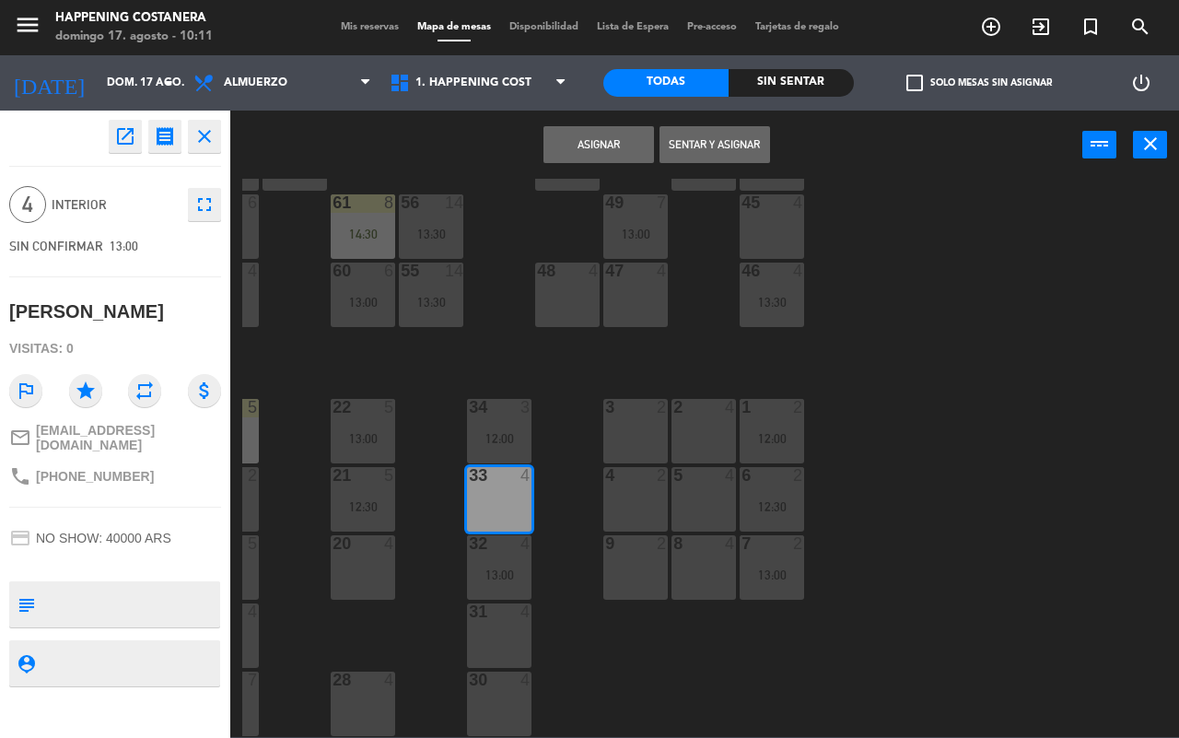
click at [613, 143] on button "Asignar" at bounding box center [599, 144] width 111 height 37
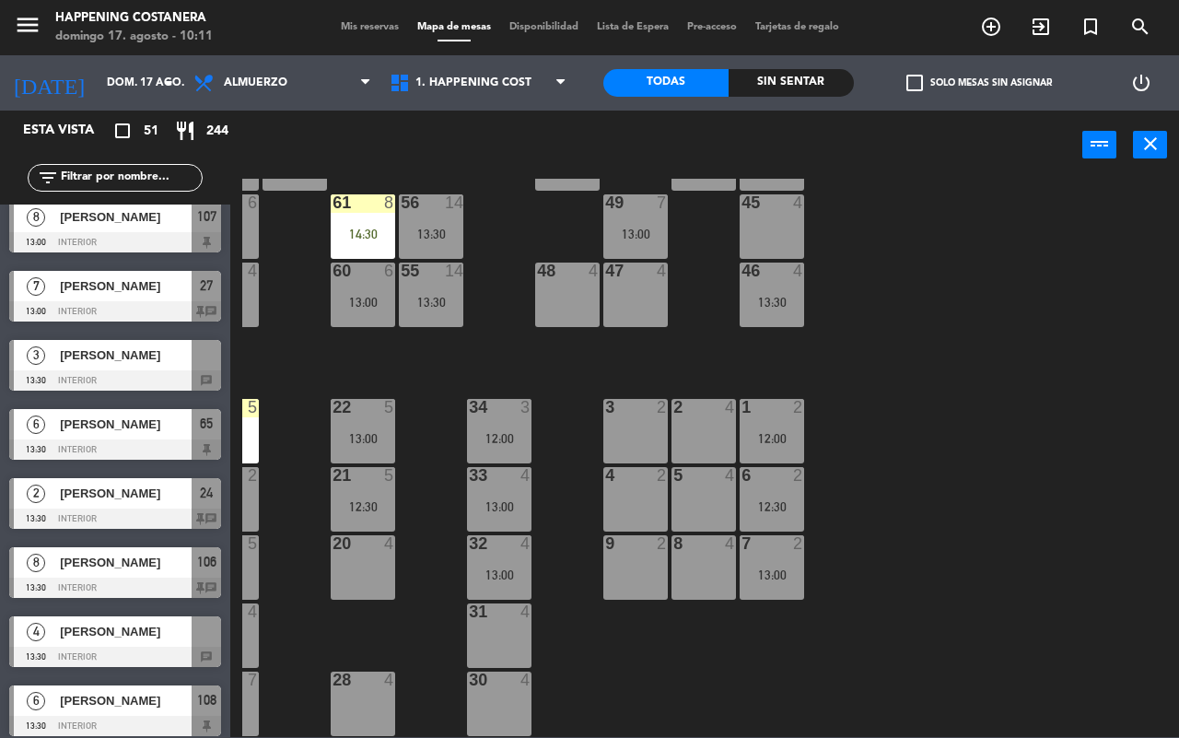
scroll to position [1465, 0]
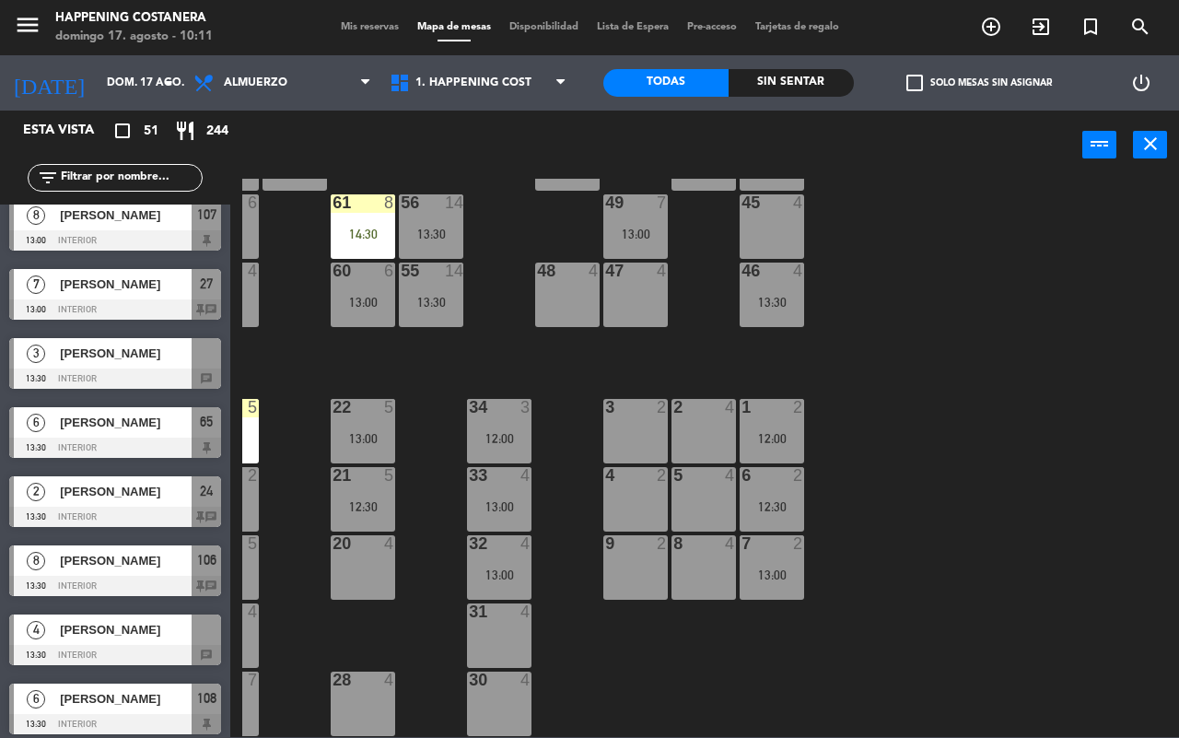
click at [127, 355] on span "[PERSON_NAME]" at bounding box center [126, 353] width 132 height 19
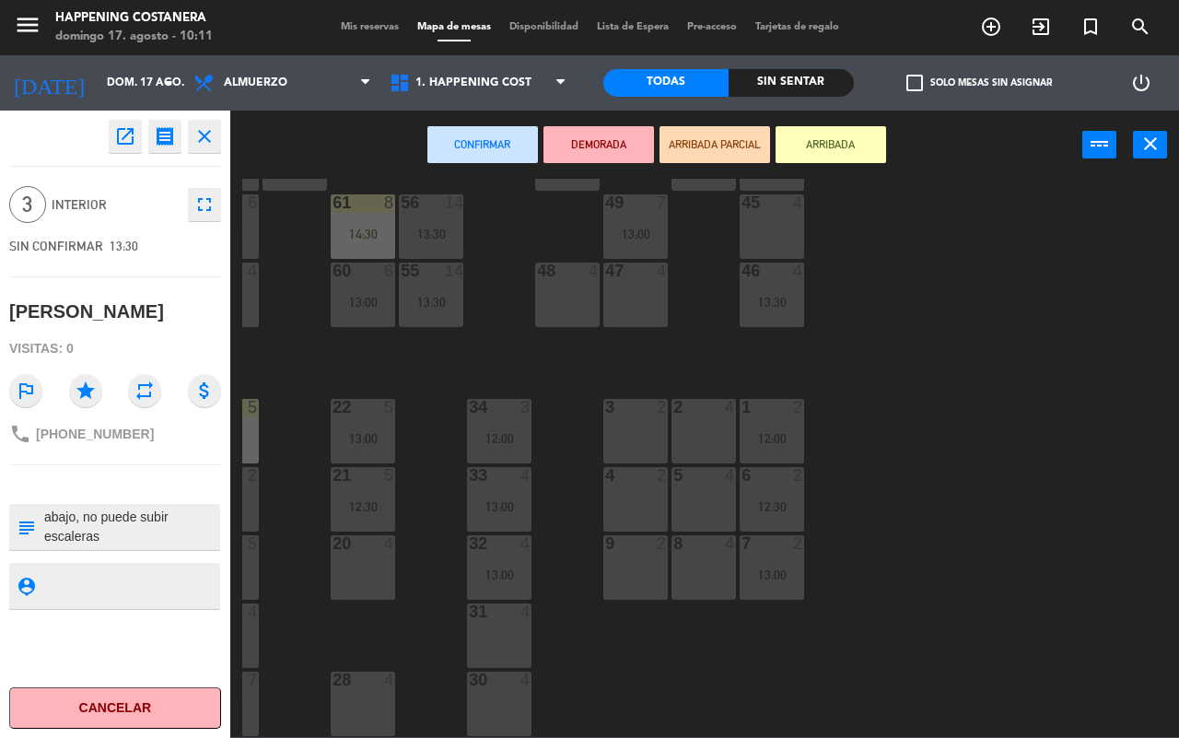
click at [491, 617] on div "31 4" at bounding box center [499, 636] width 65 height 65
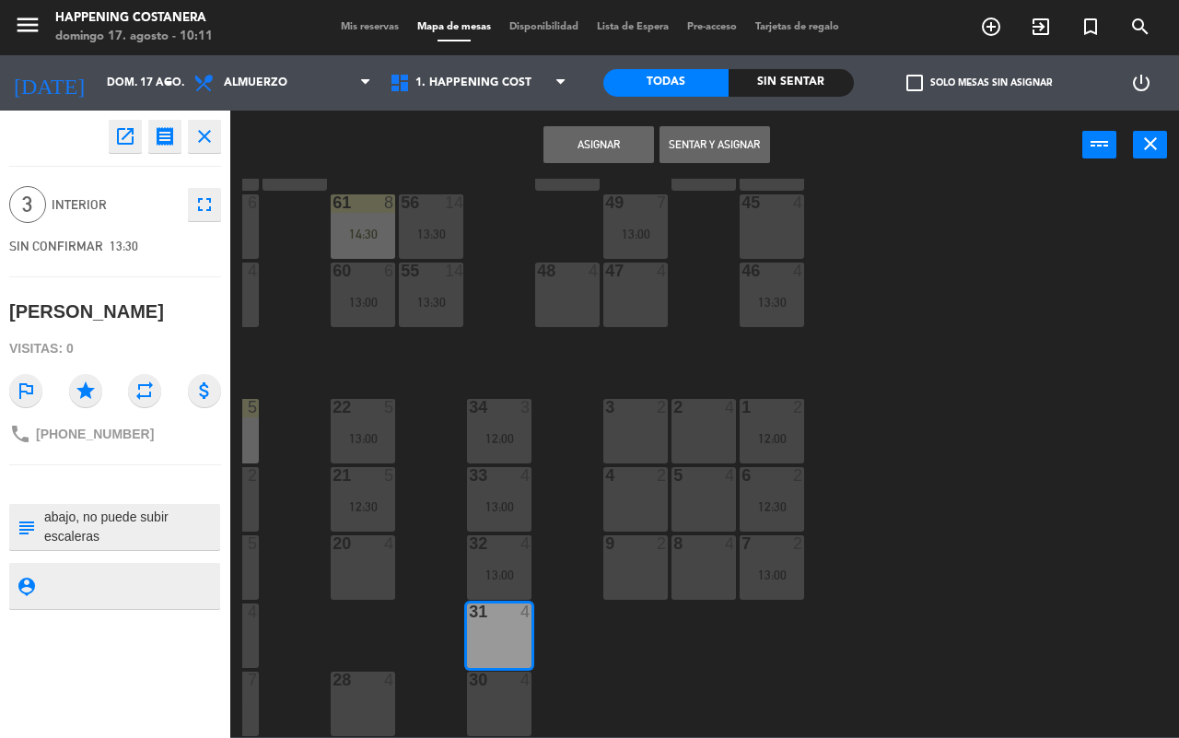
click at [592, 170] on div "Asignar Sentar y Asignar power_input close" at bounding box center [656, 146] width 852 height 70
click at [599, 146] on button "Asignar" at bounding box center [599, 144] width 111 height 37
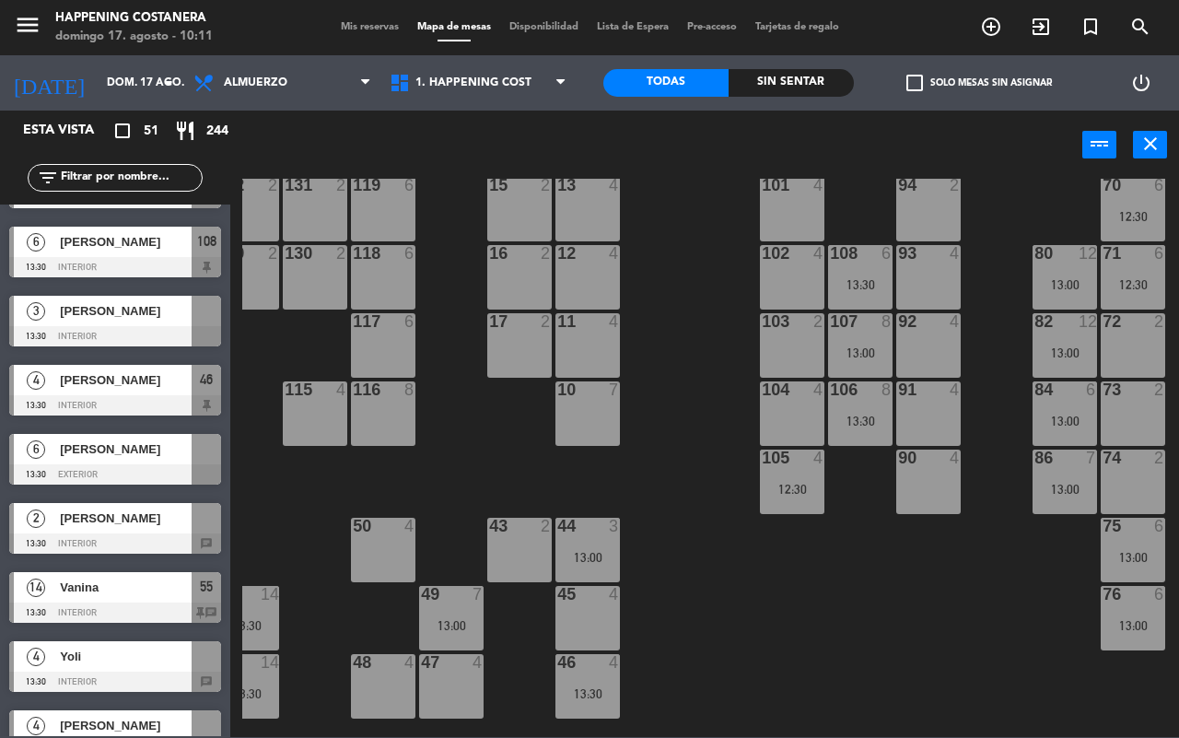
scroll to position [1921, 0]
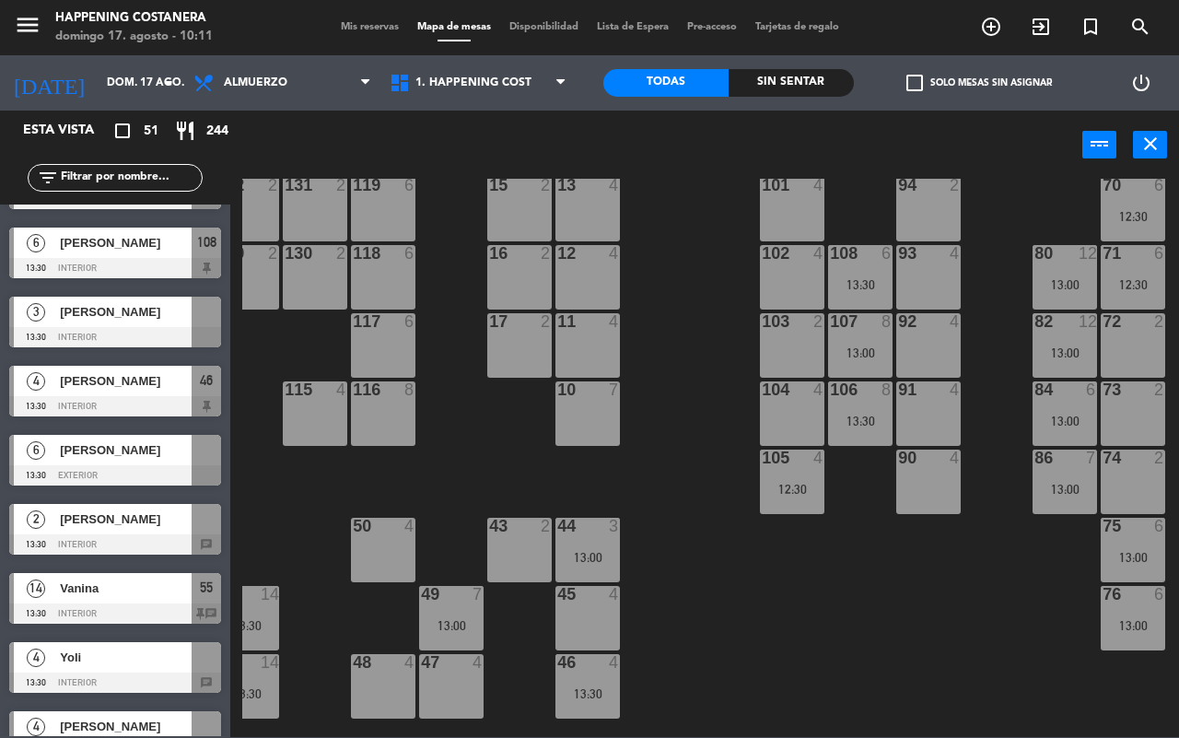
click at [149, 460] on span "[PERSON_NAME]" at bounding box center [126, 449] width 132 height 19
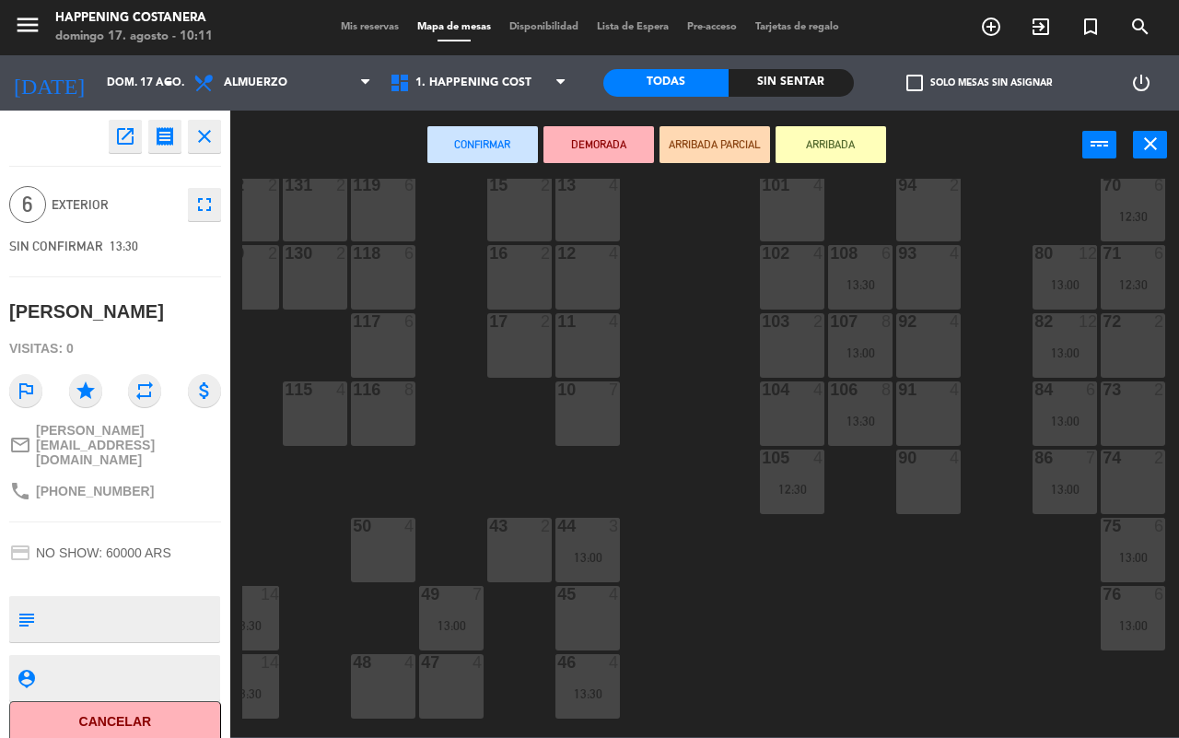
click at [1133, 325] on div at bounding box center [1134, 321] width 30 height 17
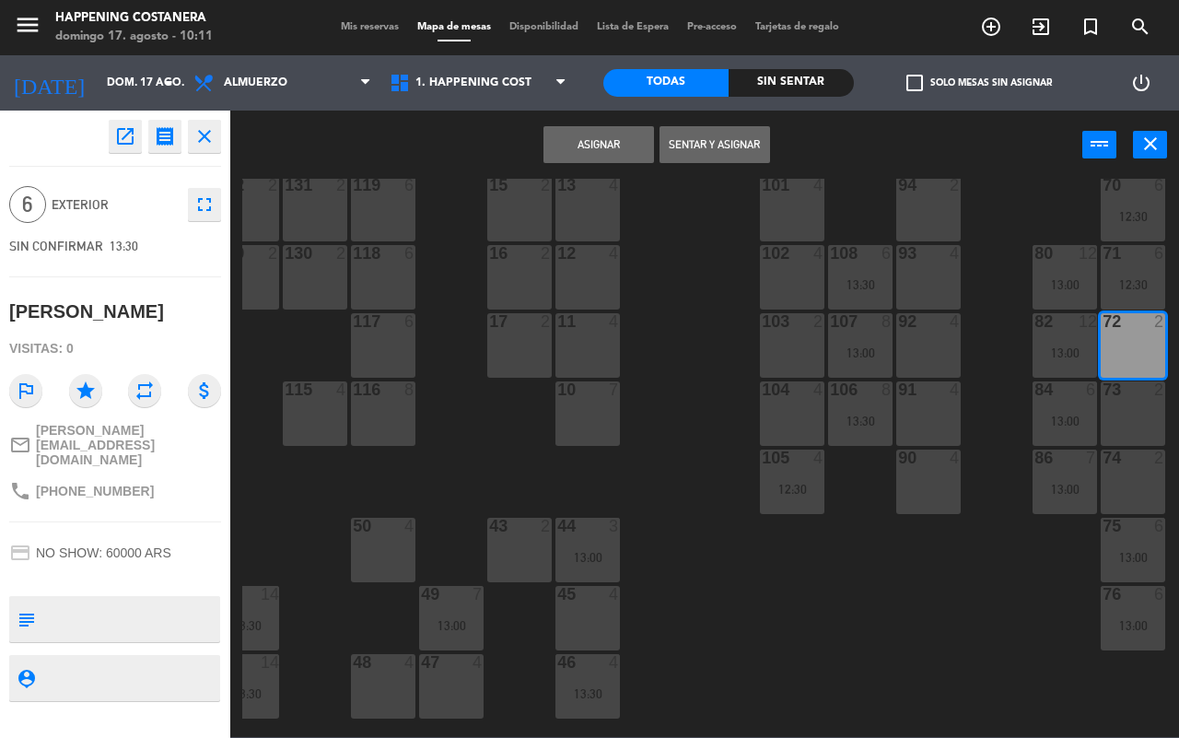
click at [1130, 415] on div "73 2" at bounding box center [1133, 413] width 65 height 65
click at [1135, 475] on div "74 2" at bounding box center [1133, 482] width 65 height 65
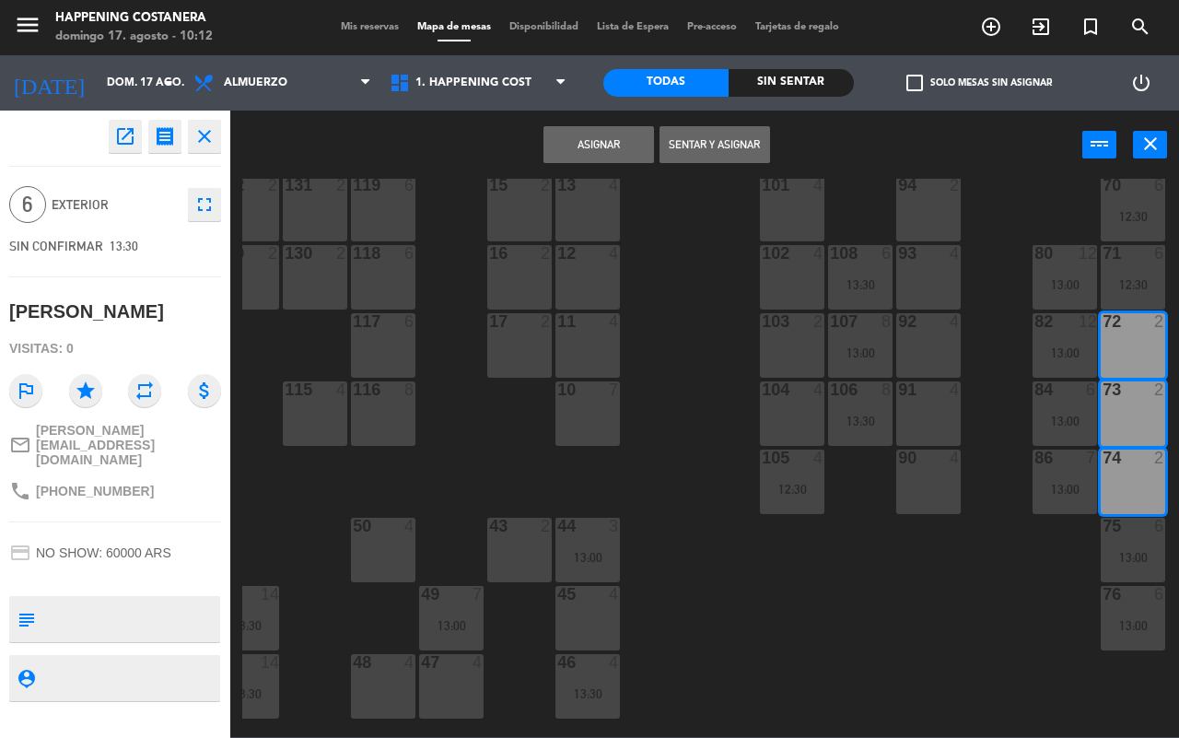
click at [615, 143] on button "Asignar" at bounding box center [599, 144] width 111 height 37
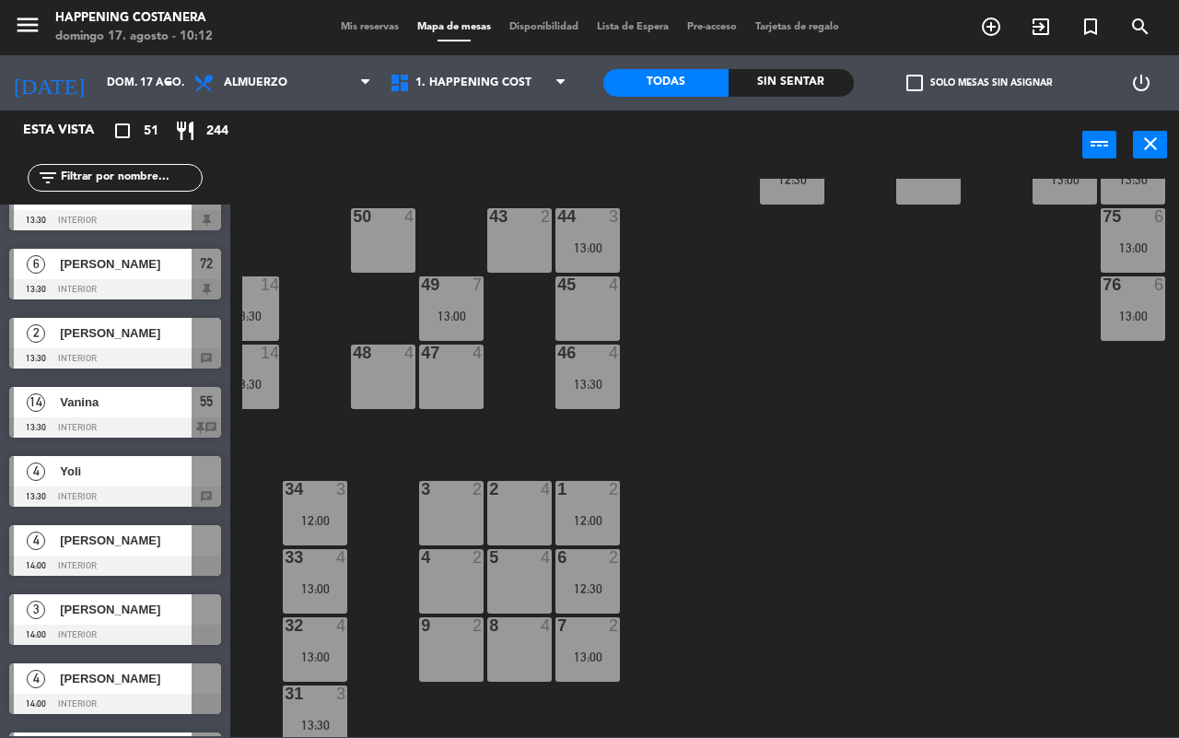
scroll to position [439, 235]
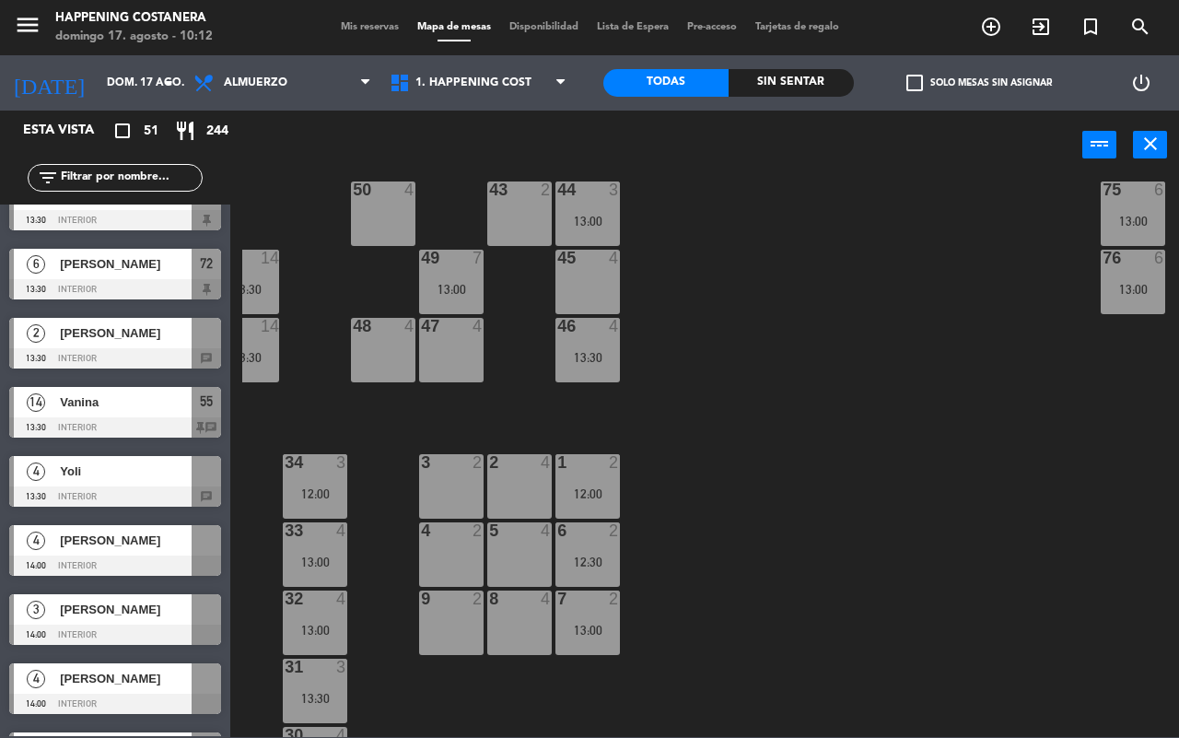
click at [112, 342] on span "[PERSON_NAME]" at bounding box center [126, 332] width 132 height 19
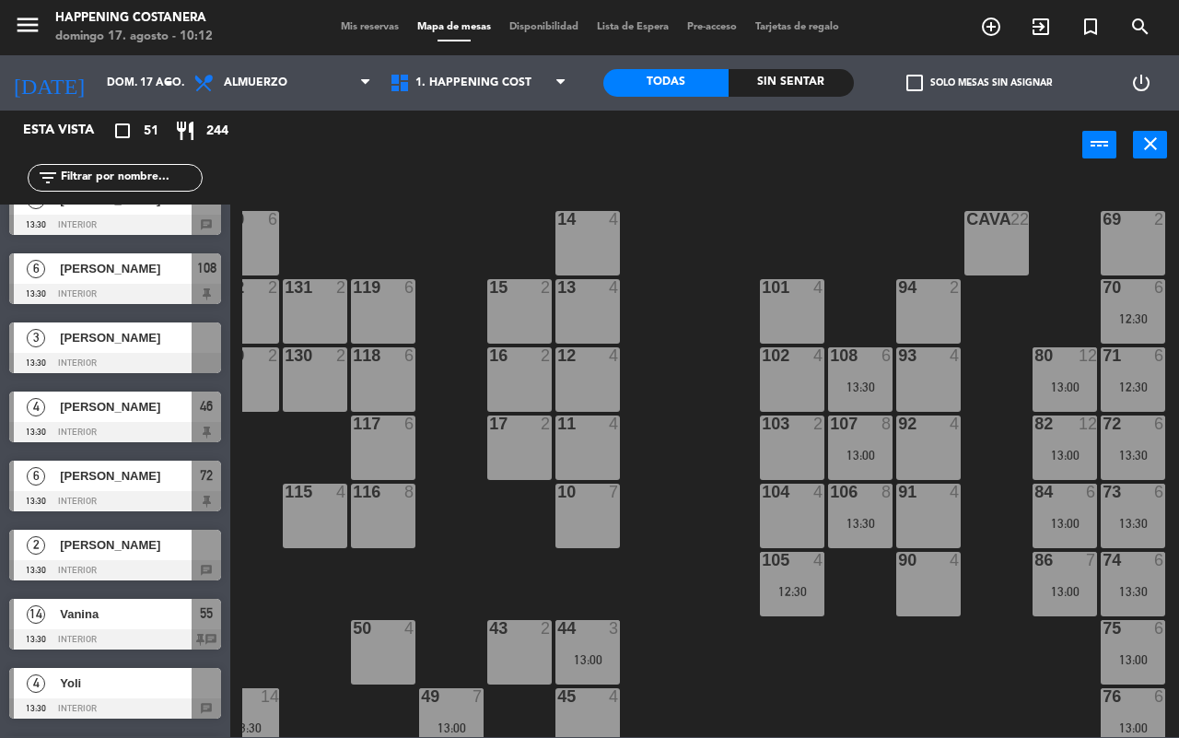
scroll to position [1862, 0]
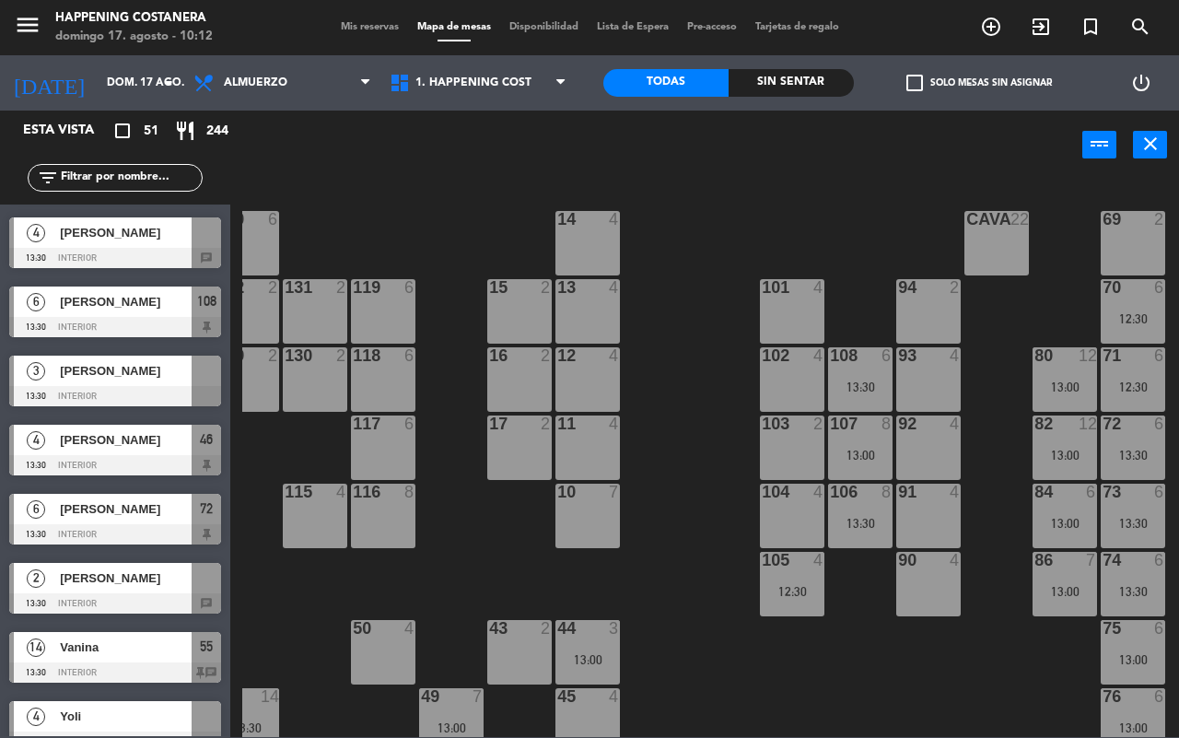
click at [991, 81] on label "check_box_outline_blank Solo mesas sin asignar" at bounding box center [980, 83] width 146 height 17
click at [980, 83] on input "check_box_outline_blank Solo mesas sin asignar" at bounding box center [980, 83] width 0 height 0
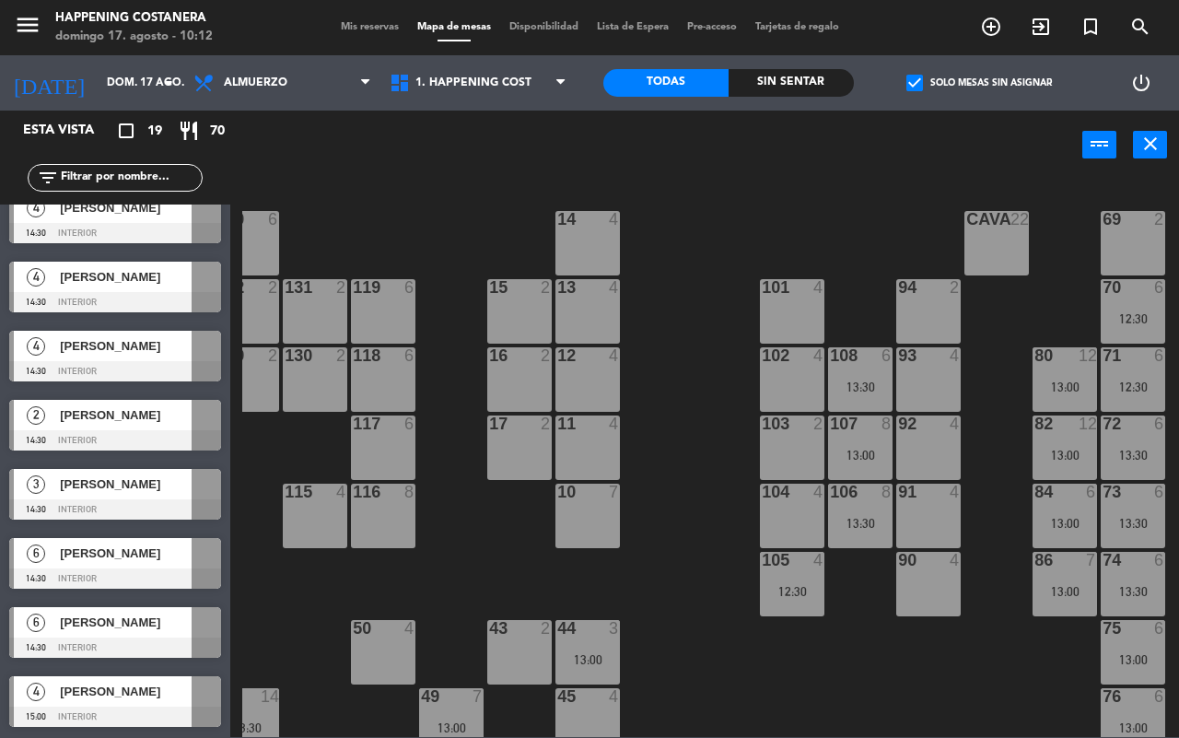
scroll to position [0, 0]
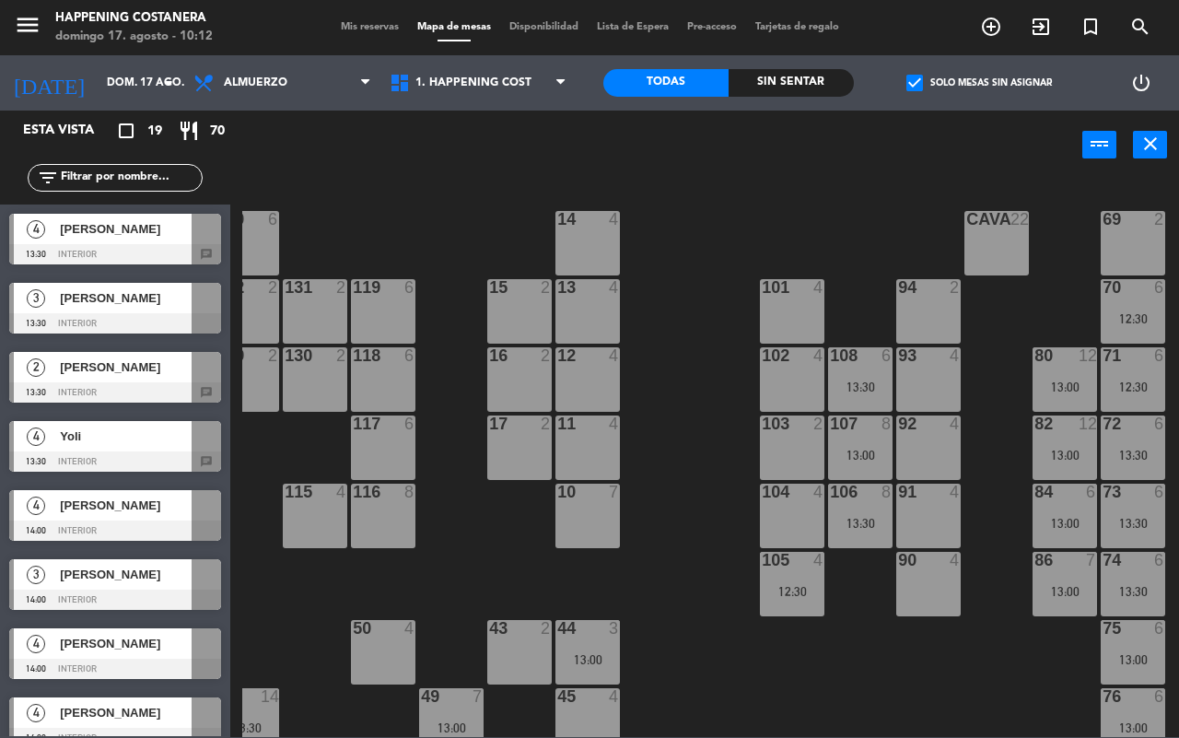
click at [123, 228] on span "[PERSON_NAME]" at bounding box center [126, 228] width 132 height 19
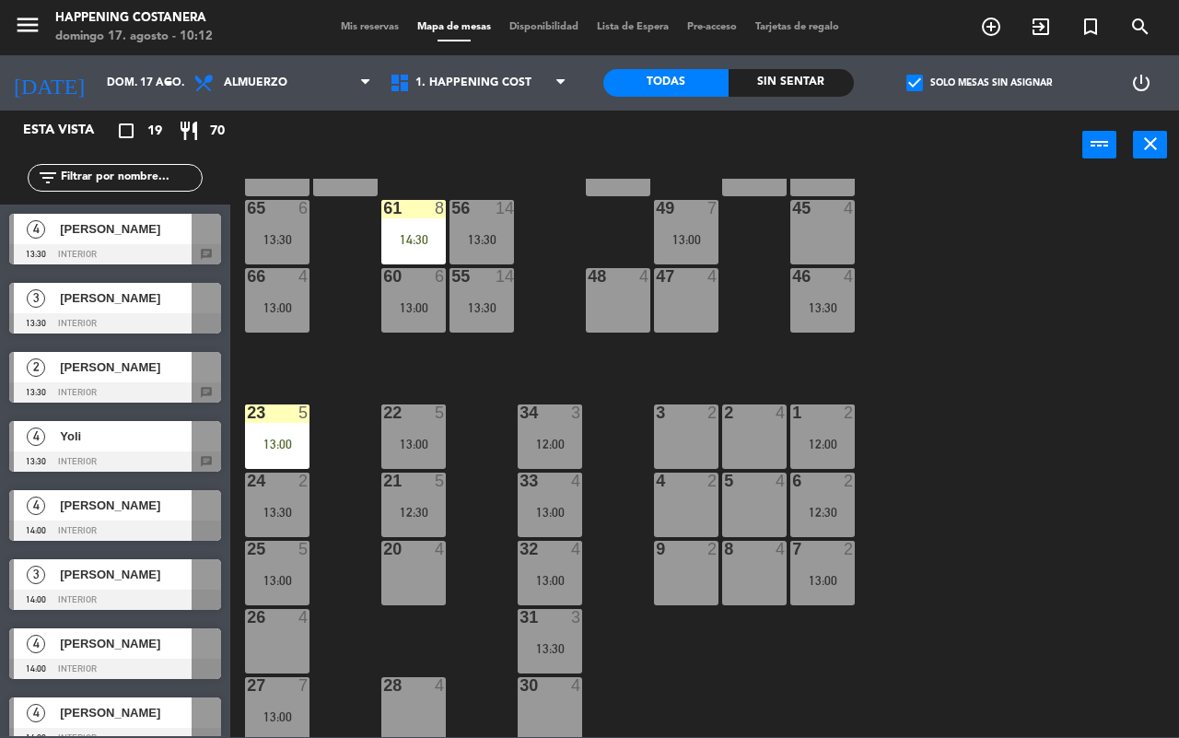
scroll to position [503, 0]
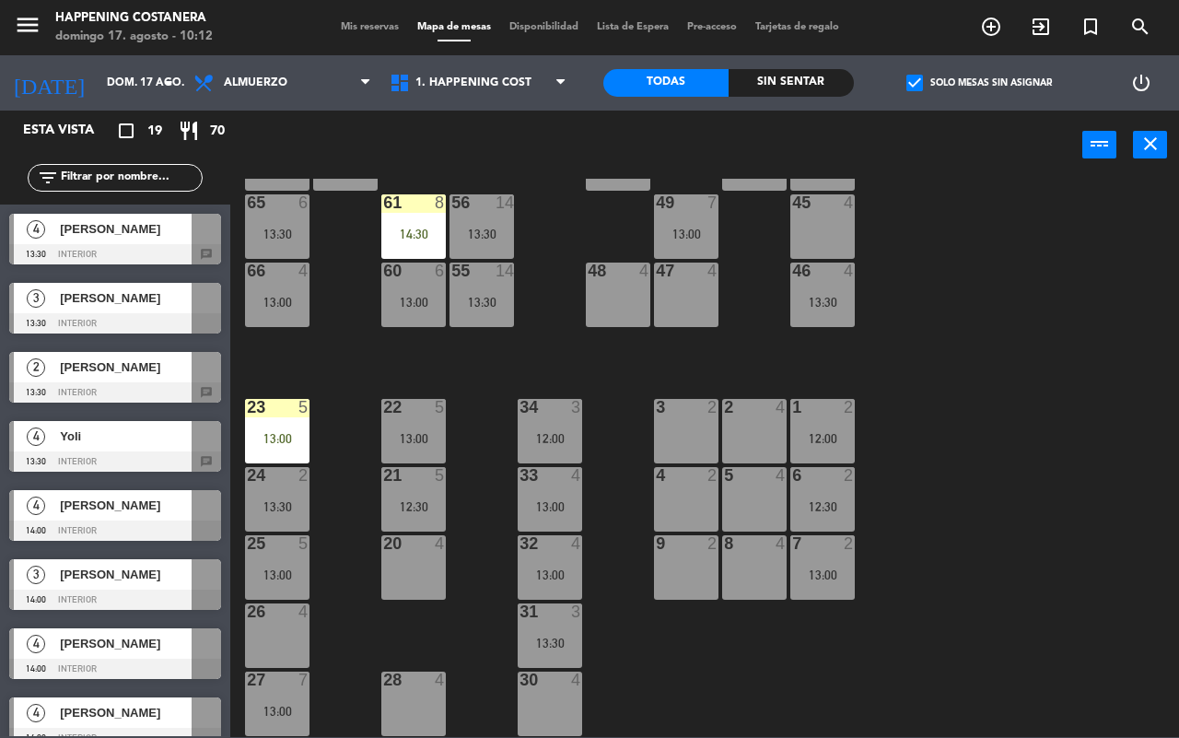
click at [129, 256] on div at bounding box center [115, 254] width 212 height 20
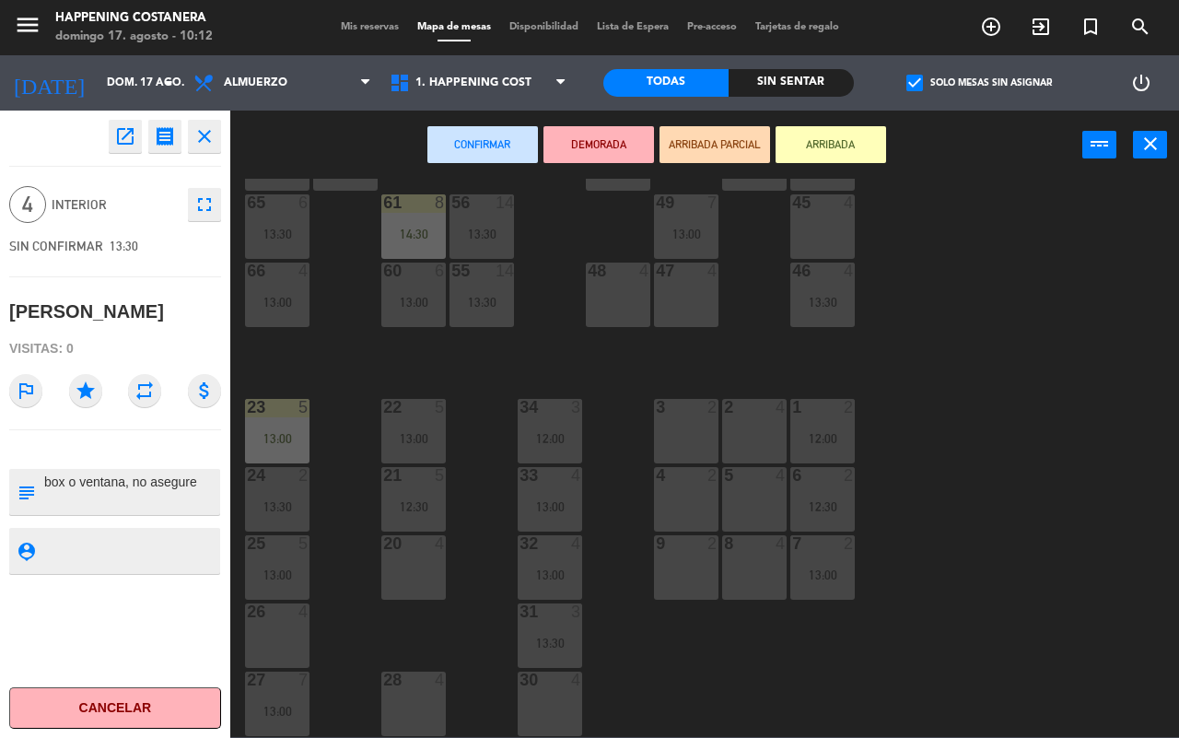
click at [430, 569] on div "20 4" at bounding box center [413, 567] width 65 height 65
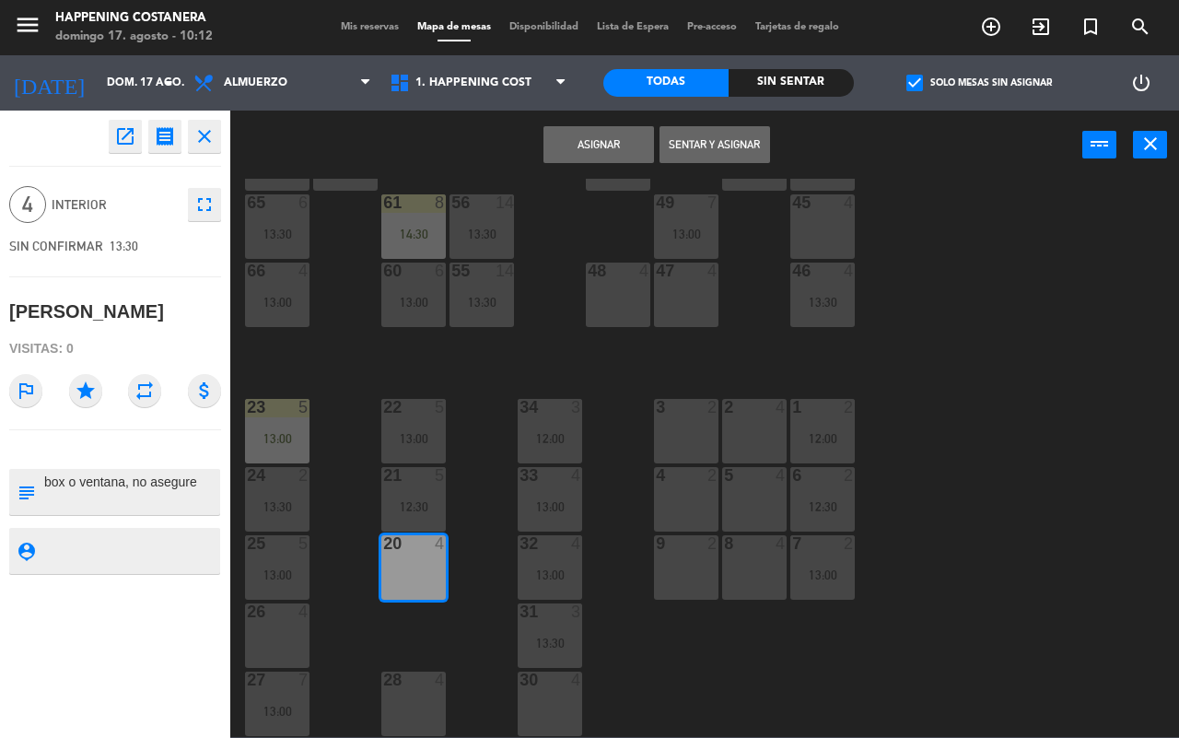
click at [619, 143] on button "Asignar" at bounding box center [599, 144] width 111 height 37
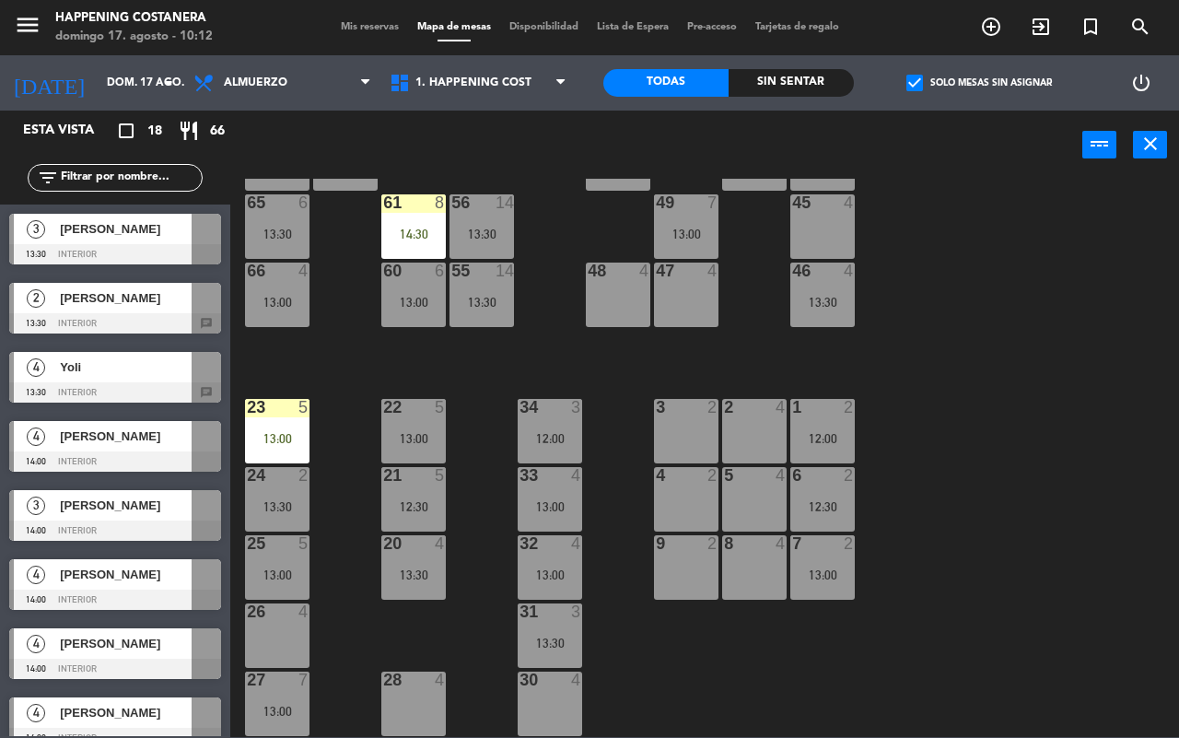
click at [141, 227] on span "[PERSON_NAME]" at bounding box center [126, 228] width 132 height 19
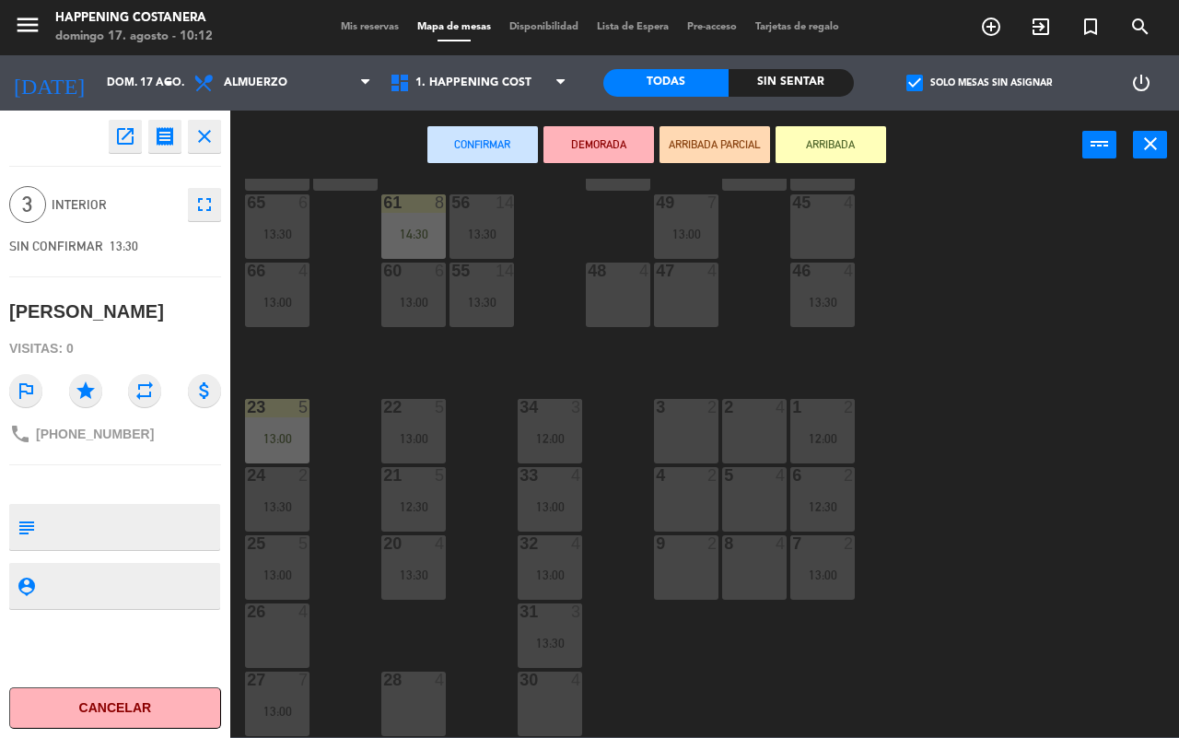
click at [549, 693] on div "30 4" at bounding box center [550, 704] width 65 height 65
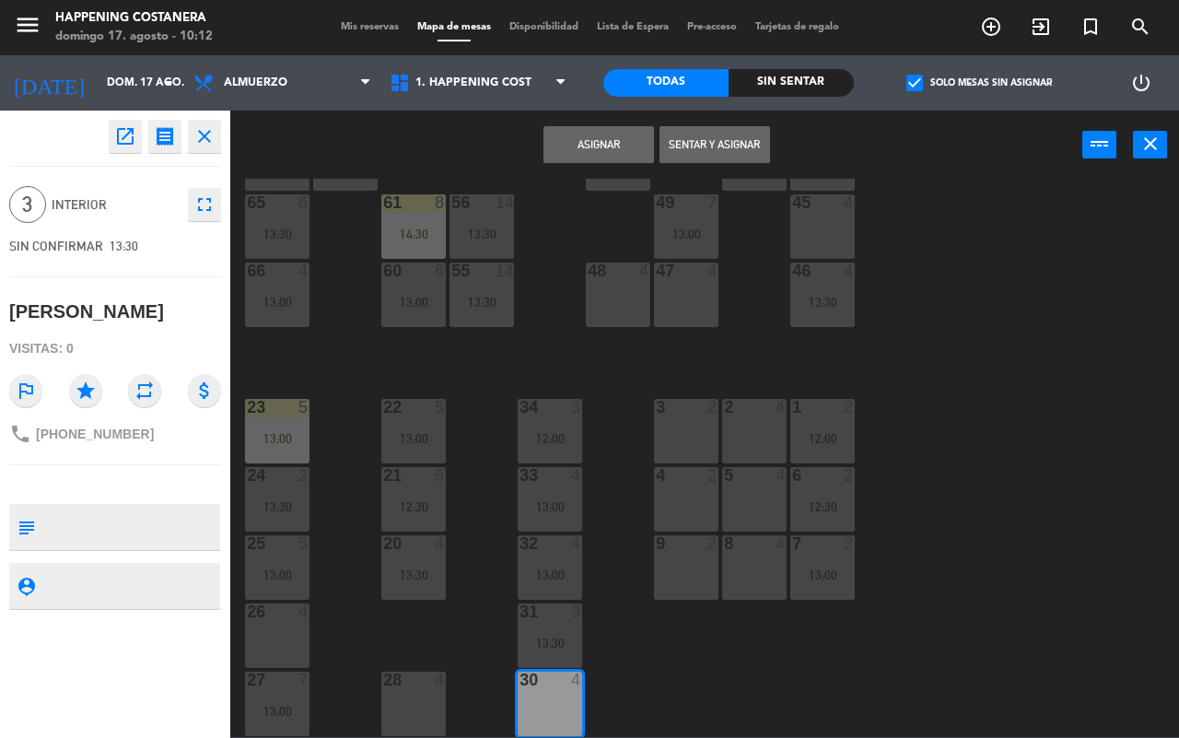
click at [549, 132] on button "Asignar" at bounding box center [599, 144] width 111 height 37
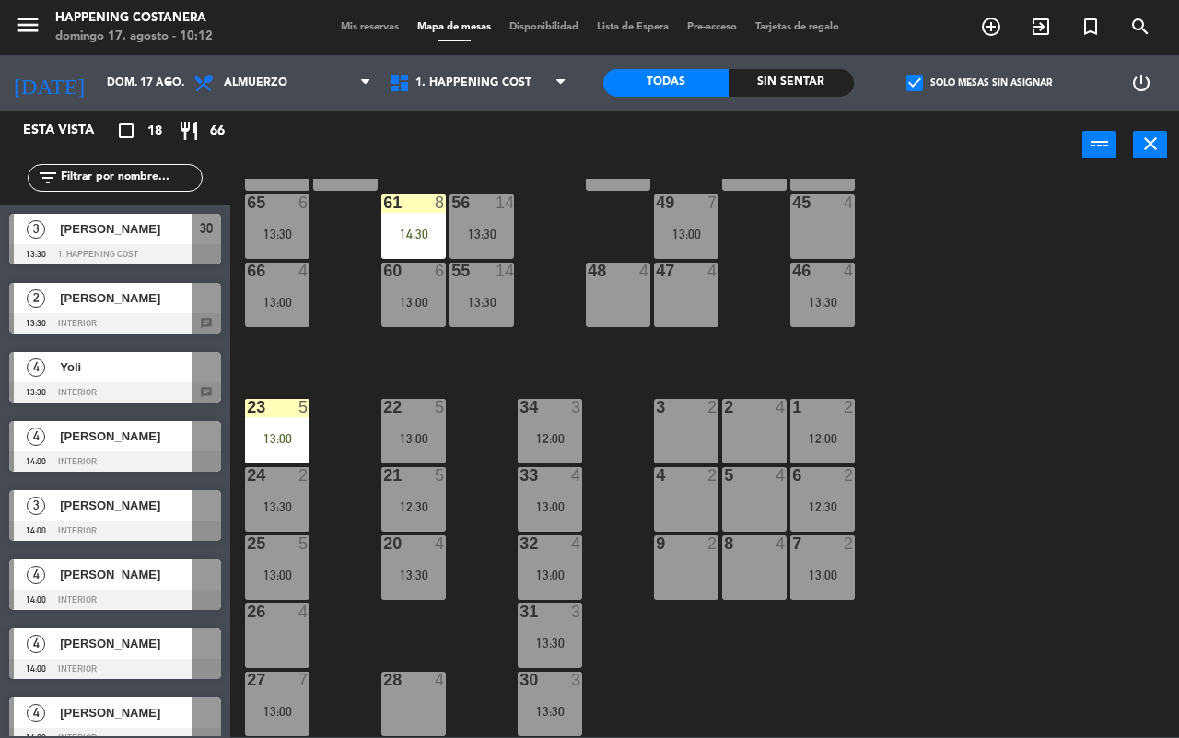
click at [161, 224] on span "[PERSON_NAME]" at bounding box center [126, 228] width 132 height 19
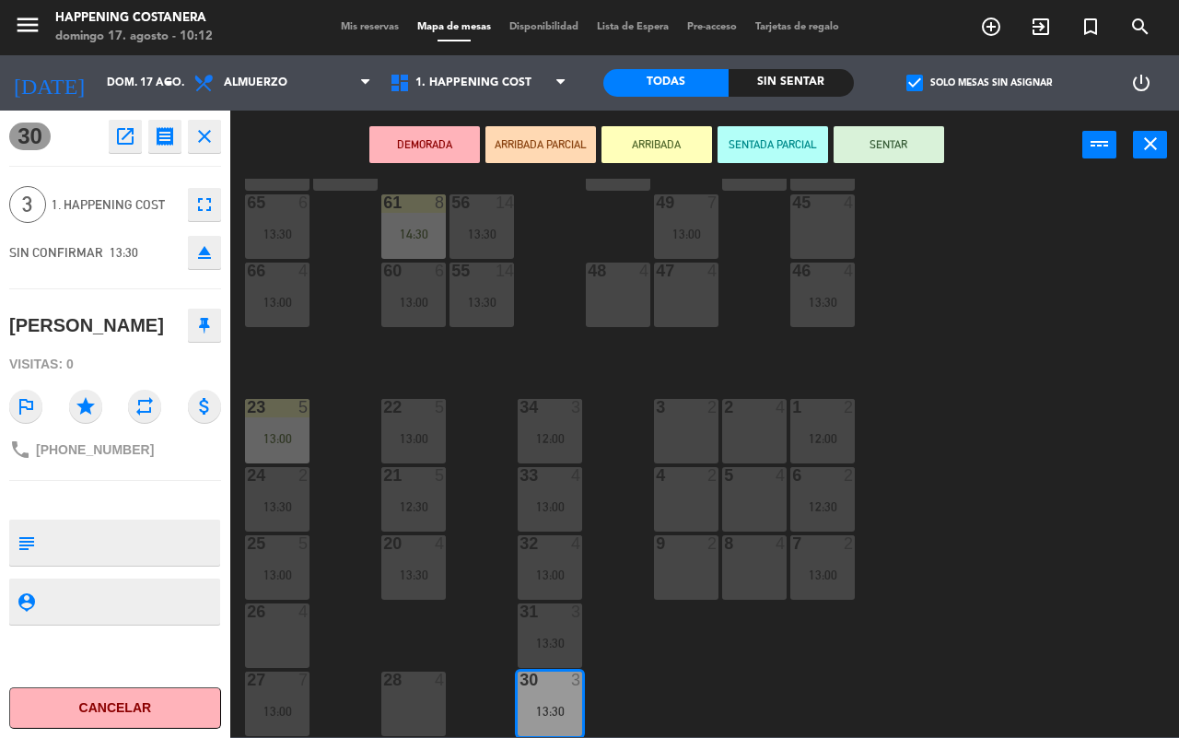
click at [936, 244] on div "69 2 122 6 121 6 120 6 14 4 CAVA 22 101 4 94 2 70 6 12:30 123 6 131 2 134 2 132…" at bounding box center [710, 458] width 937 height 558
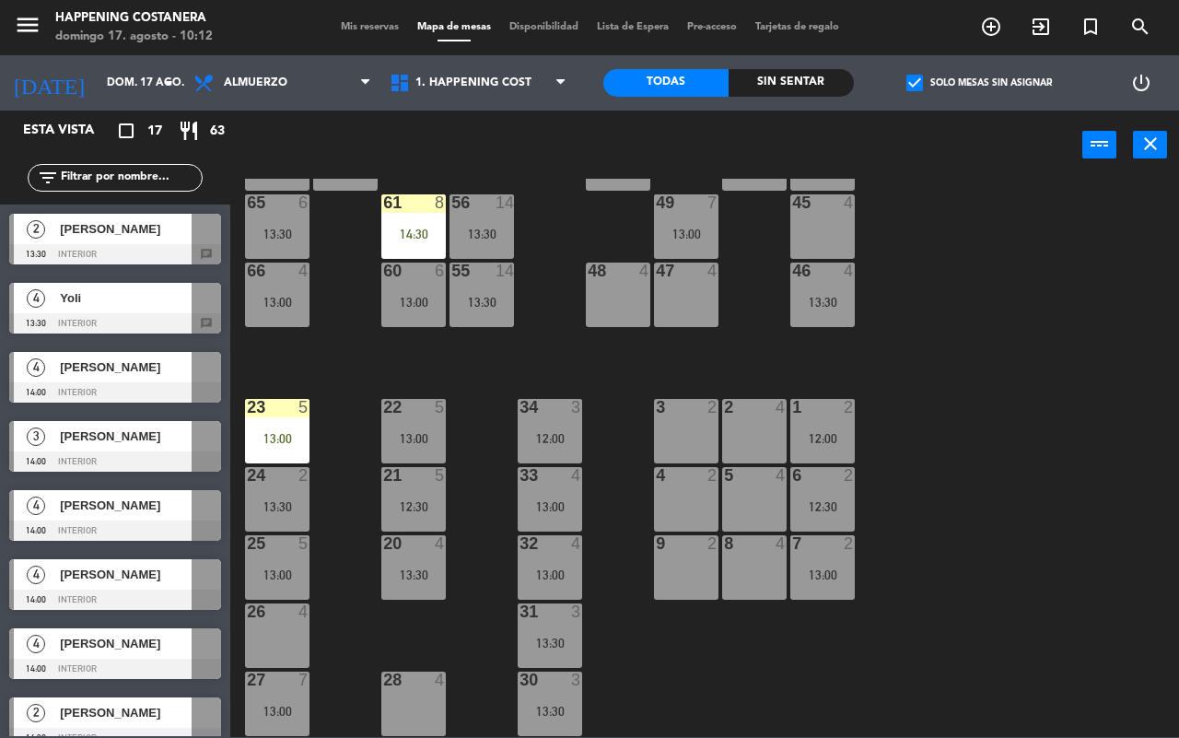
click at [146, 229] on span "[PERSON_NAME]" at bounding box center [126, 228] width 132 height 19
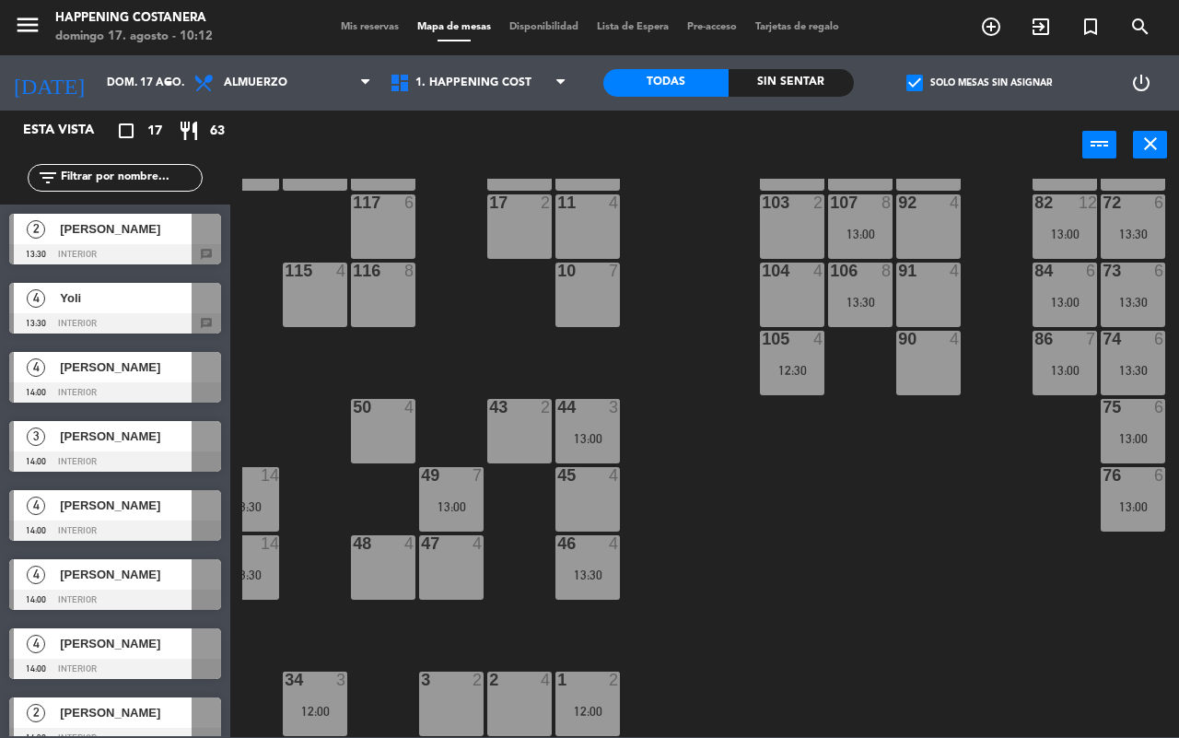
scroll to position [173, 235]
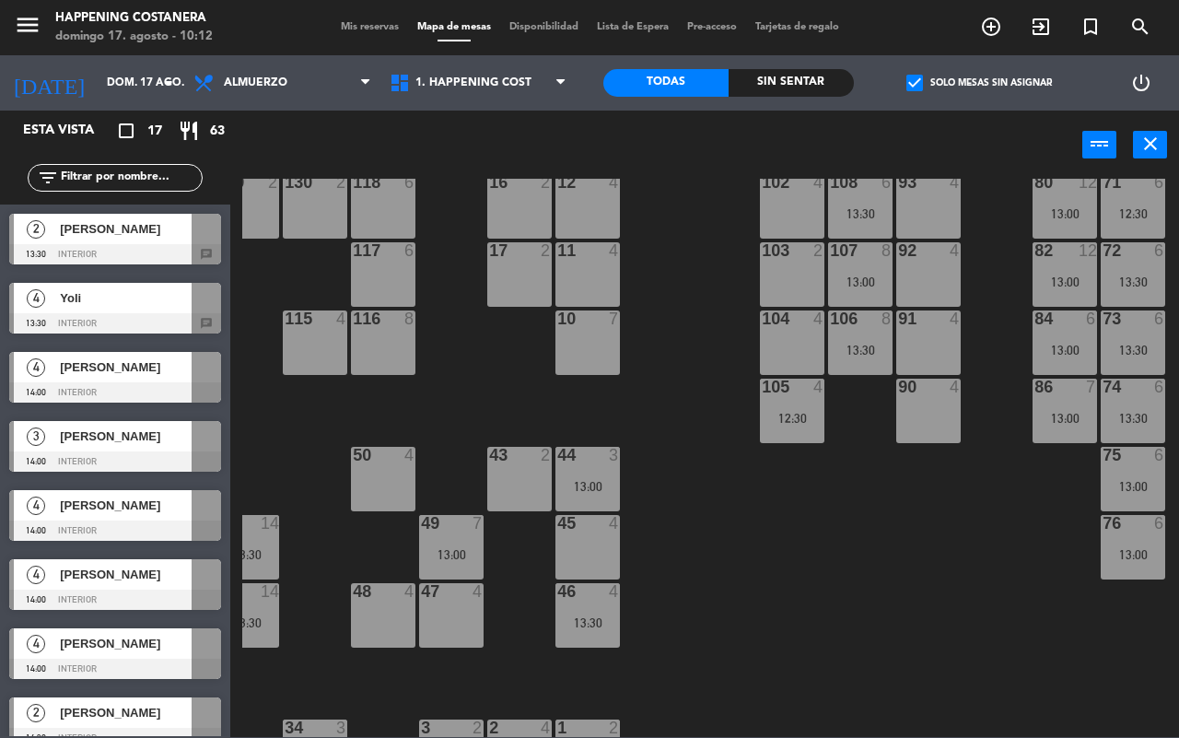
click at [150, 227] on span "[PERSON_NAME]" at bounding box center [126, 228] width 132 height 19
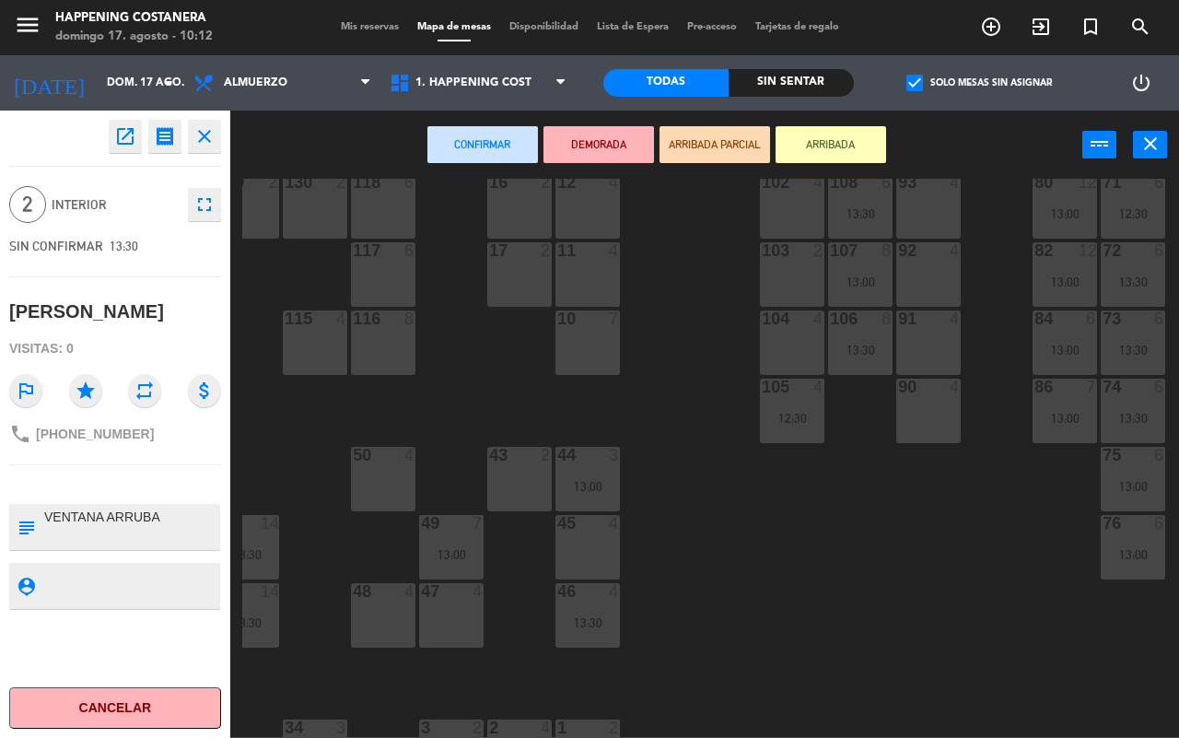
click at [788, 263] on div "103 2" at bounding box center [792, 274] width 65 height 65
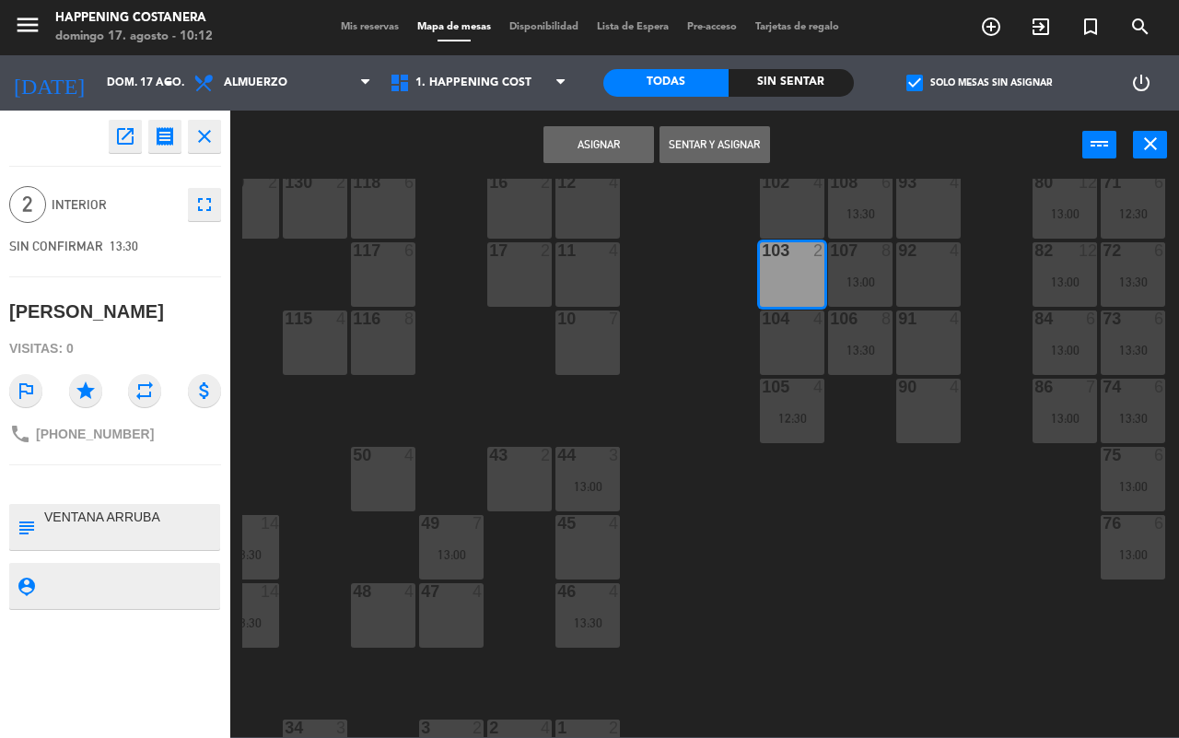
click at [595, 131] on button "Asignar" at bounding box center [599, 144] width 111 height 37
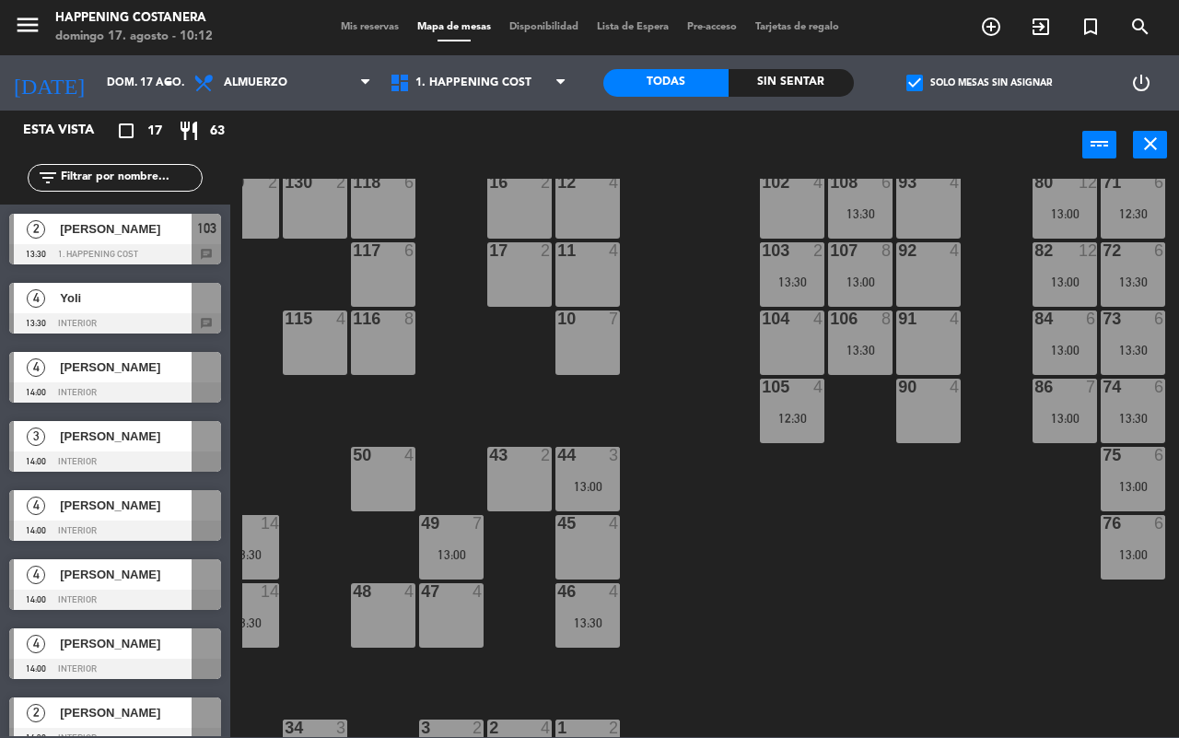
click at [118, 226] on span "[PERSON_NAME]" at bounding box center [126, 228] width 132 height 19
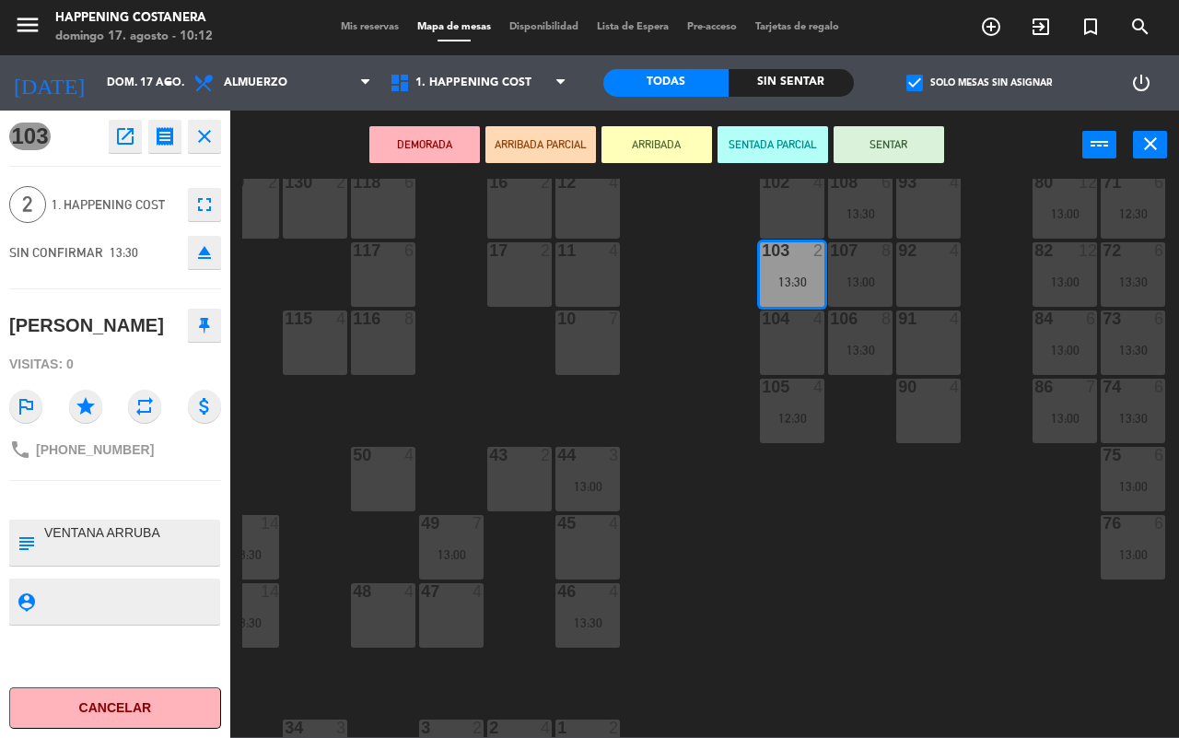
click at [694, 302] on div "69 2 122 6 121 6 120 6 14 4 CAVA 22 101 4 94 2 70 6 12:30 123 6 131 2 134 2 132…" at bounding box center [710, 458] width 937 height 558
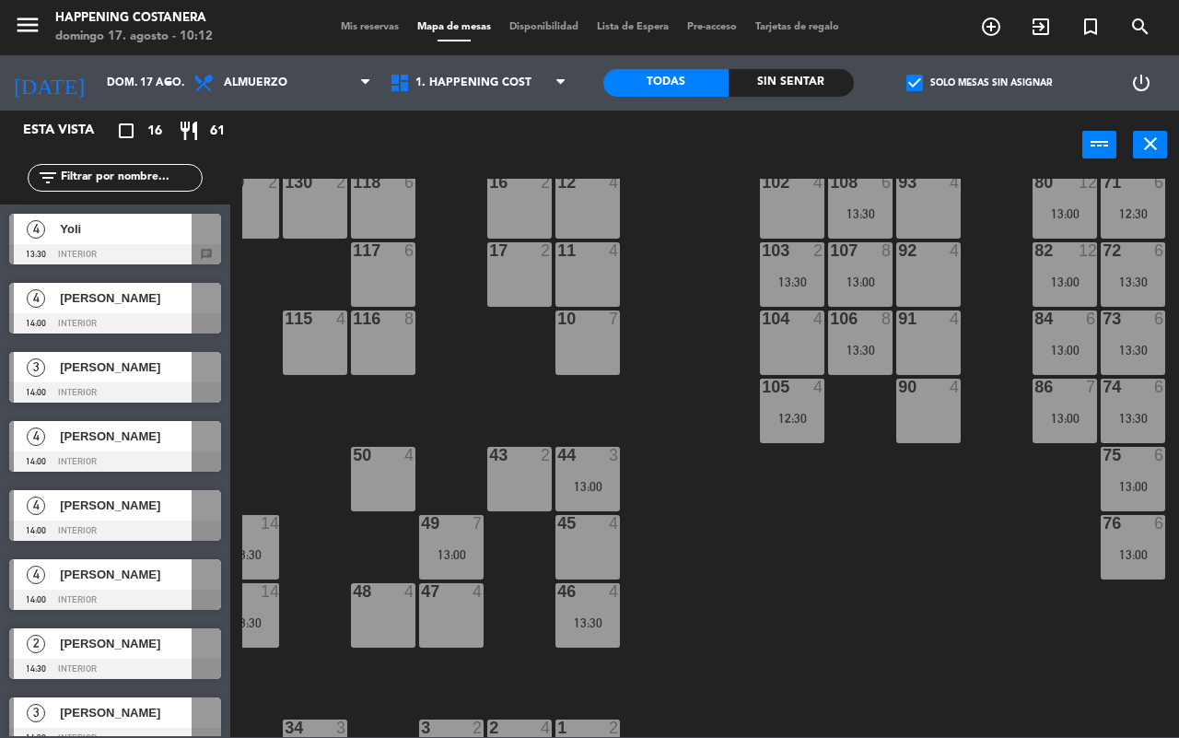
click at [153, 241] on div "Yoli" at bounding box center [125, 229] width 134 height 30
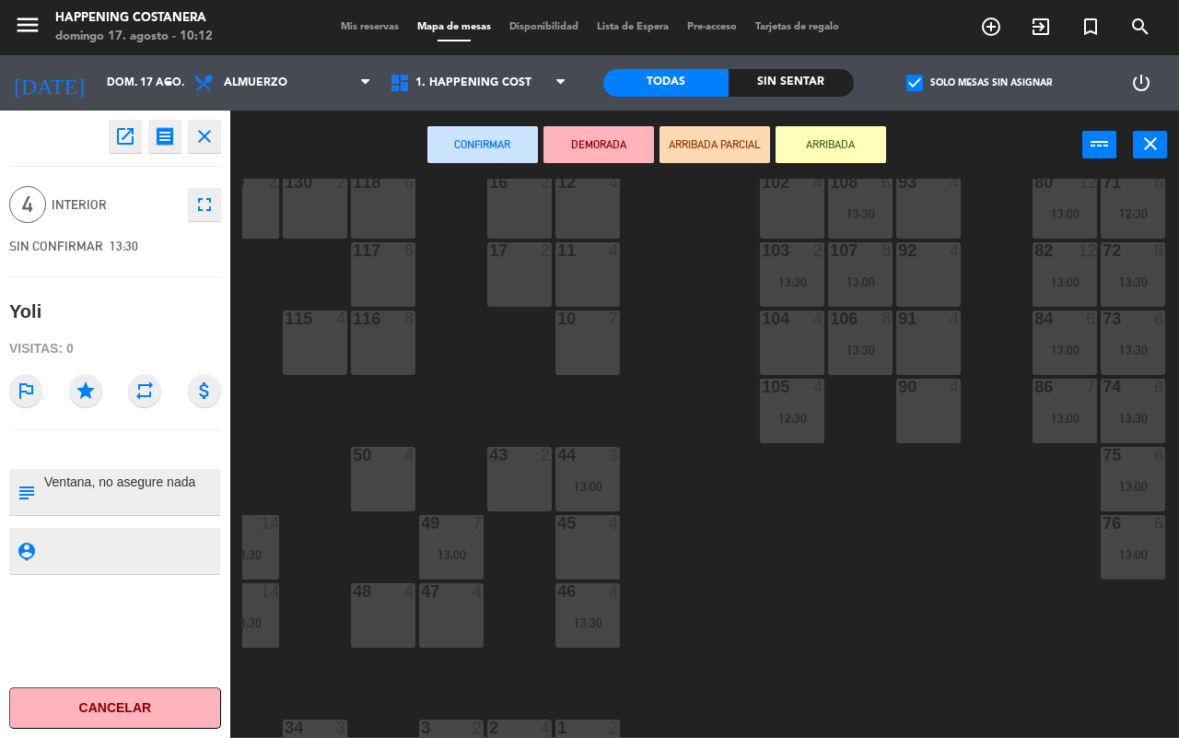
click at [779, 336] on div "104 4" at bounding box center [792, 343] width 65 height 65
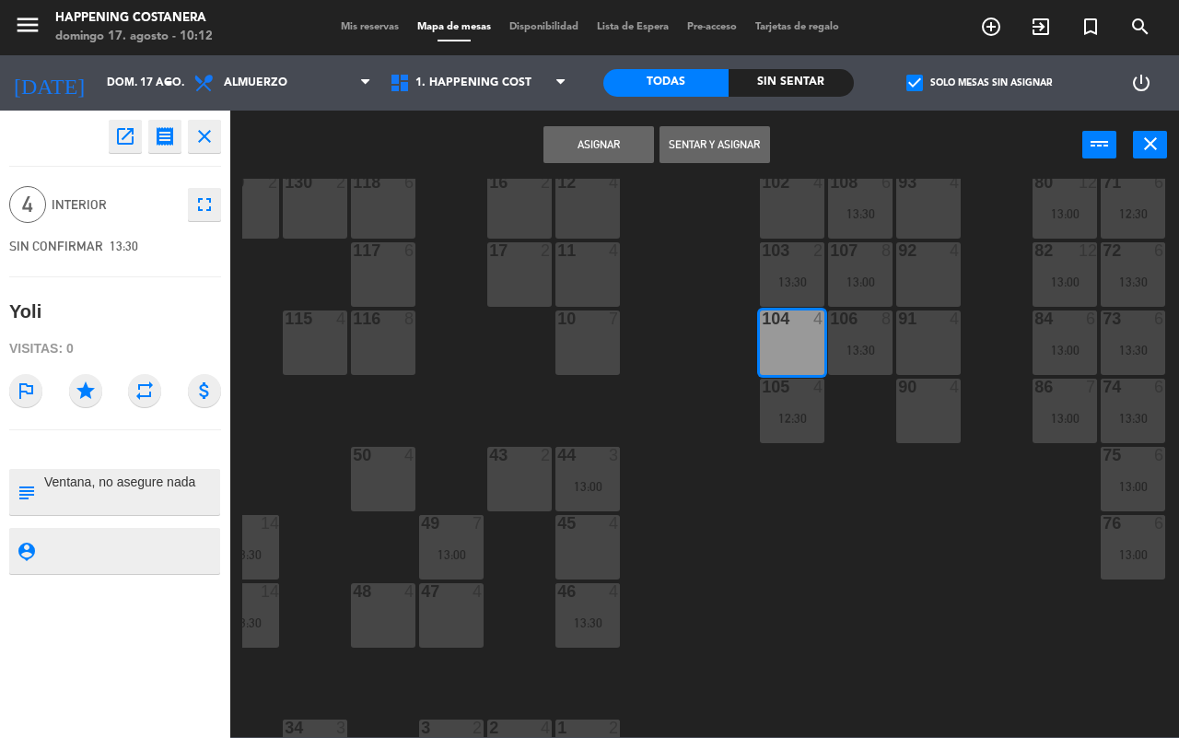
click at [592, 134] on button "Asignar" at bounding box center [599, 144] width 111 height 37
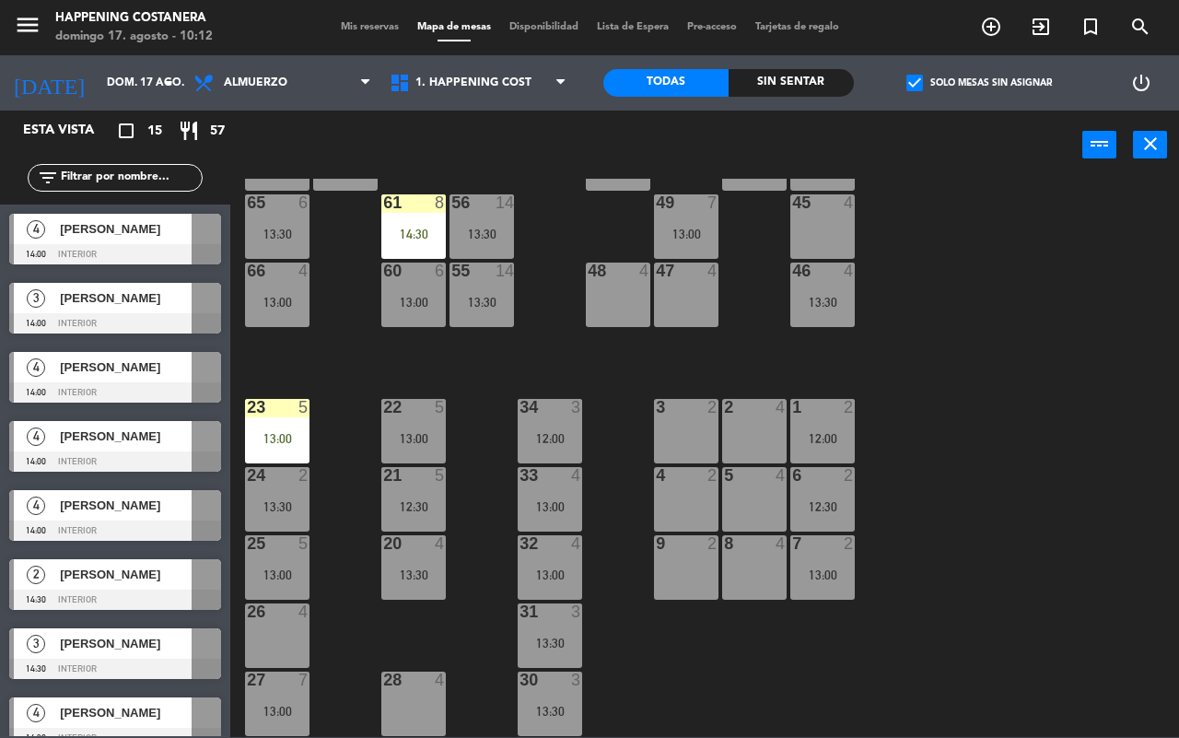
scroll to position [503, 0]
click at [277, 467] on div at bounding box center [278, 475] width 30 height 17
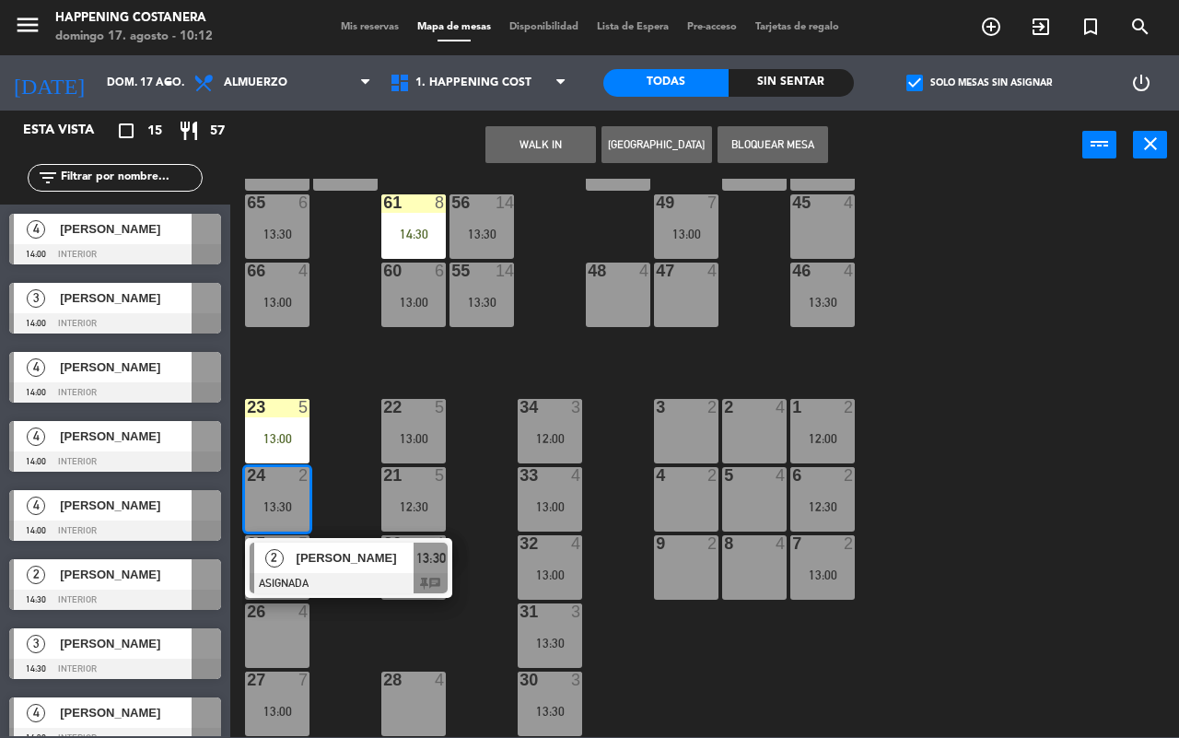
click at [356, 334] on div "69 2 122 6 121 6 120 6 14 4 CAVA 22 101 4 94 2 70 6 12:30 123 6 131 2 134 2 132…" at bounding box center [710, 458] width 937 height 558
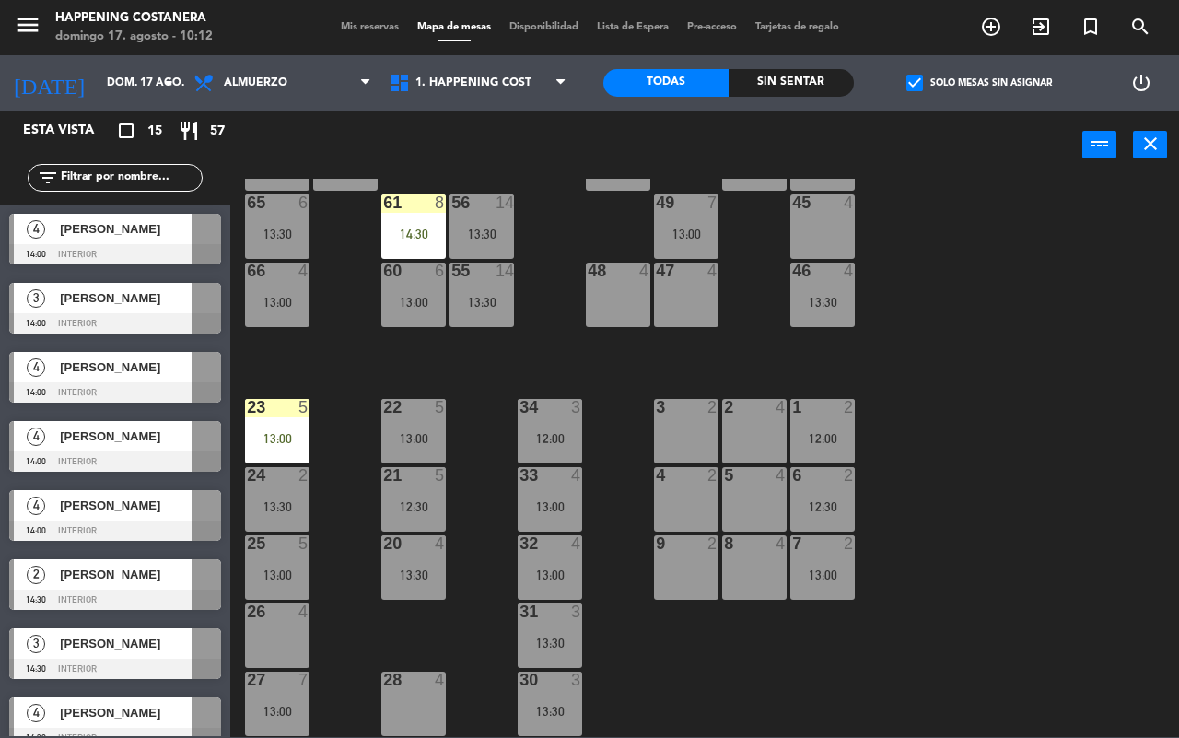
click at [267, 432] on div "13:00" at bounding box center [277, 438] width 65 height 13
click at [935, 475] on div "69 2 122 6 121 6 120 6 14 4 CAVA 22 101 4 94 2 70 6 12:30 123 6 131 2 134 2 132…" at bounding box center [710, 458] width 937 height 558
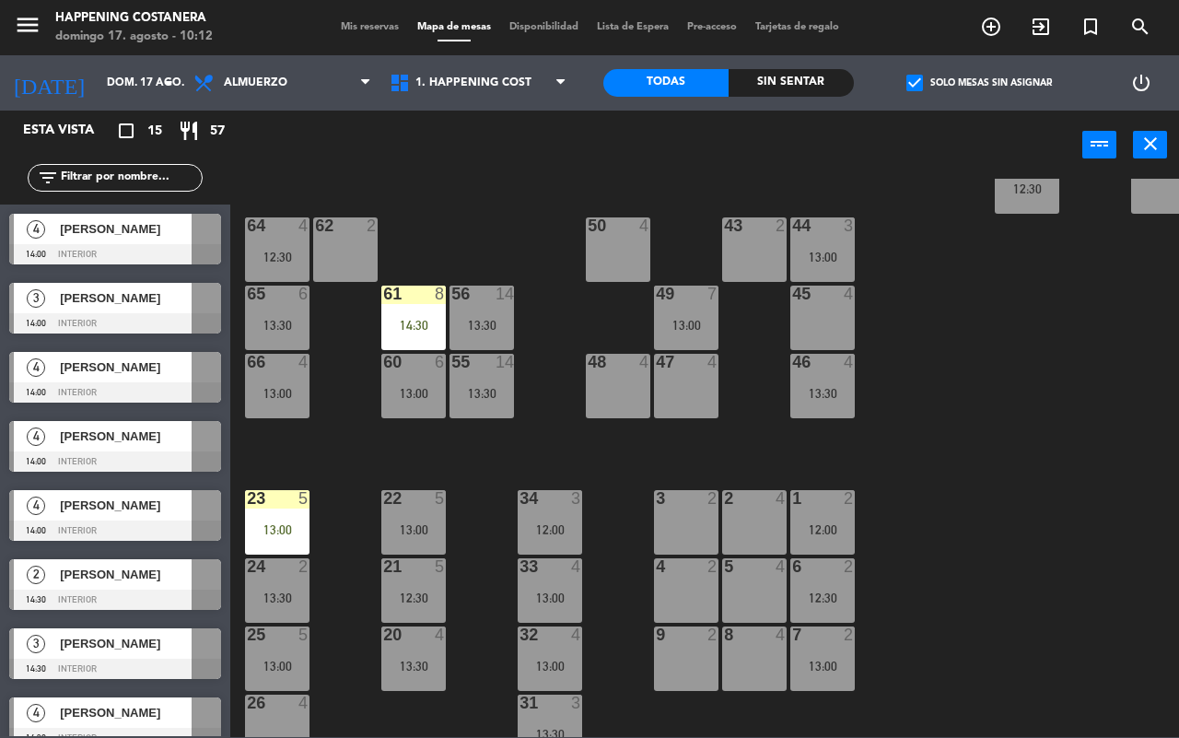
scroll to position [450, 0]
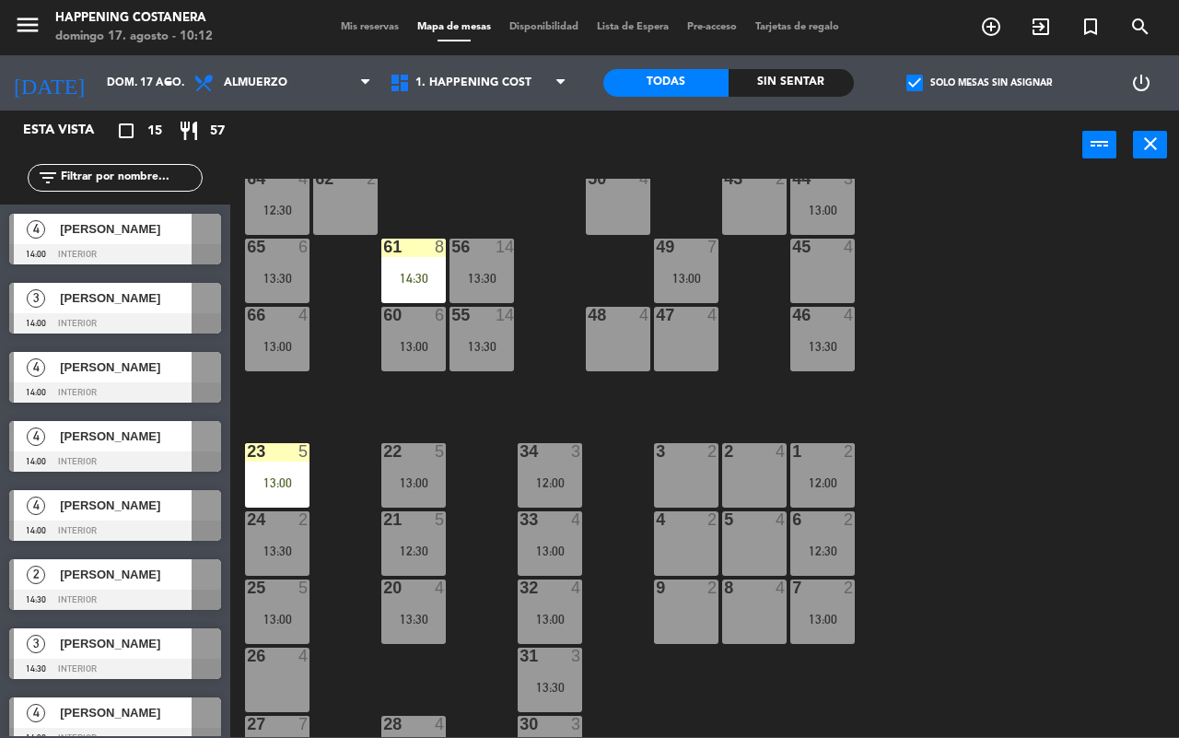
click at [108, 261] on div at bounding box center [115, 254] width 212 height 20
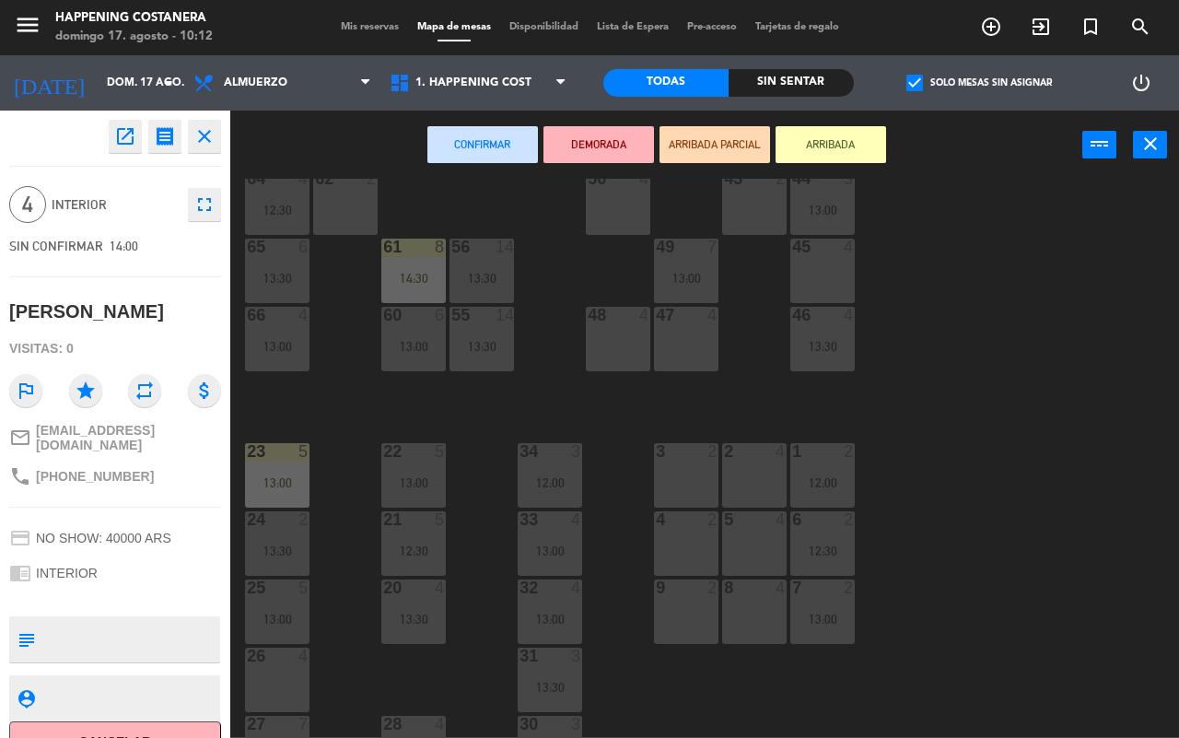
click at [725, 452] on div "2" at bounding box center [724, 451] width 1 height 17
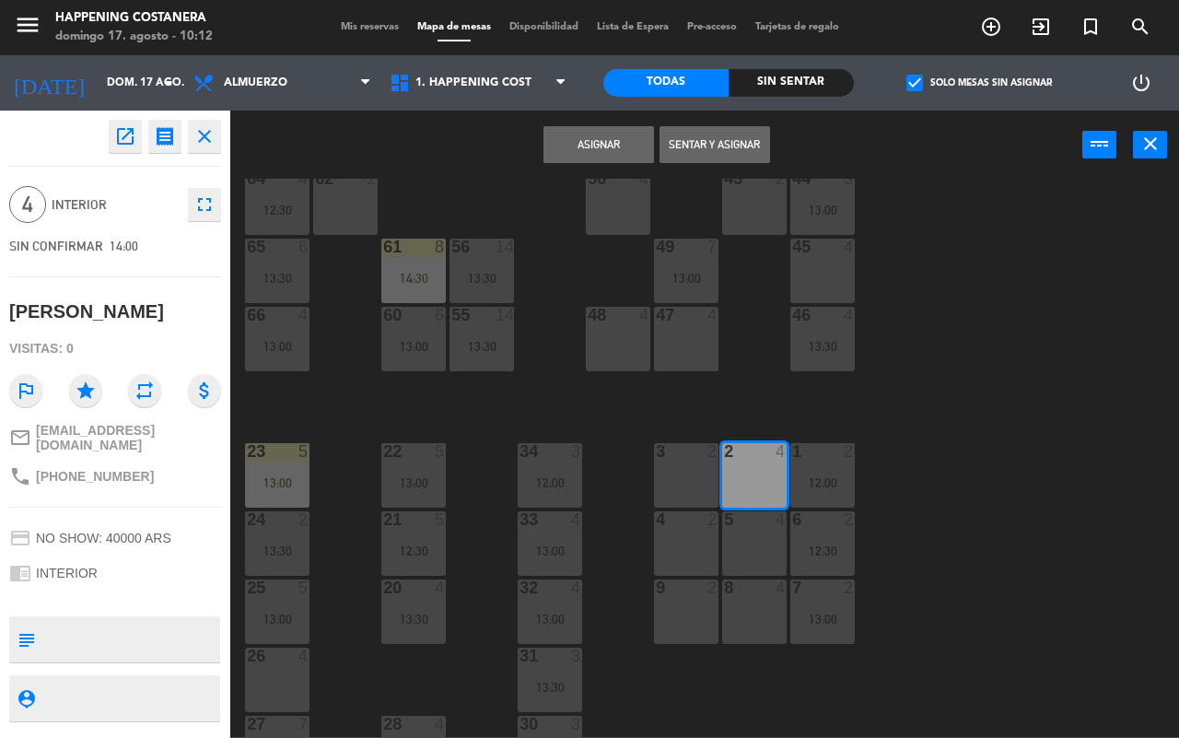
click at [608, 147] on button "Asignar" at bounding box center [599, 144] width 111 height 37
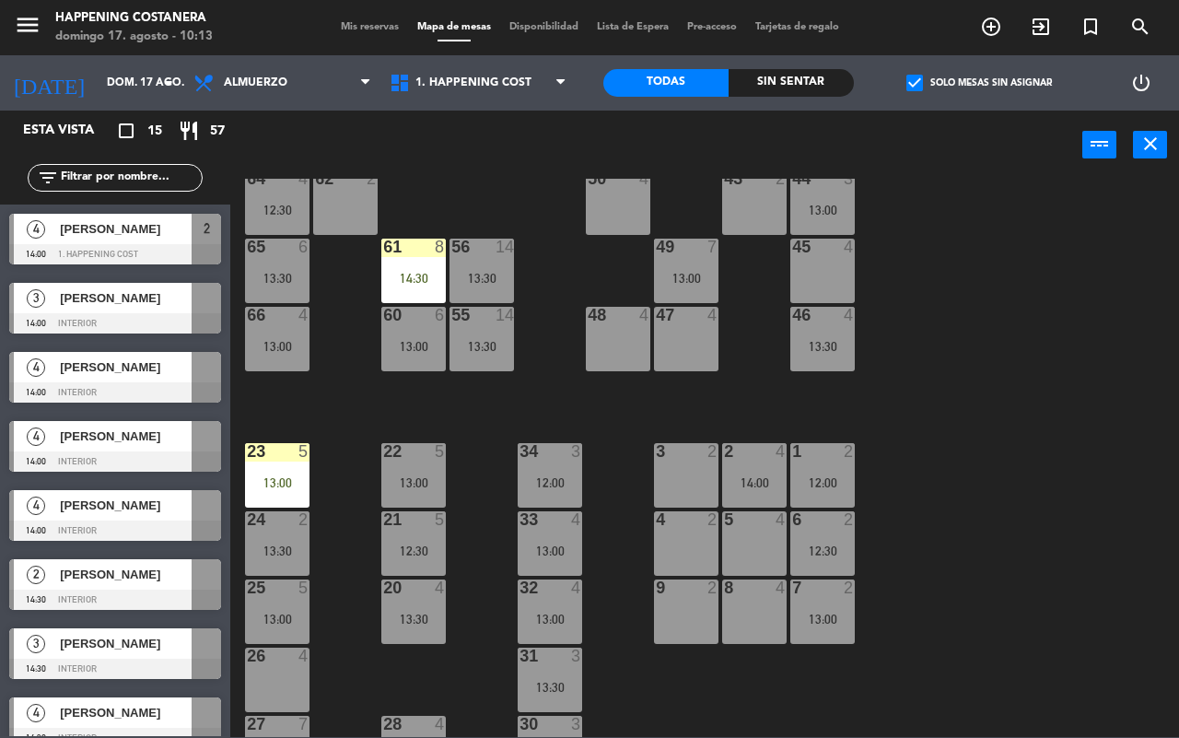
click at [743, 457] on div at bounding box center [755, 451] width 30 height 17
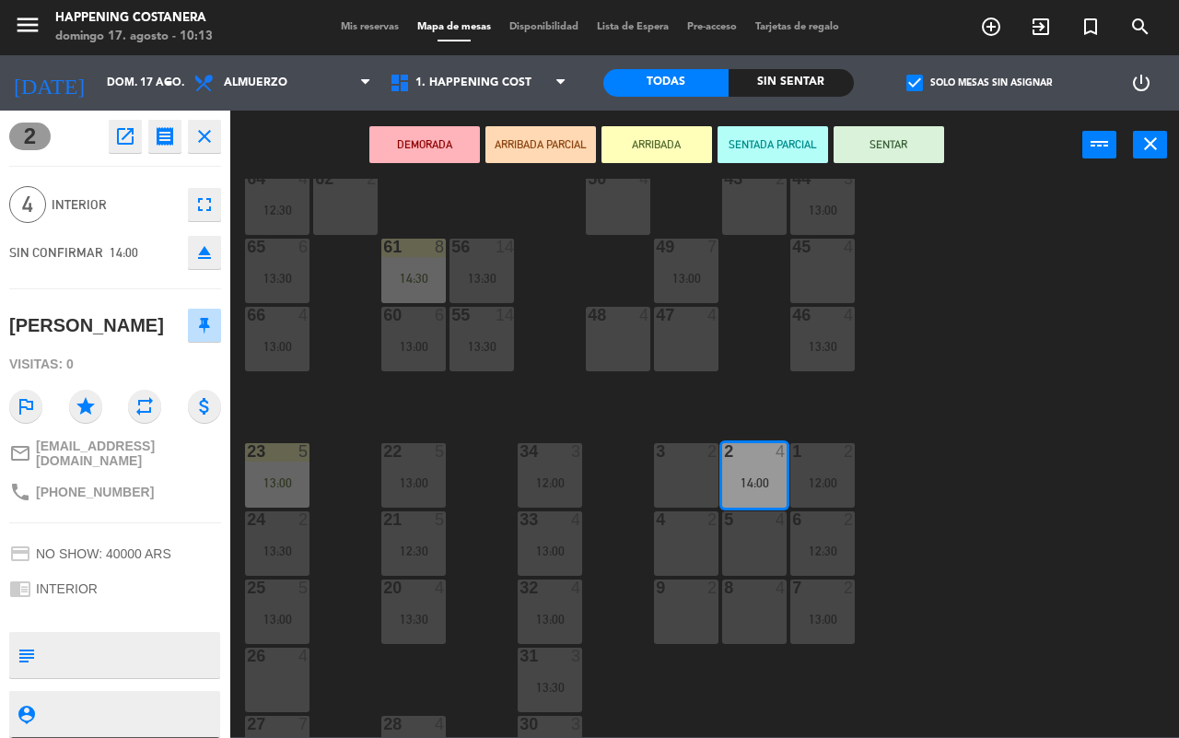
click at [204, 254] on icon "eject" at bounding box center [205, 252] width 22 height 22
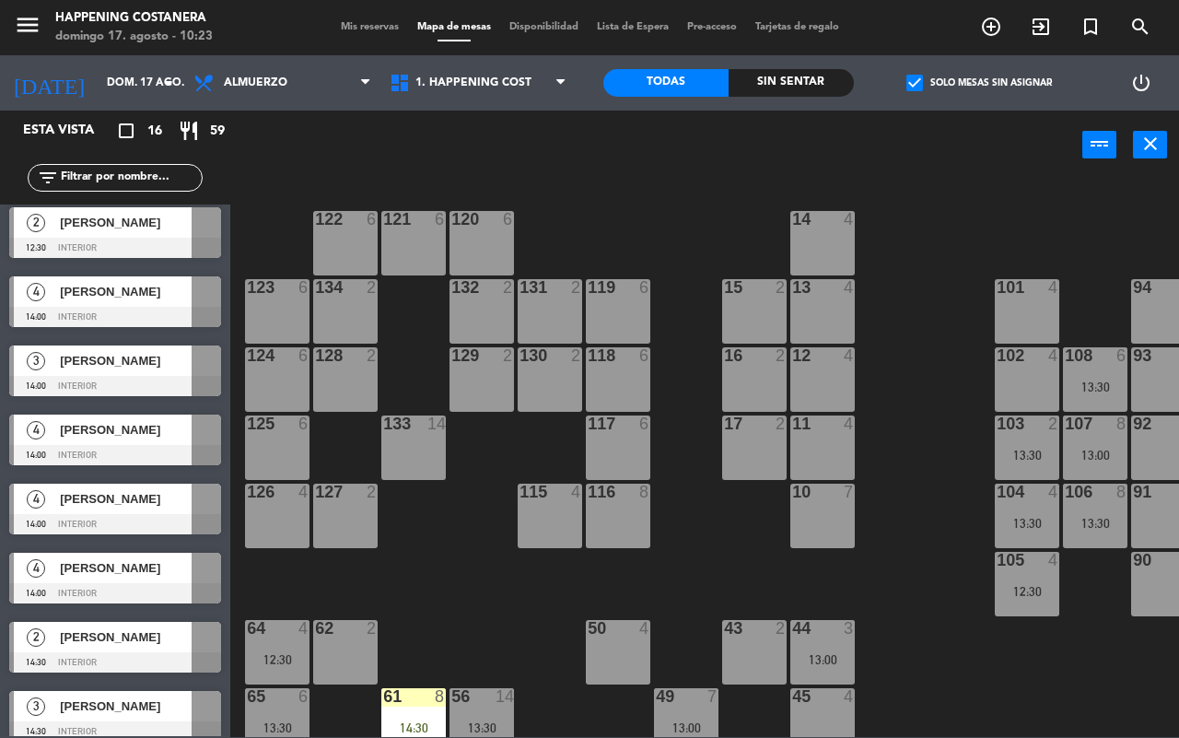
scroll to position [0, 0]
